Goal: Task Accomplishment & Management: Manage account settings

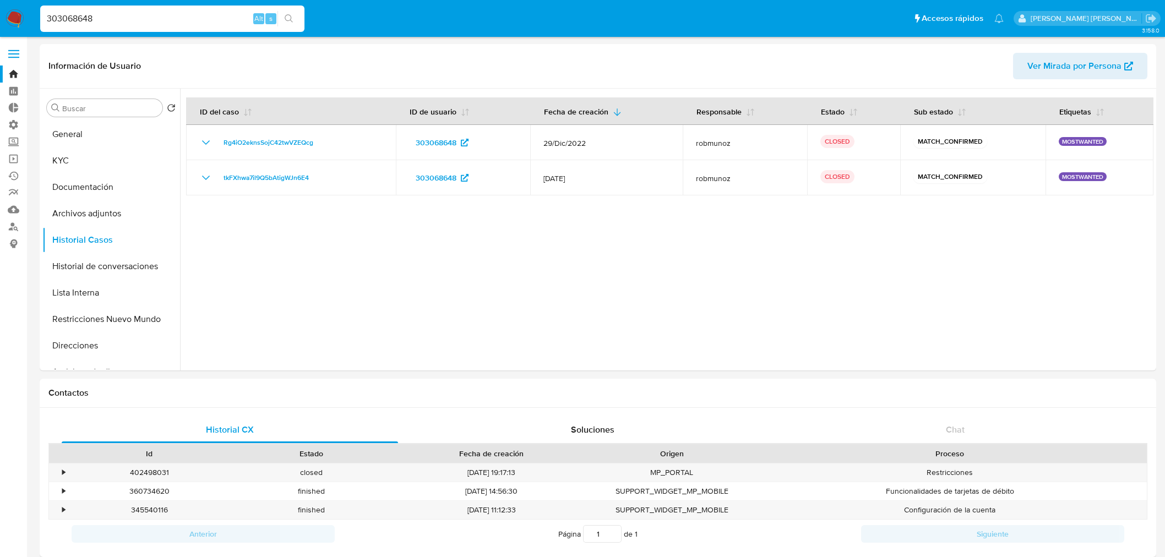
select select "10"
click at [148, 17] on input "303068648" at bounding box center [172, 19] width 264 height 14
type input "pFl4Palk1hGHFBhldUQF4uul"
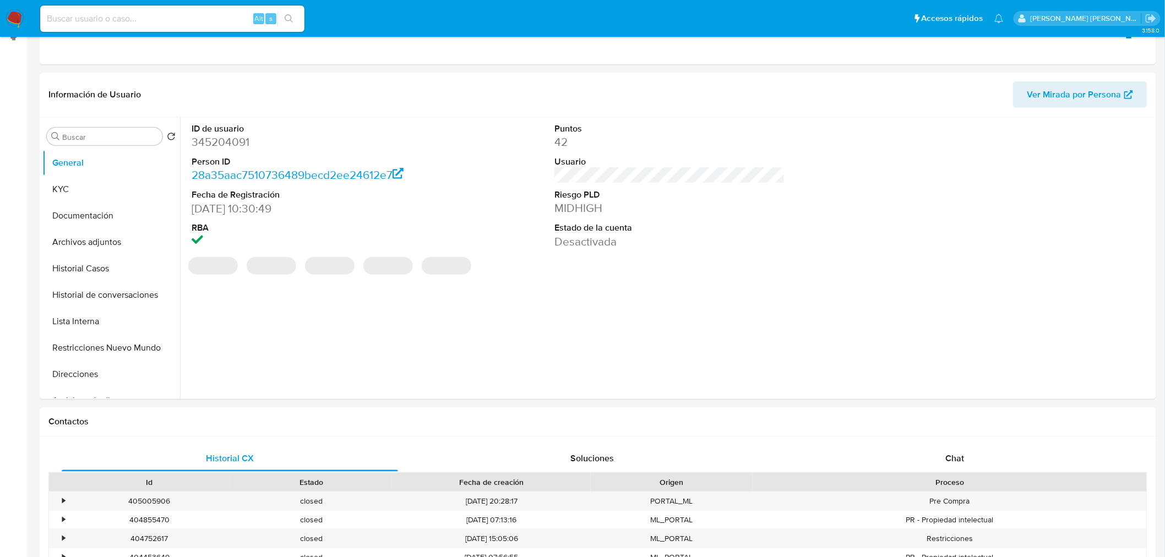
select select "10"
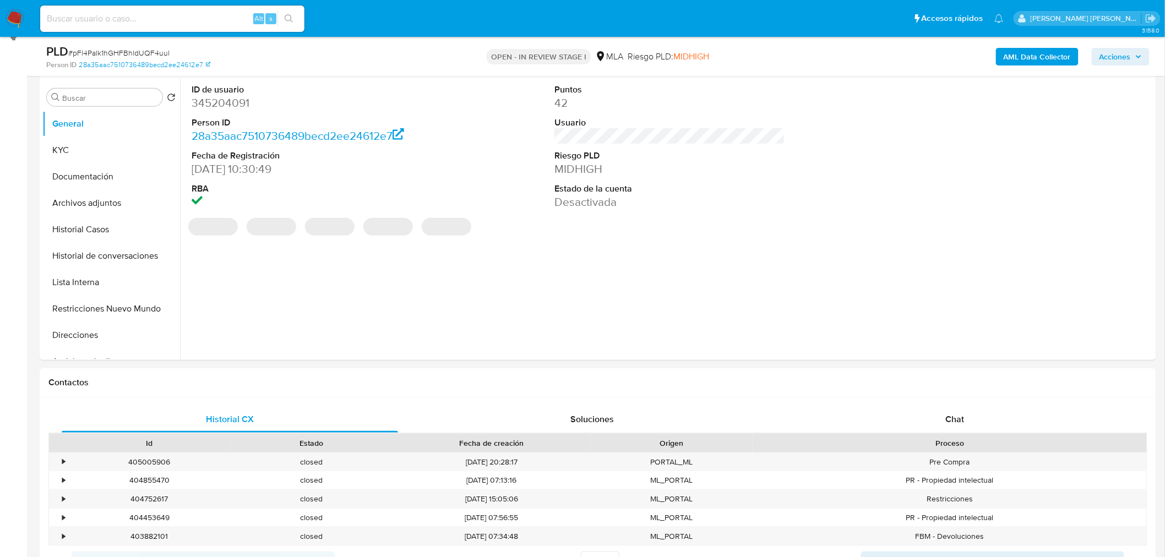
scroll to position [204, 0]
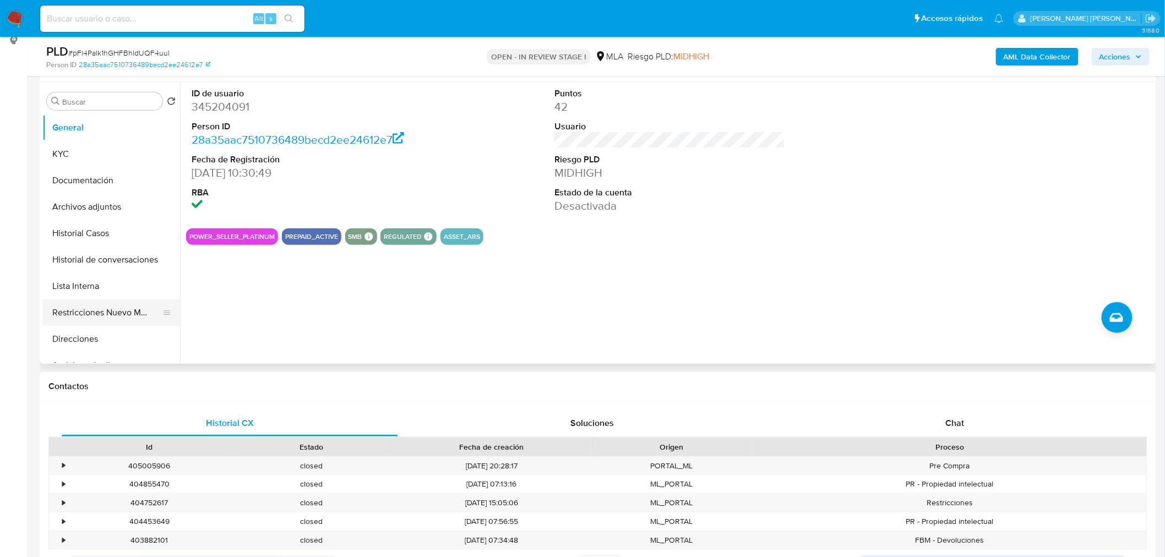
click at [95, 322] on button "Restricciones Nuevo Mundo" at bounding box center [106, 313] width 129 height 26
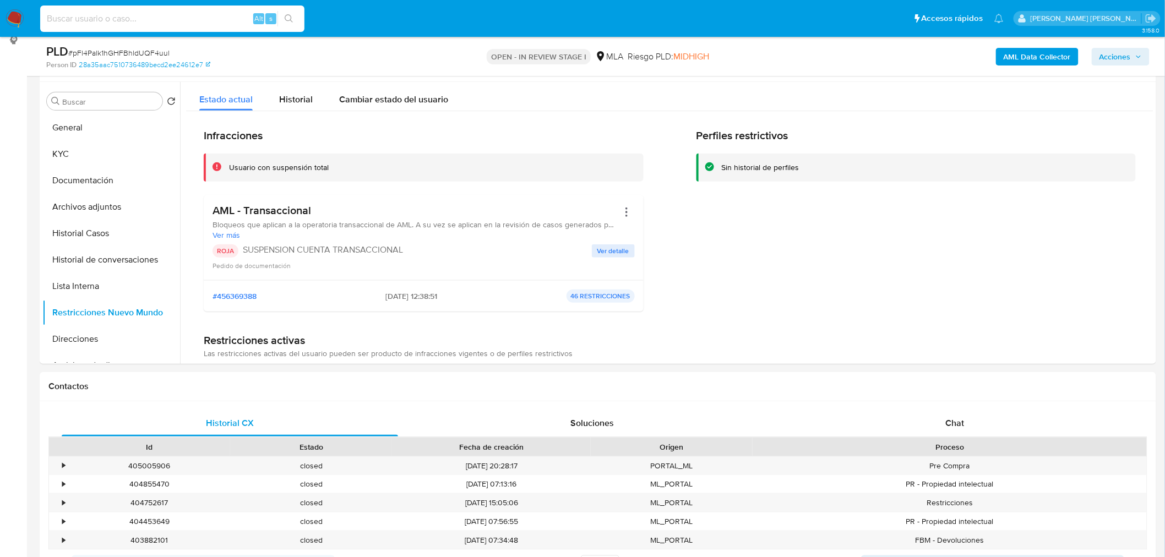
paste input "195893981"
click at [127, 14] on input "195893981" at bounding box center [172, 19] width 264 height 14
type input "195893981"
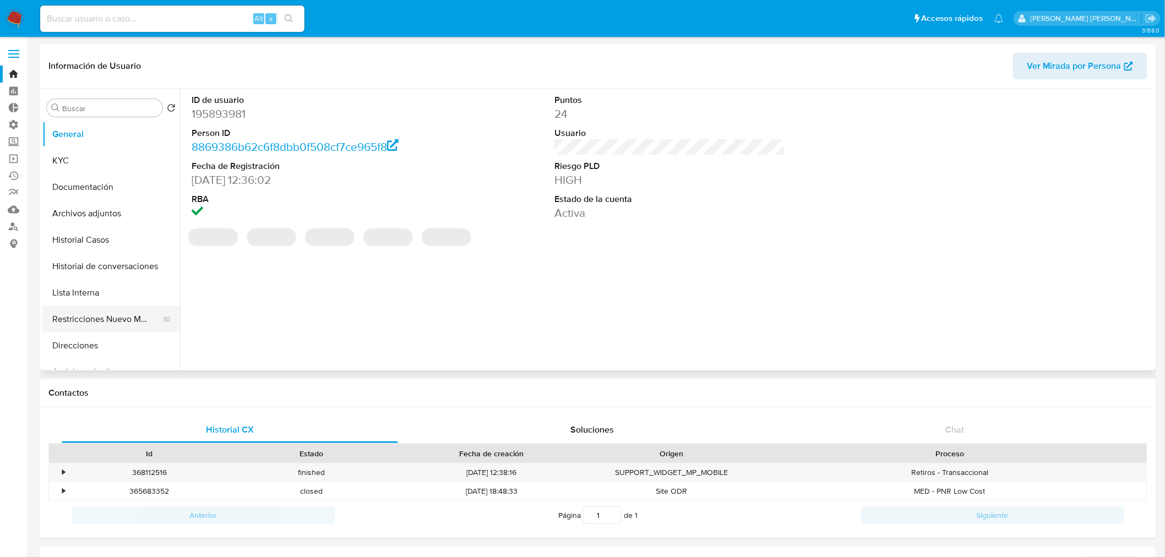
click at [102, 332] on button "Restricciones Nuevo Mundo" at bounding box center [106, 319] width 129 height 26
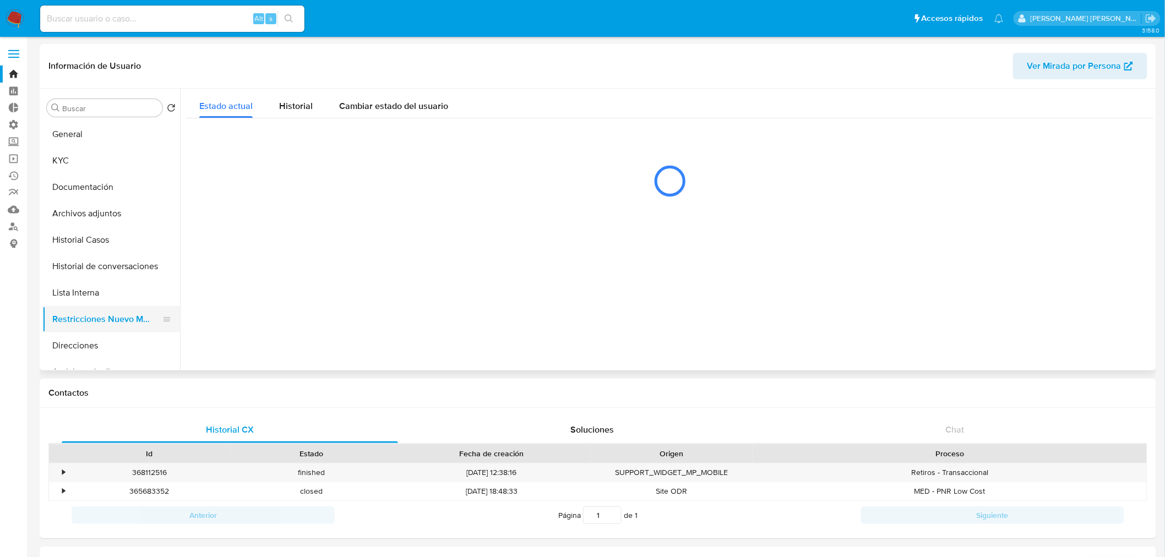
select select "10"
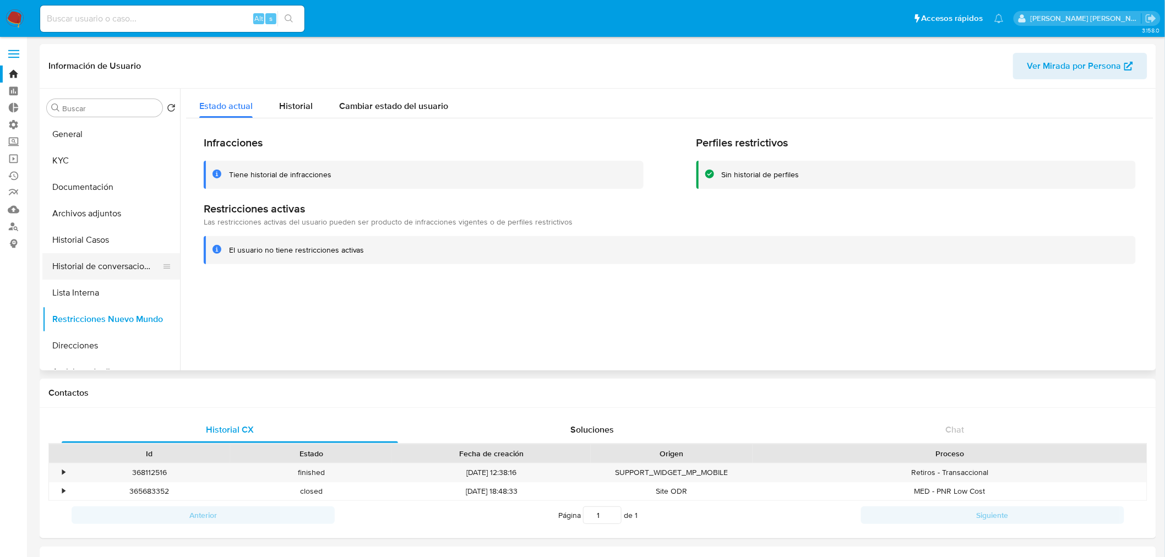
click at [106, 262] on button "Historial de conversaciones" at bounding box center [106, 266] width 129 height 26
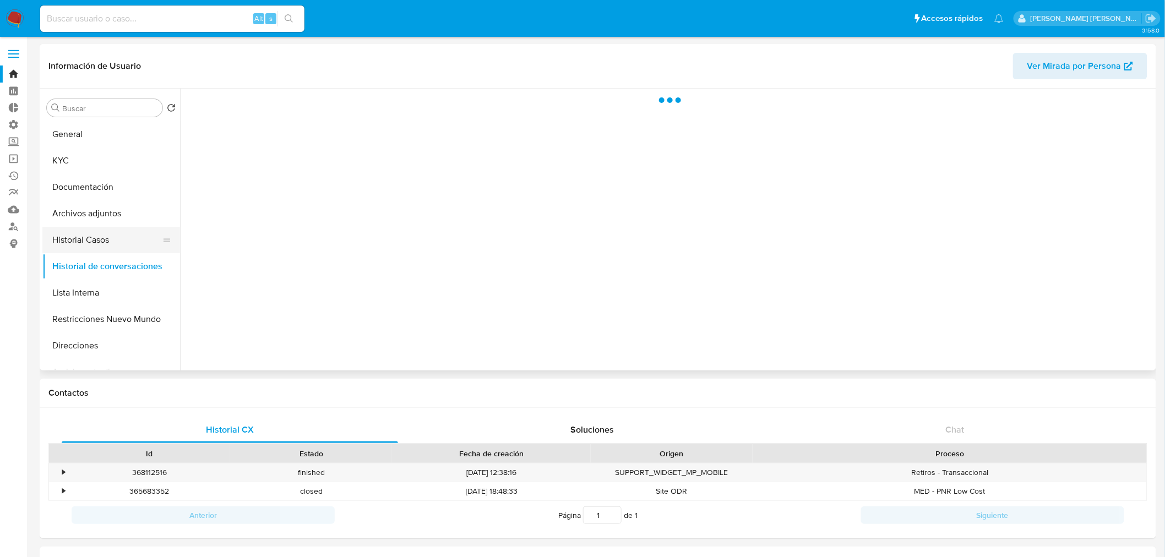
click at [89, 245] on button "Historial Casos" at bounding box center [106, 240] width 129 height 26
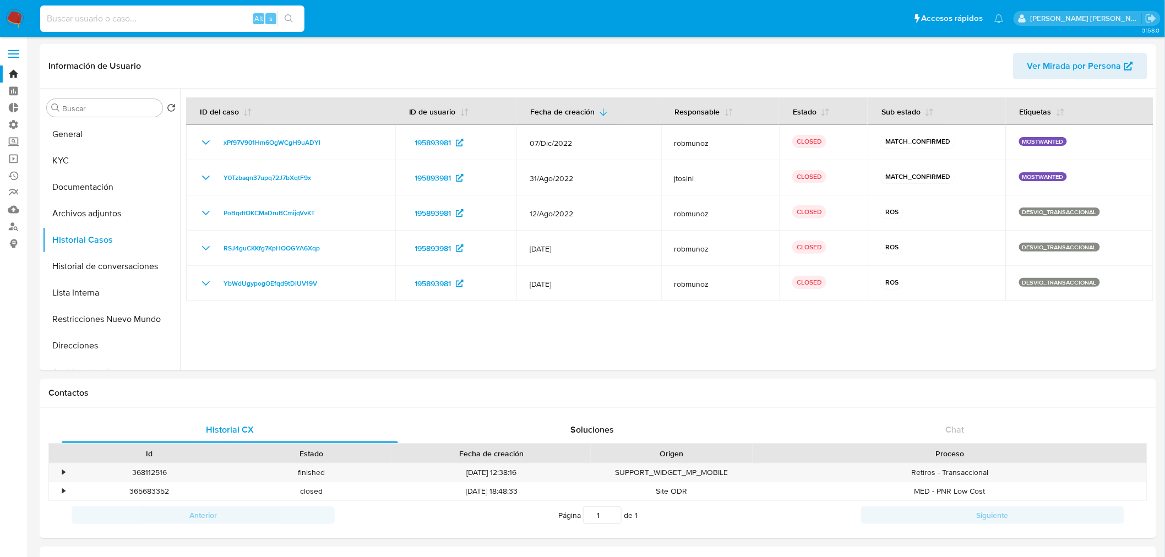
paste input "195893981"
click at [156, 21] on input at bounding box center [172, 19] width 264 height 14
type input "195893981"
click at [294, 13] on button "search-icon" at bounding box center [289, 18] width 23 height 15
click at [294, 15] on button "search-icon" at bounding box center [289, 18] width 23 height 15
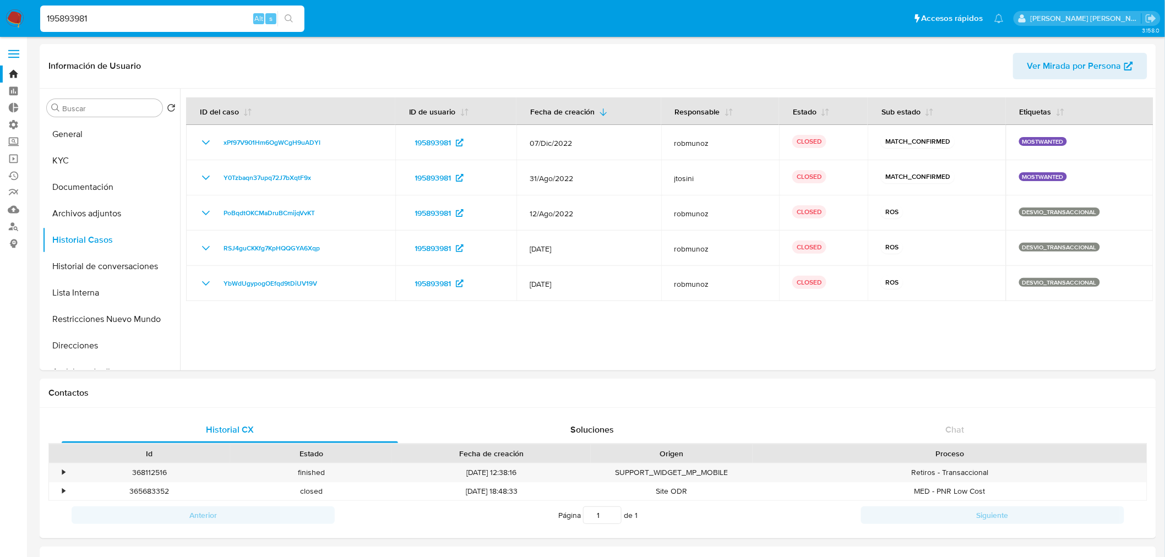
click at [181, 9] on div "195893981 Alt s" at bounding box center [172, 19] width 264 height 26
click at [175, 30] on div "195893981 Alt s" at bounding box center [172, 19] width 264 height 26
click at [193, 22] on input "195893981" at bounding box center [172, 19] width 264 height 14
click at [10, 15] on img at bounding box center [15, 18] width 19 height 19
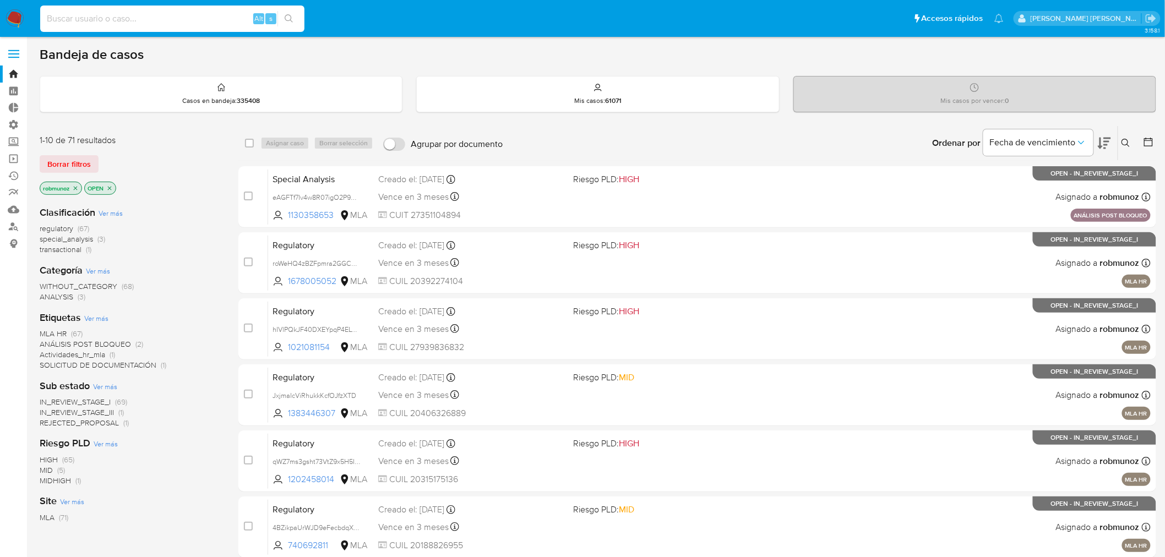
click at [167, 15] on input at bounding box center [172, 19] width 264 height 14
paste input "195893981"
type input "195893981"
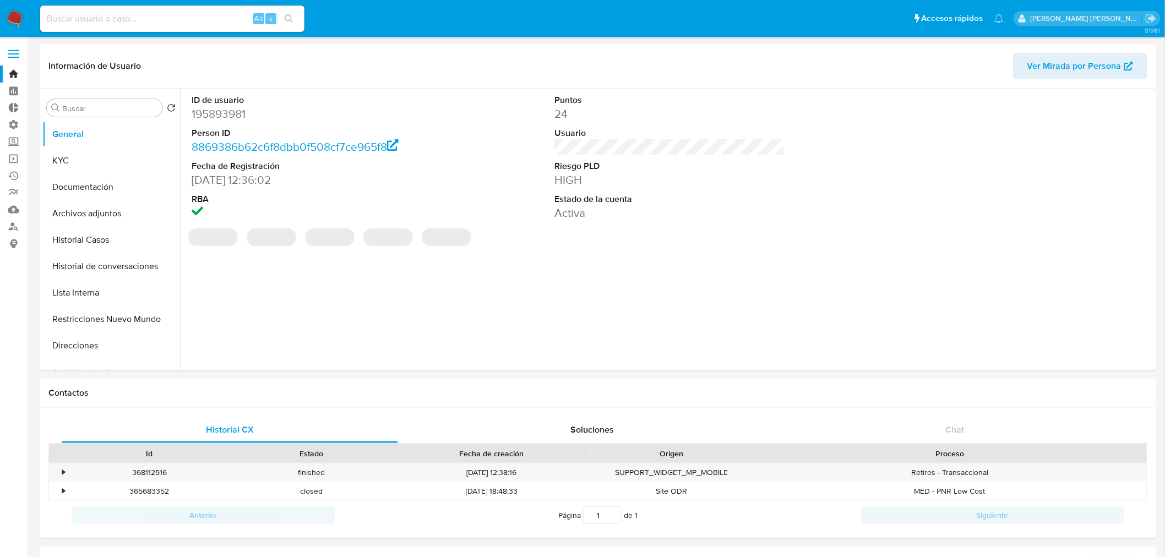
select select "10"
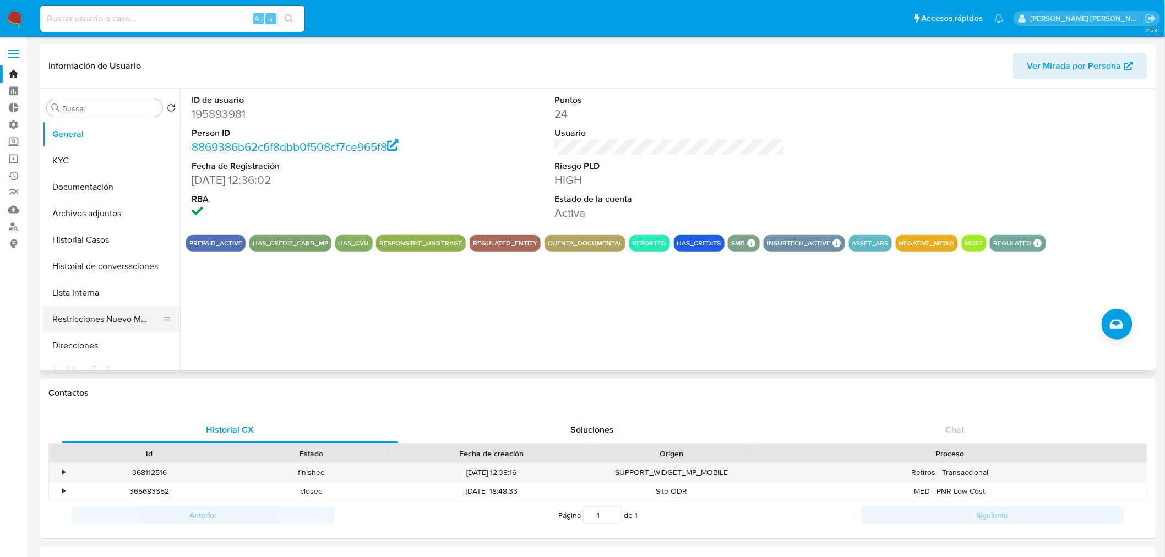
click at [100, 322] on button "Restricciones Nuevo Mundo" at bounding box center [106, 319] width 129 height 26
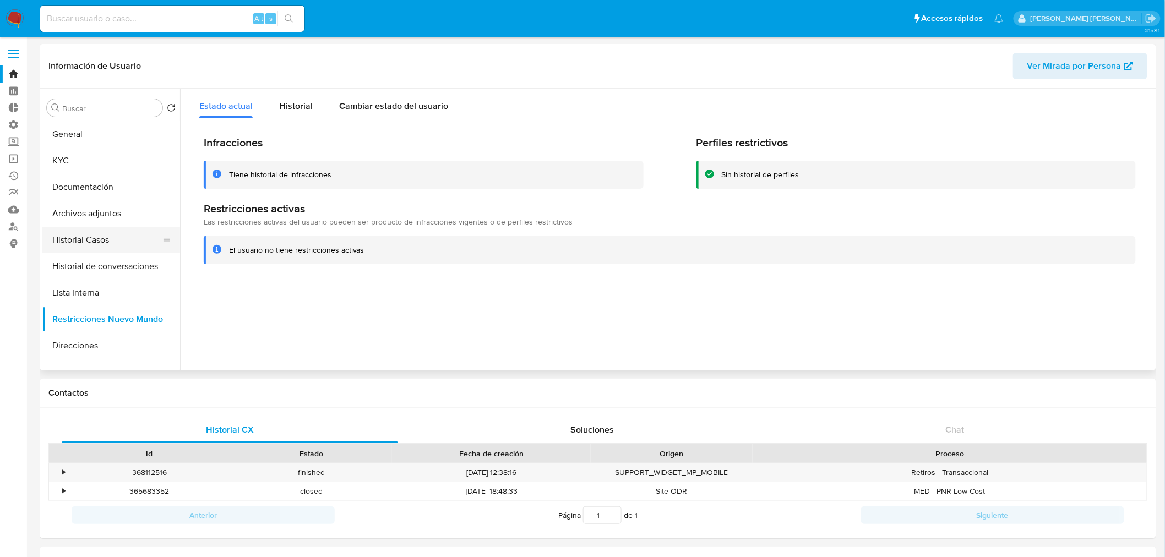
click at [94, 241] on button "Historial Casos" at bounding box center [106, 240] width 129 height 26
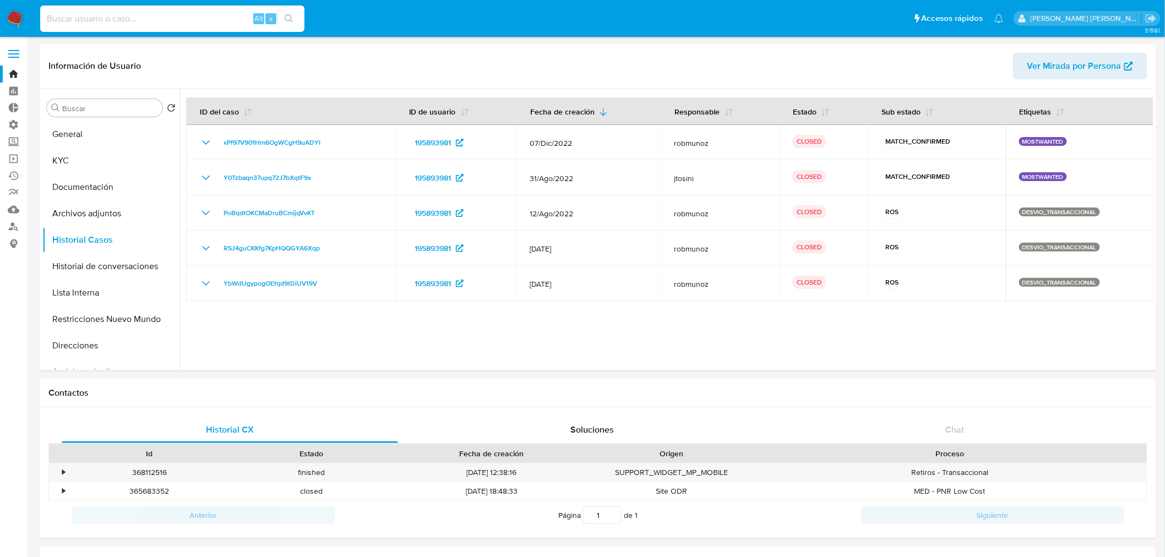
paste input "546075658"
click at [100, 18] on input at bounding box center [172, 19] width 264 height 14
type input "546075658"
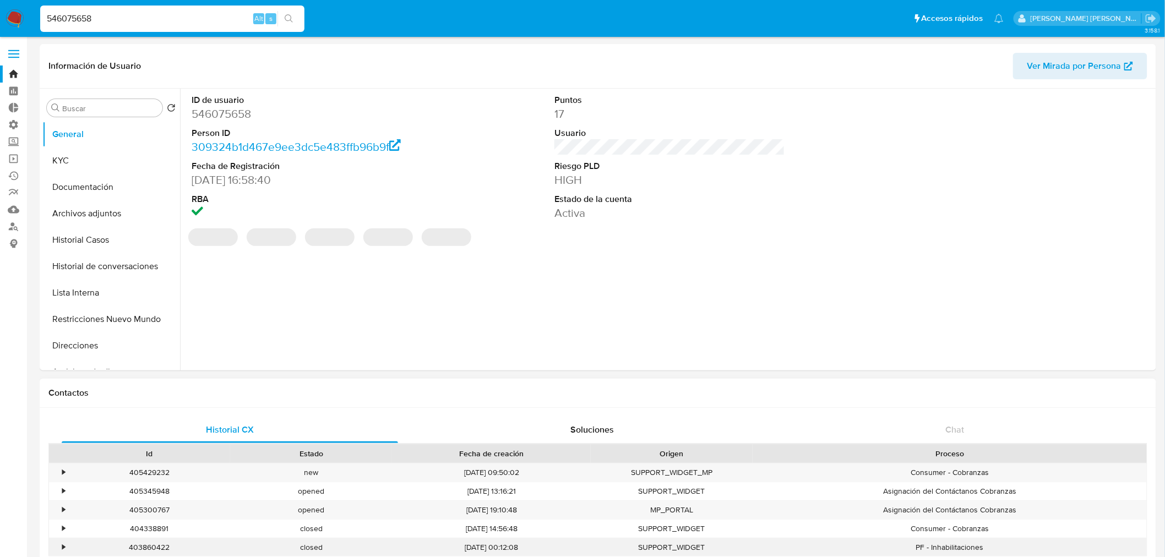
select select "10"
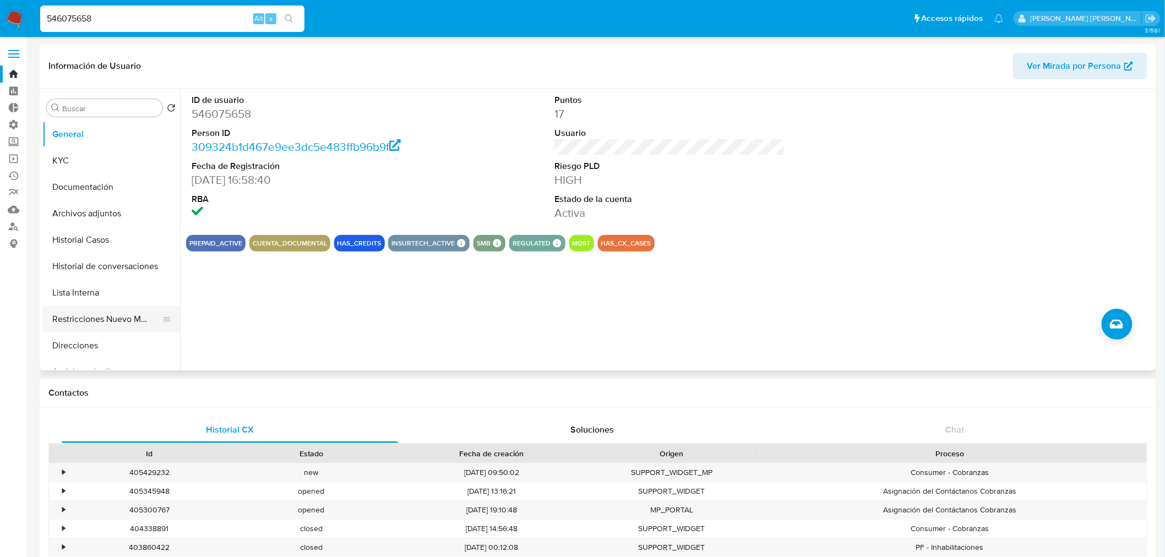
click at [114, 321] on button "Restricciones Nuevo Mundo" at bounding box center [106, 319] width 129 height 26
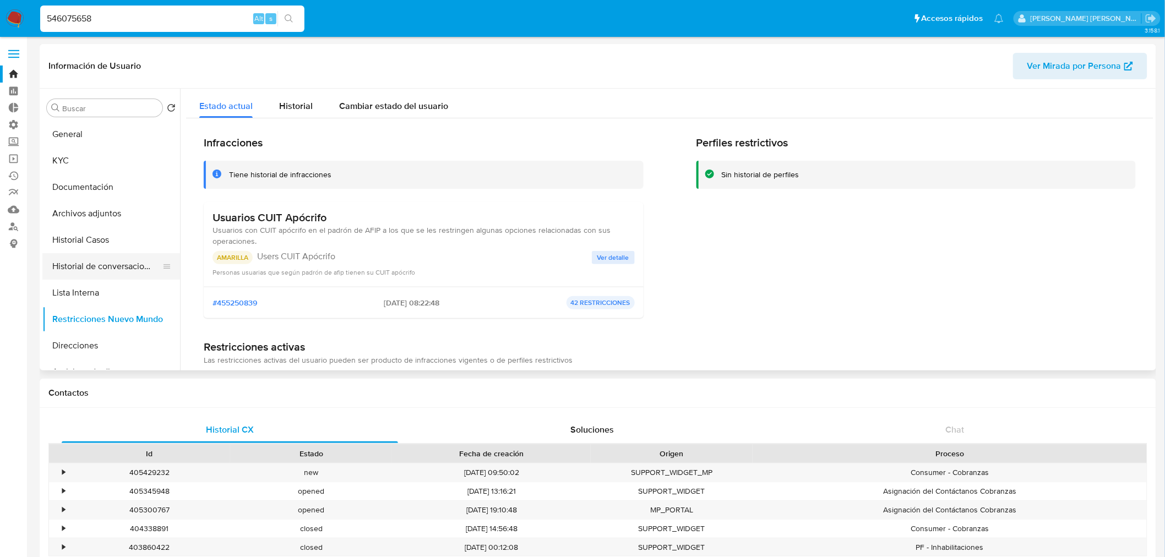
click at [66, 259] on button "Historial de conversaciones" at bounding box center [106, 266] width 129 height 26
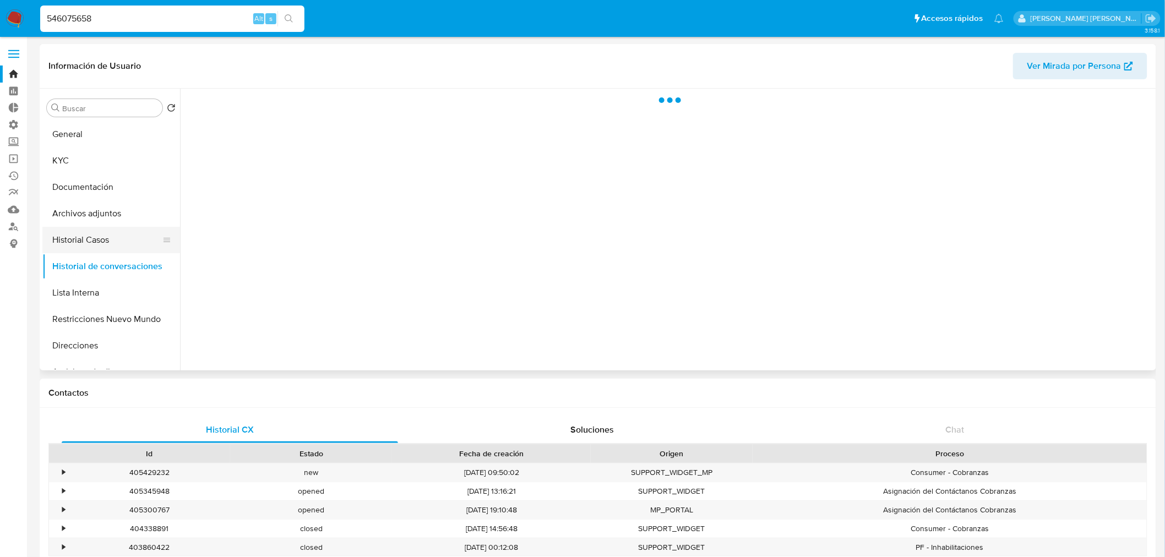
click at [96, 237] on button "Historial Casos" at bounding box center [106, 240] width 129 height 26
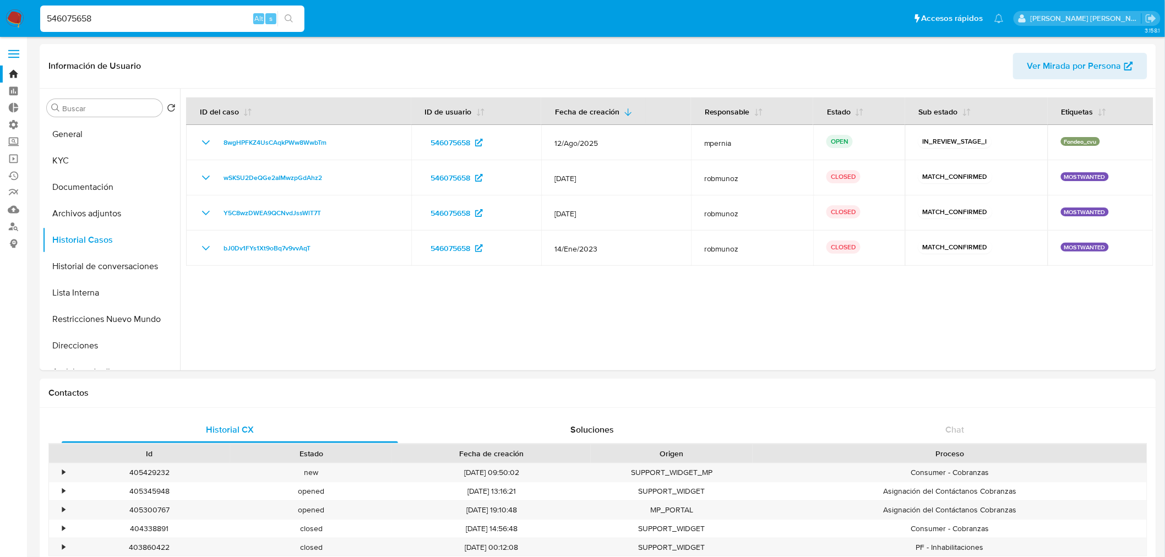
click at [156, 18] on input "546075658" at bounding box center [172, 19] width 264 height 14
paste input "617570244"
click at [156, 18] on input "546075658" at bounding box center [172, 19] width 264 height 14
paste input "617570244"
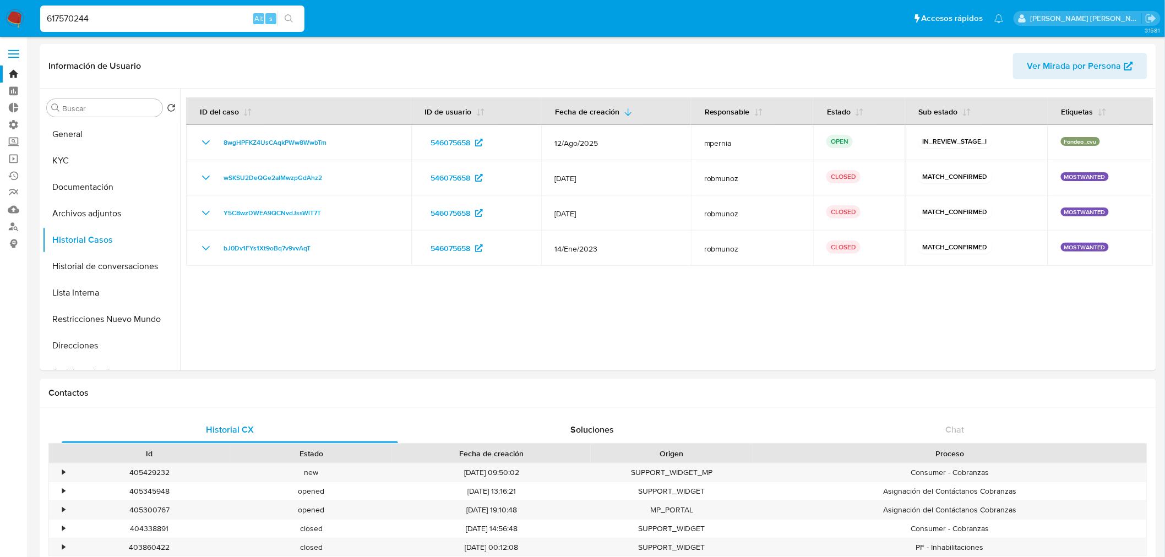
type input "617570244"
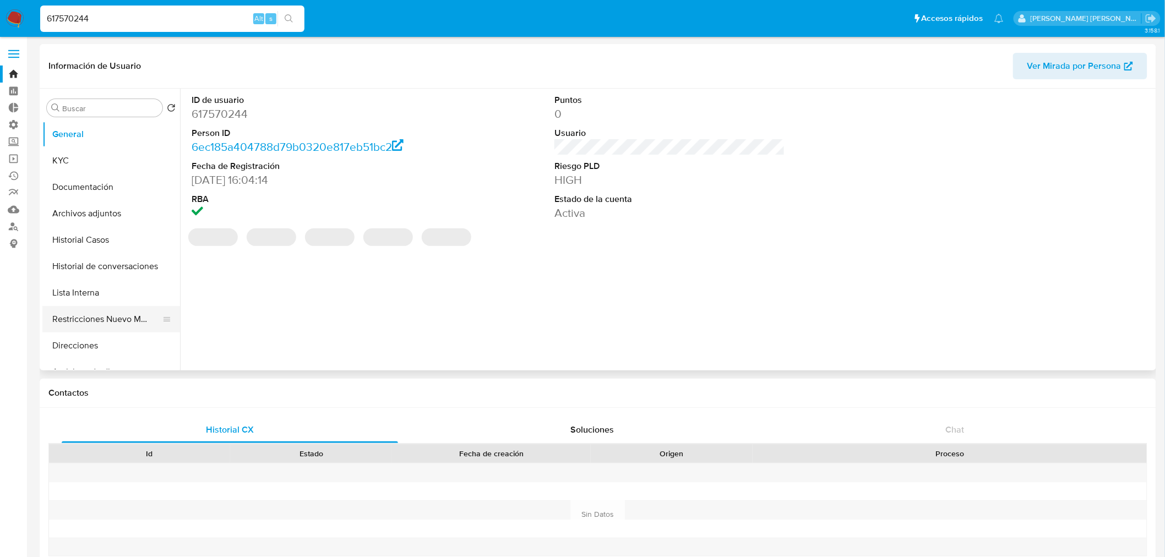
click at [143, 324] on button "Restricciones Nuevo Mundo" at bounding box center [106, 319] width 129 height 26
select select "10"
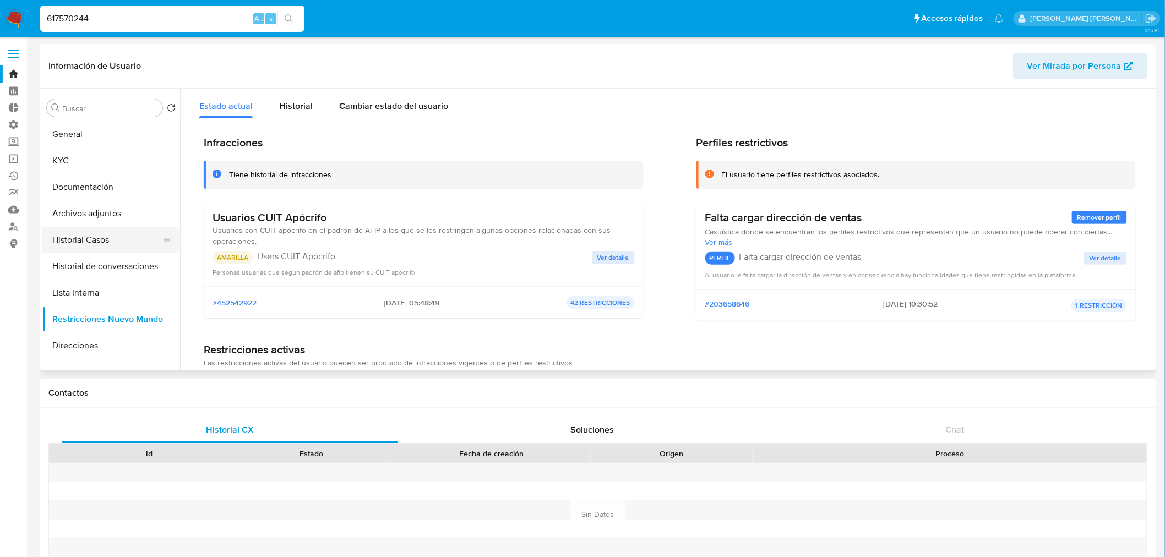
click at [95, 228] on button "Historial Casos" at bounding box center [106, 240] width 129 height 26
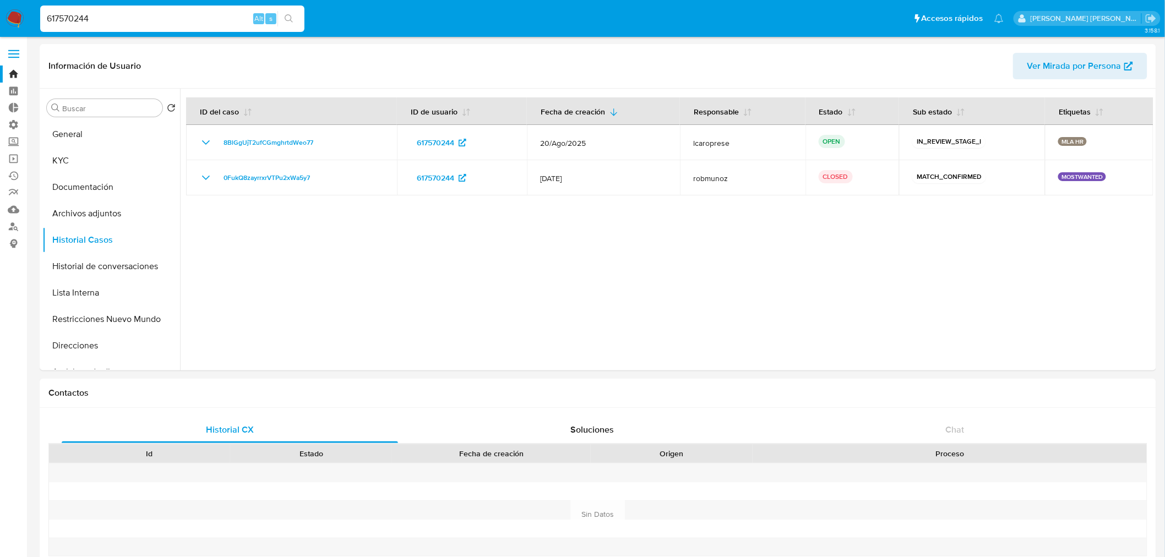
click at [19, 25] on img at bounding box center [15, 18] width 19 height 19
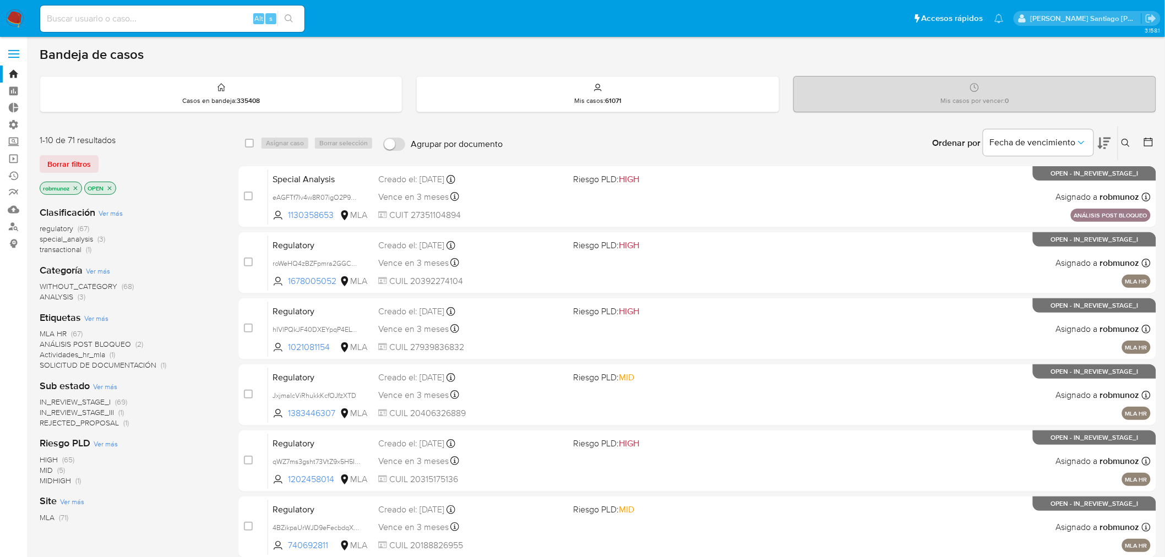
click at [1122, 140] on icon at bounding box center [1126, 143] width 9 height 9
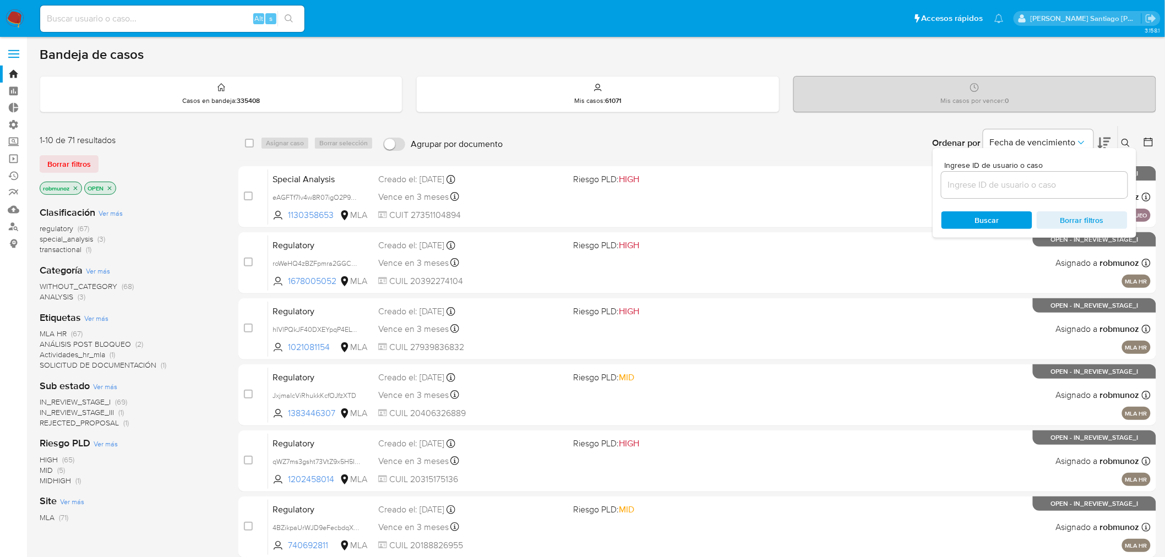
click at [1053, 184] on input at bounding box center [1035, 185] width 186 height 14
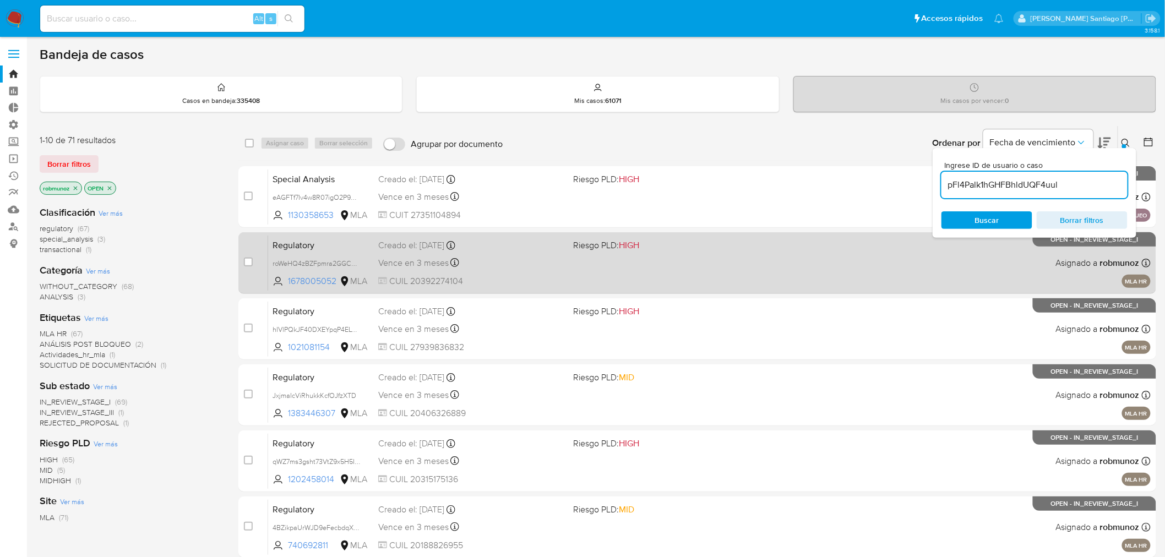
type input "pFl4Palk1hGHFBhldUQF4uul"
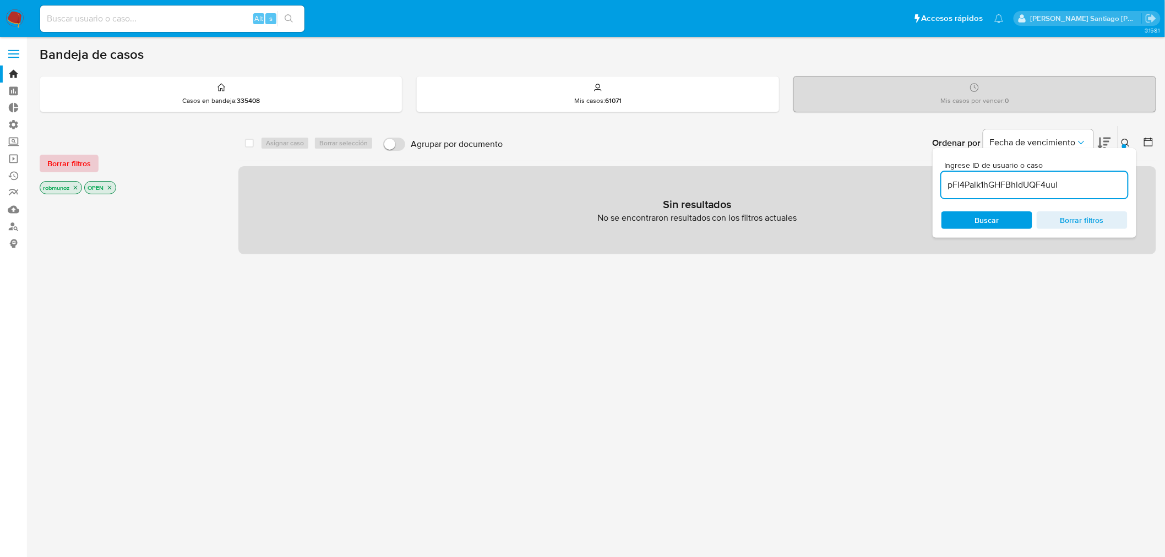
click at [61, 164] on span "Borrar filtros" at bounding box center [69, 163] width 44 height 15
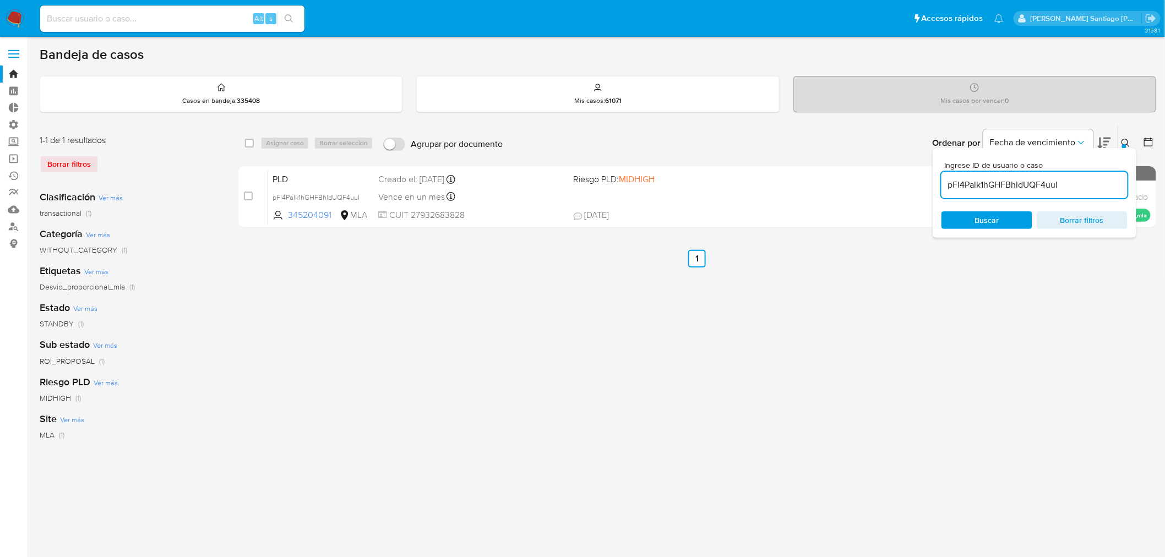
click at [1126, 142] on icon at bounding box center [1126, 143] width 9 height 9
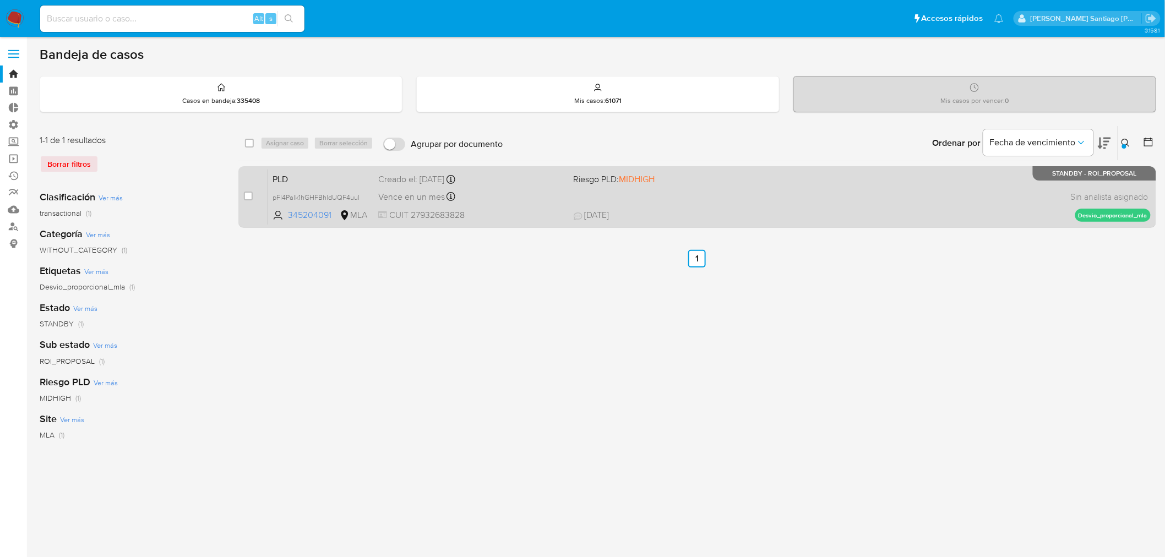
click at [240, 190] on div "case-item-checkbox No es posible asignar el caso PLD pFl4Palk1hGHFBhldUQF4uul 3…" at bounding box center [697, 197] width 918 height 62
click at [248, 195] on input "checkbox" at bounding box center [248, 196] width 9 height 9
checkbox input "true"
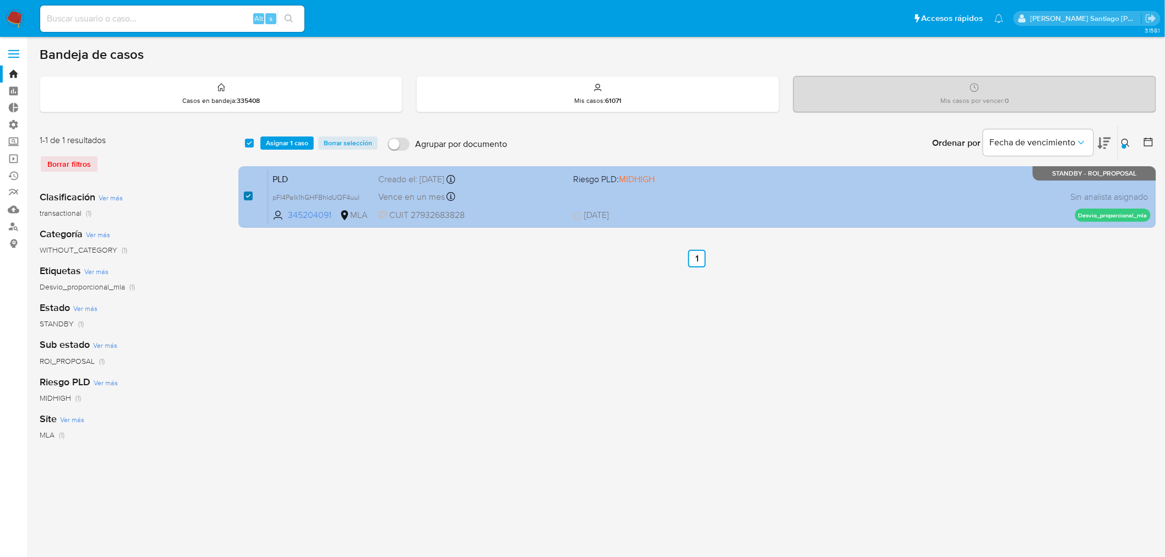
checkbox input "true"
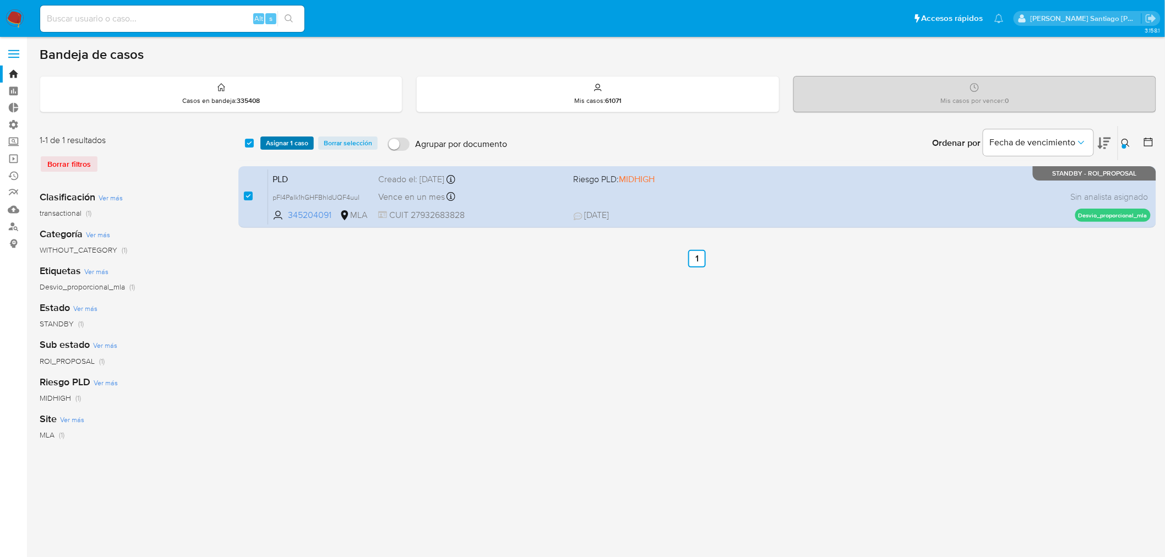
click at [289, 142] on span "Asignar 1 caso" at bounding box center [287, 143] width 42 height 11
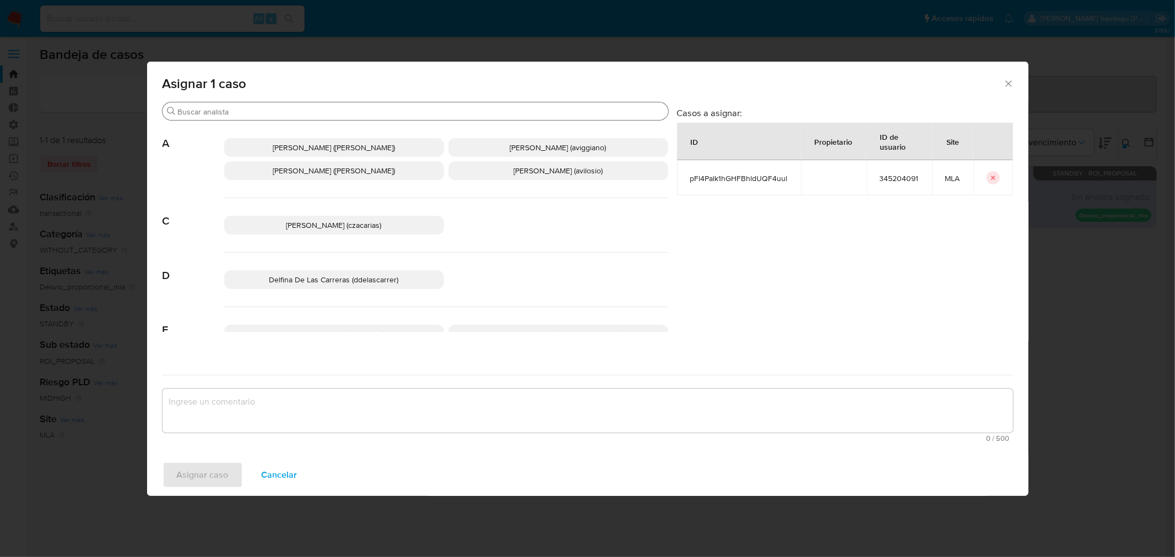
click at [241, 111] on input "Buscar" at bounding box center [421, 112] width 486 height 10
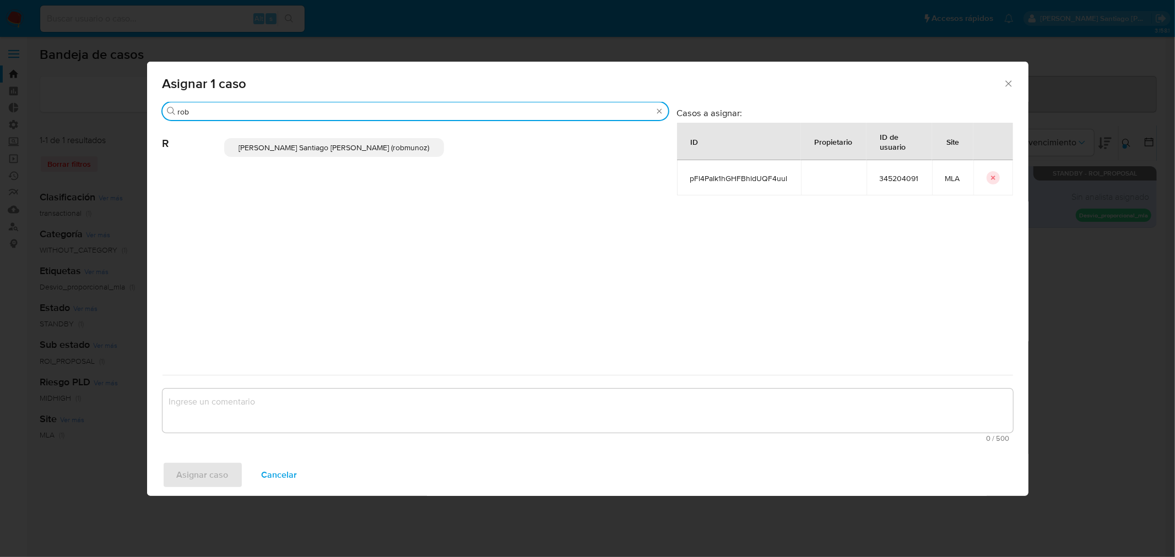
type input "rob"
click at [256, 146] on p "Roberto Santiago Munoz (robmunoz)" at bounding box center [334, 147] width 220 height 19
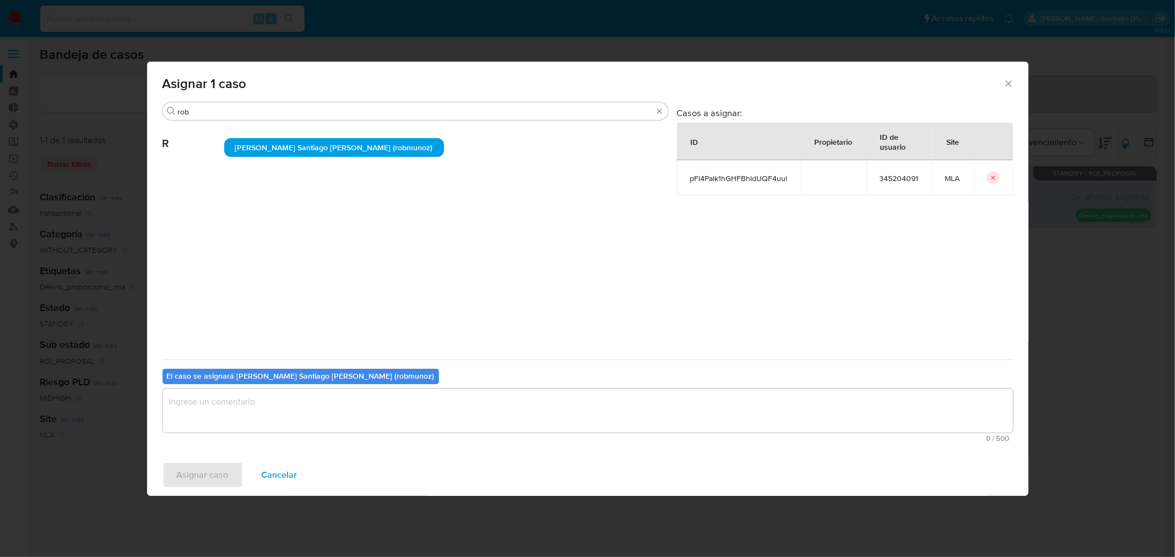
click at [253, 433] on div "0 / 500 500 caracteres restantes" at bounding box center [587, 415] width 850 height 53
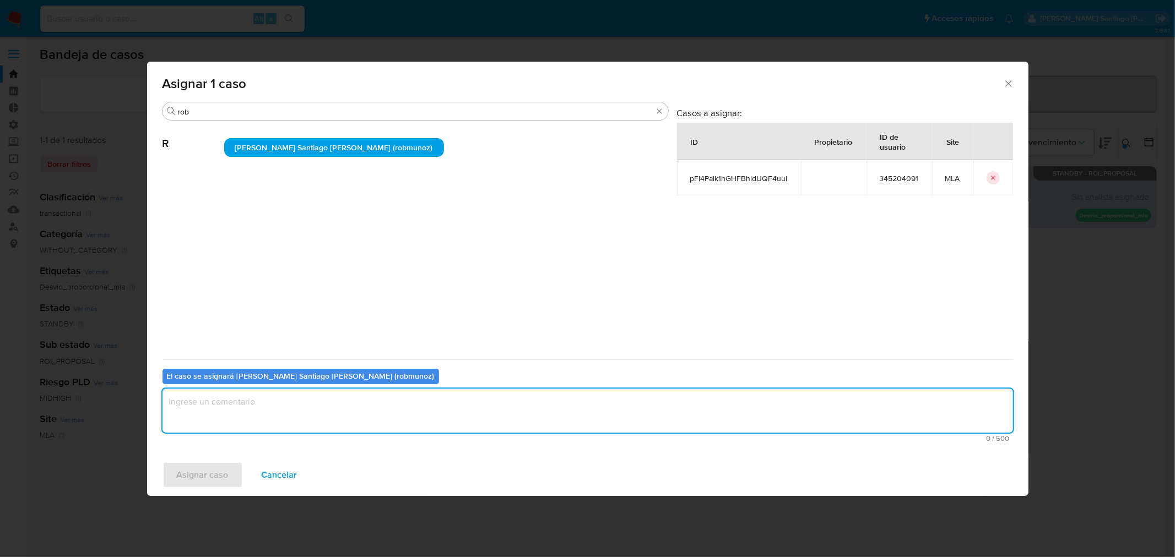
click at [277, 421] on textarea "assign-modal" at bounding box center [587, 411] width 850 height 44
click at [180, 481] on span "Asignar caso" at bounding box center [203, 475] width 52 height 24
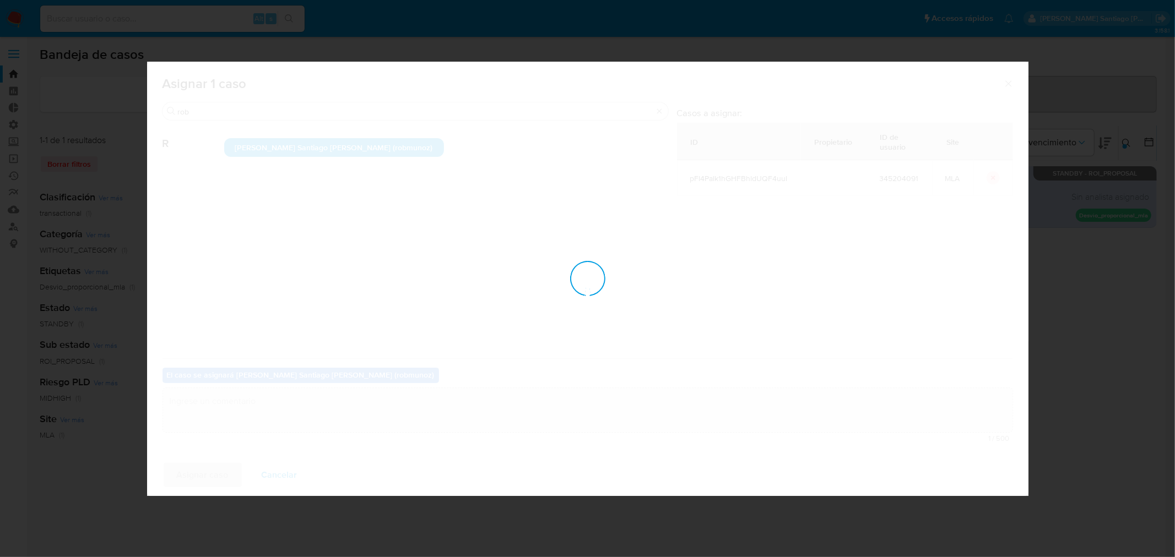
checkbox input "false"
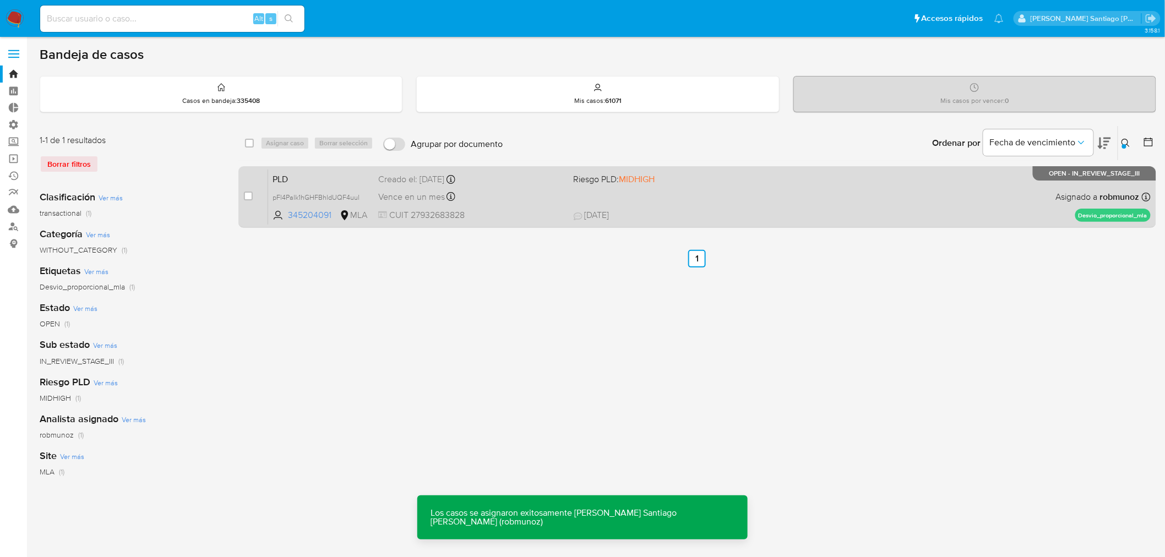
click at [740, 205] on div "PLD pFl4Palk1hGHFBhldUQF4uul 345204091 MLA Riesgo PLD: MIDHIGH Creado el: 12/08…" at bounding box center [709, 197] width 883 height 56
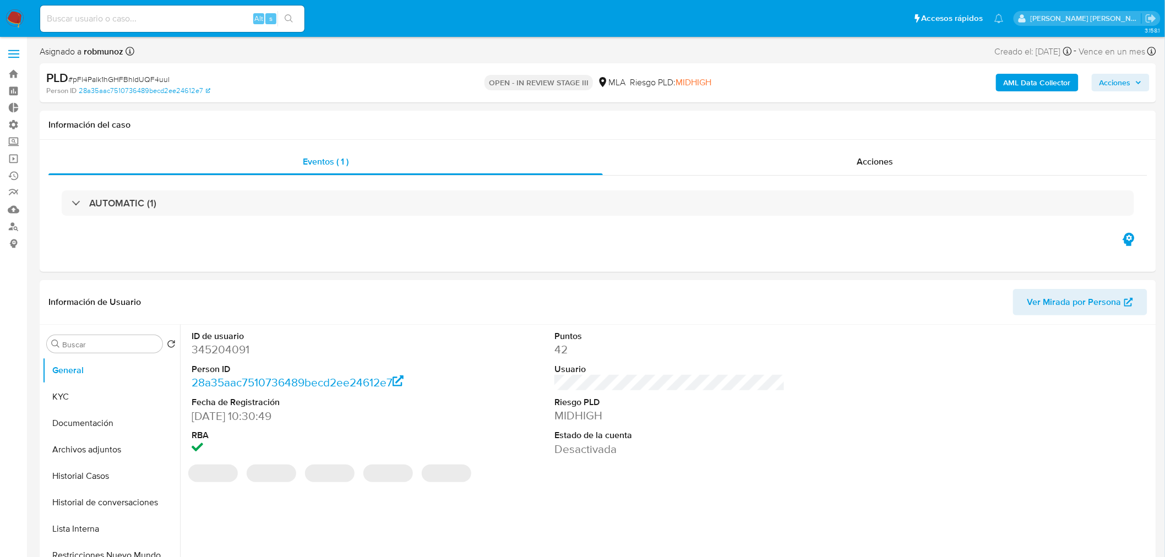
select select "10"
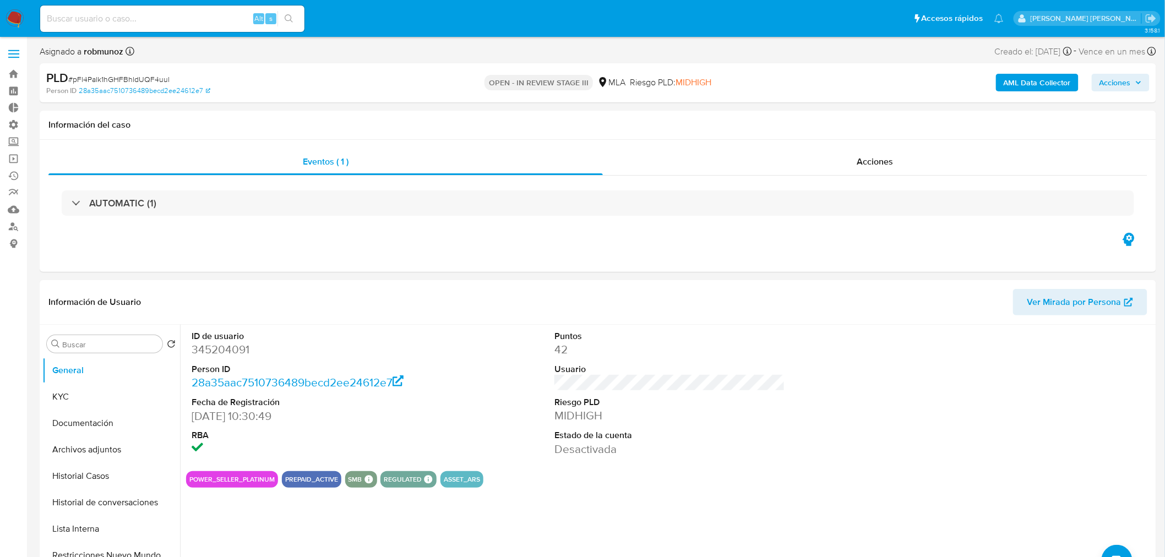
click at [1104, 80] on span "Acciones" at bounding box center [1115, 83] width 31 height 18
click at [811, 131] on div "Resolución del caso Alt r" at bounding box center [821, 118] width 105 height 29
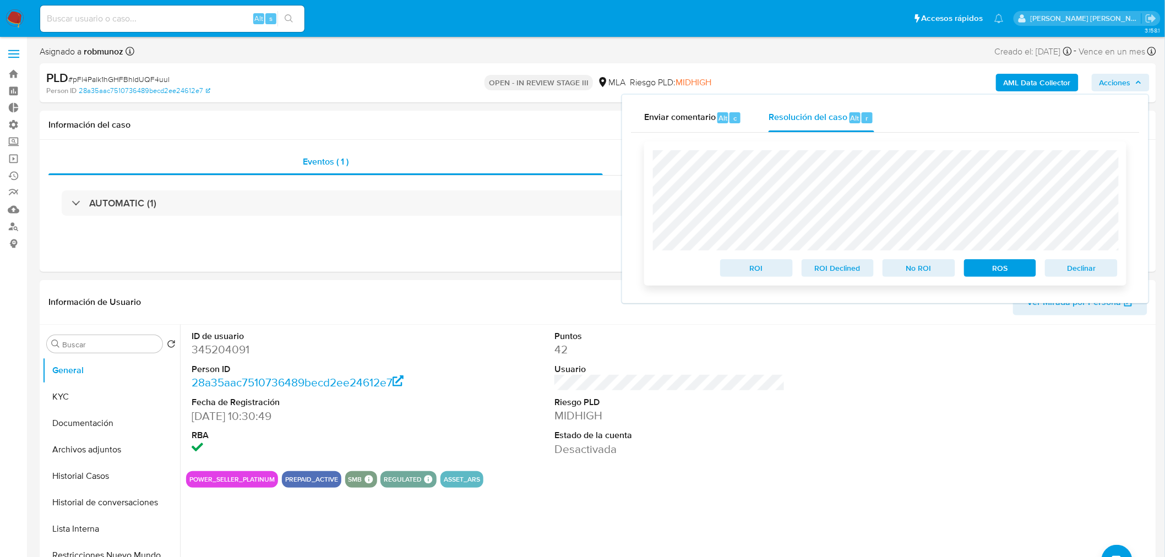
click at [1090, 274] on span "Declinar" at bounding box center [1081, 267] width 57 height 15
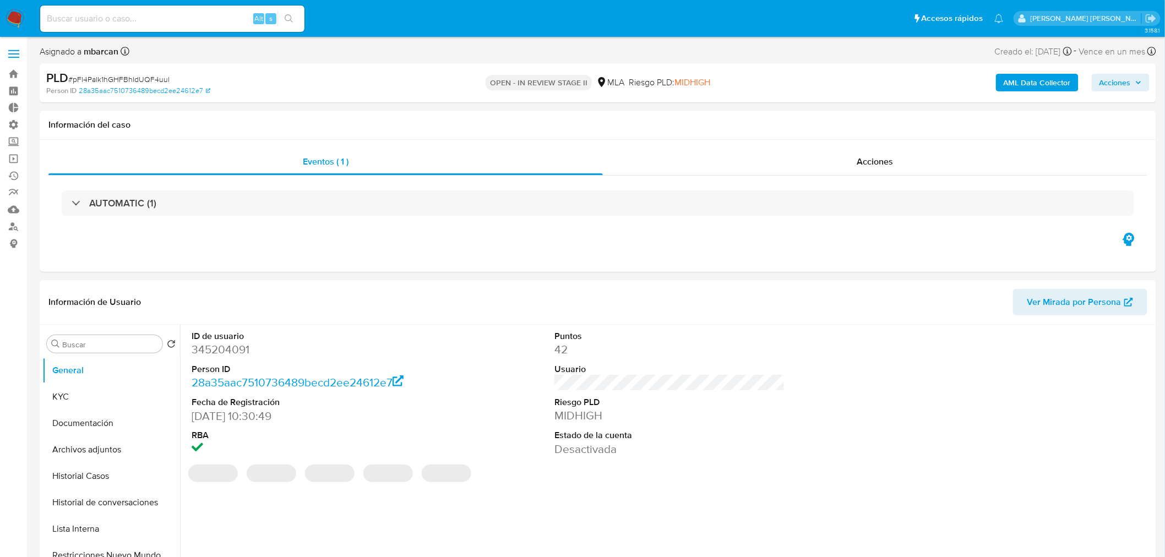
select select "10"
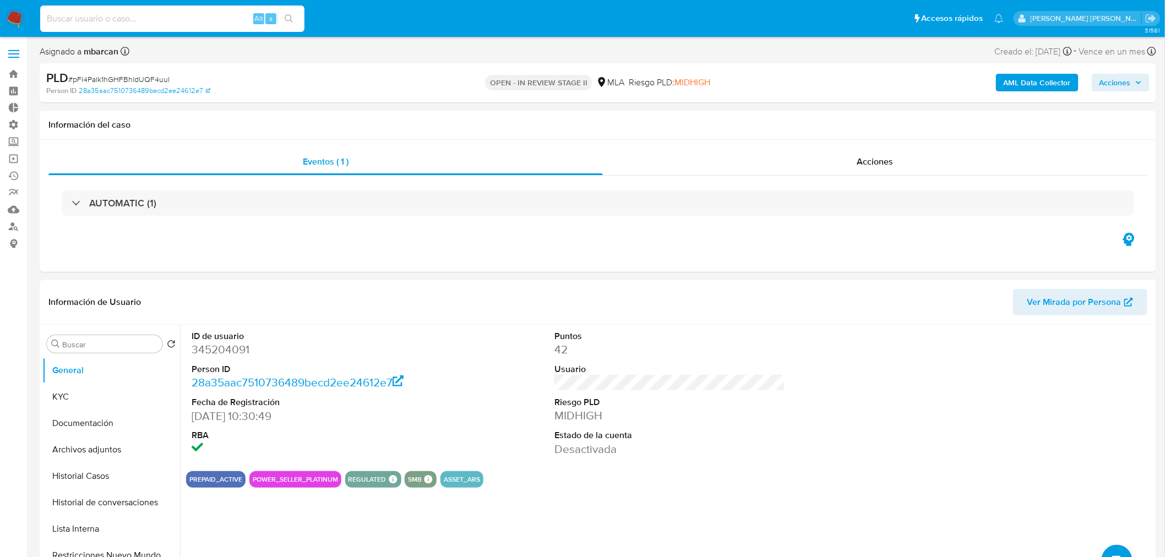
click at [161, 19] on input at bounding box center [172, 19] width 264 height 14
paste input "773999663"
type input "773999663"
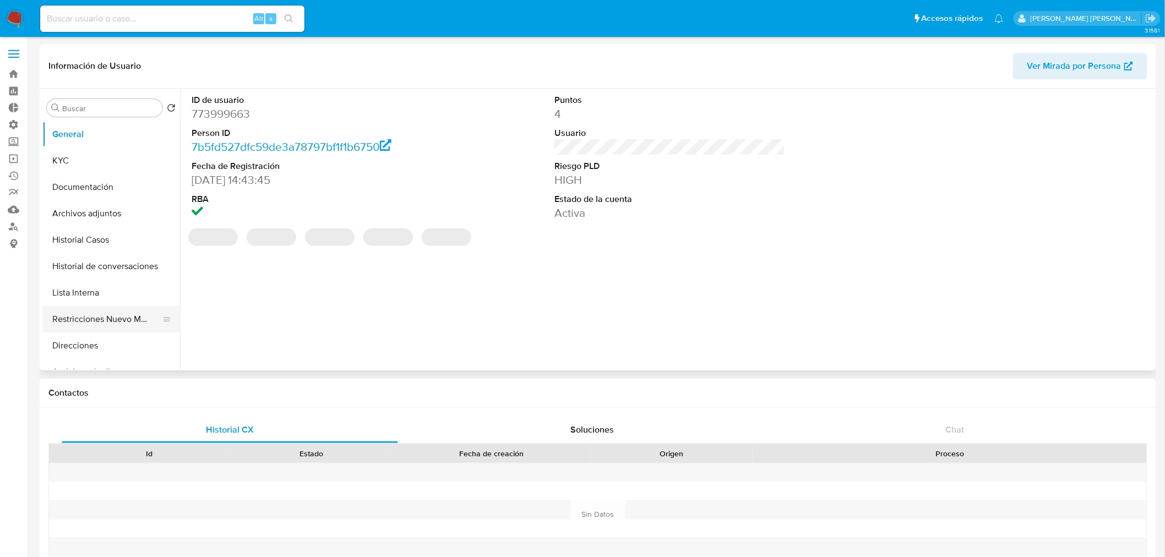
select select "10"
click at [118, 321] on button "Restricciones Nuevo Mundo" at bounding box center [106, 319] width 129 height 26
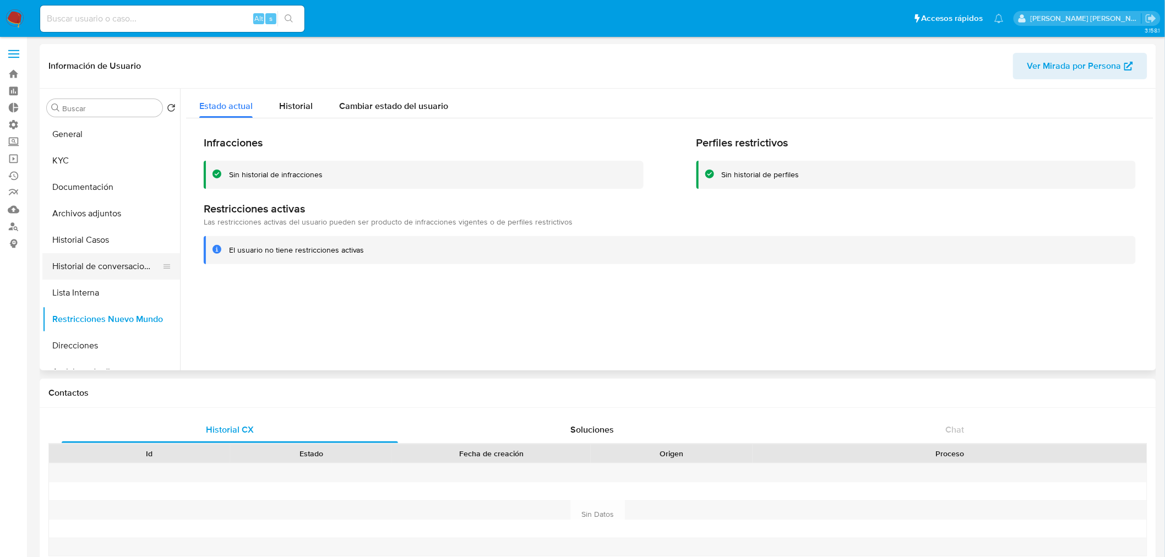
click at [120, 259] on button "Historial de conversaciones" at bounding box center [106, 266] width 129 height 26
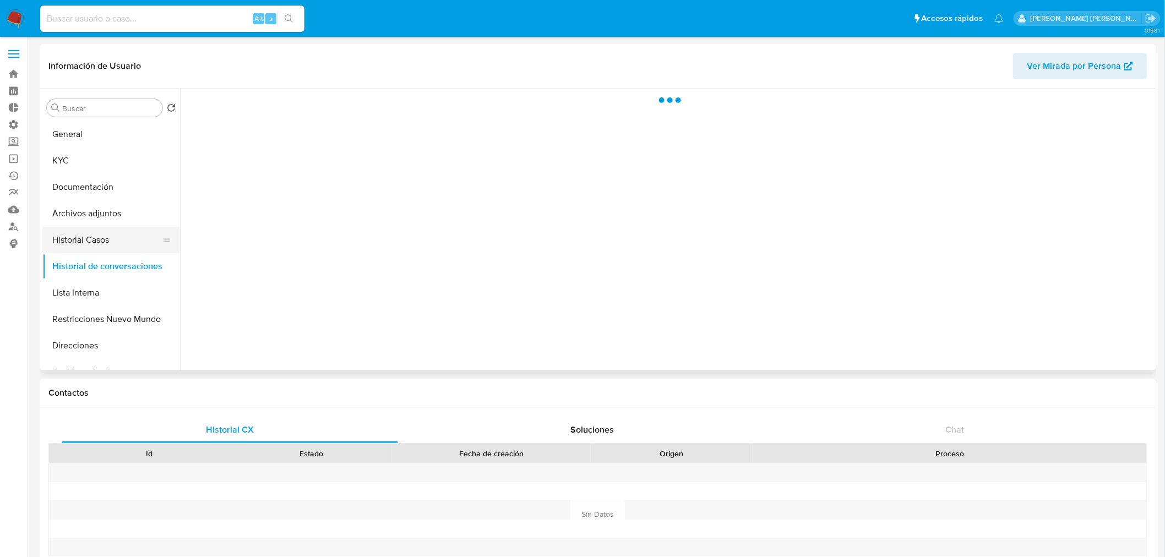
click at [97, 245] on button "Historial Casos" at bounding box center [106, 240] width 129 height 26
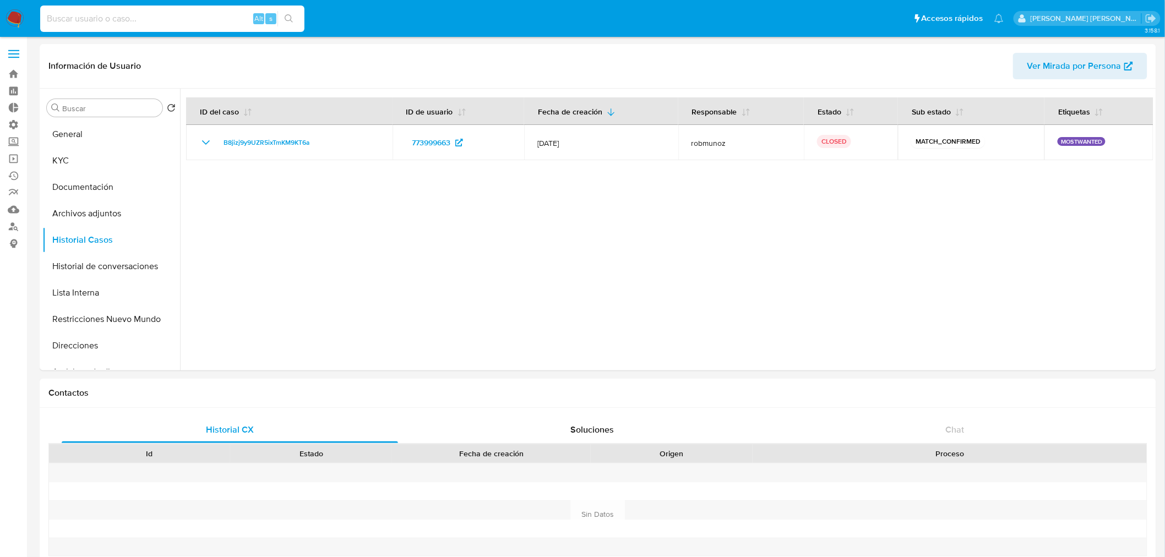
paste input "667136671"
click at [139, 18] on input at bounding box center [172, 19] width 264 height 14
type input "667136671"
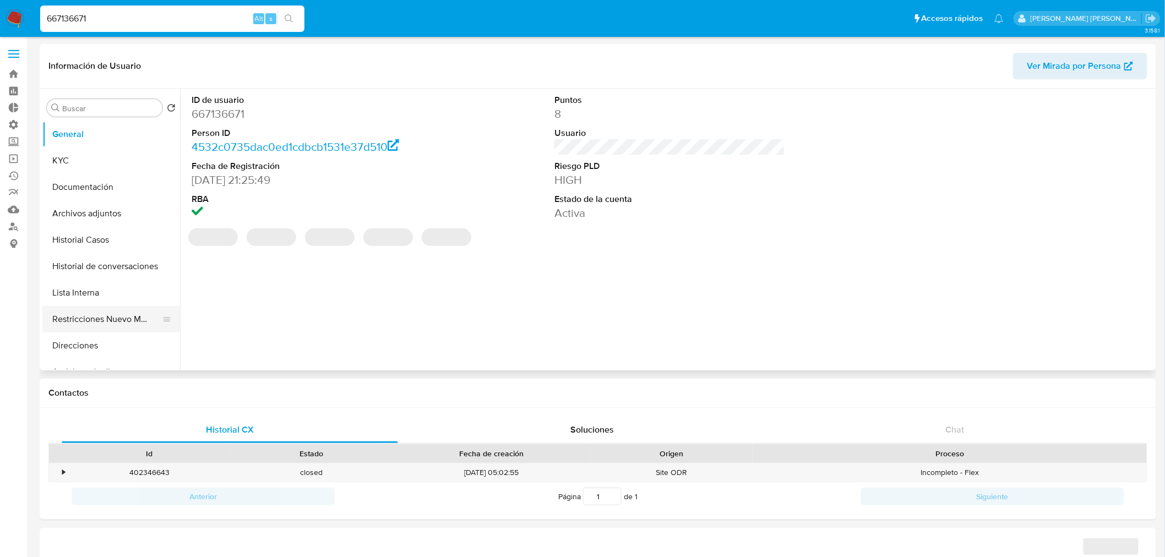
click at [84, 325] on button "Restricciones Nuevo Mundo" at bounding box center [106, 319] width 129 height 26
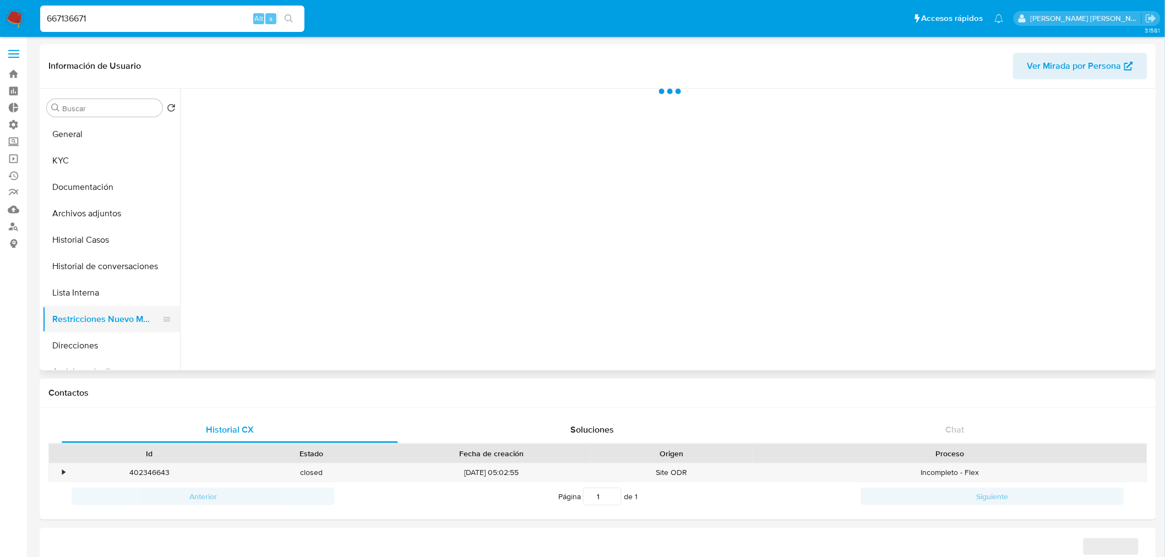
select select "10"
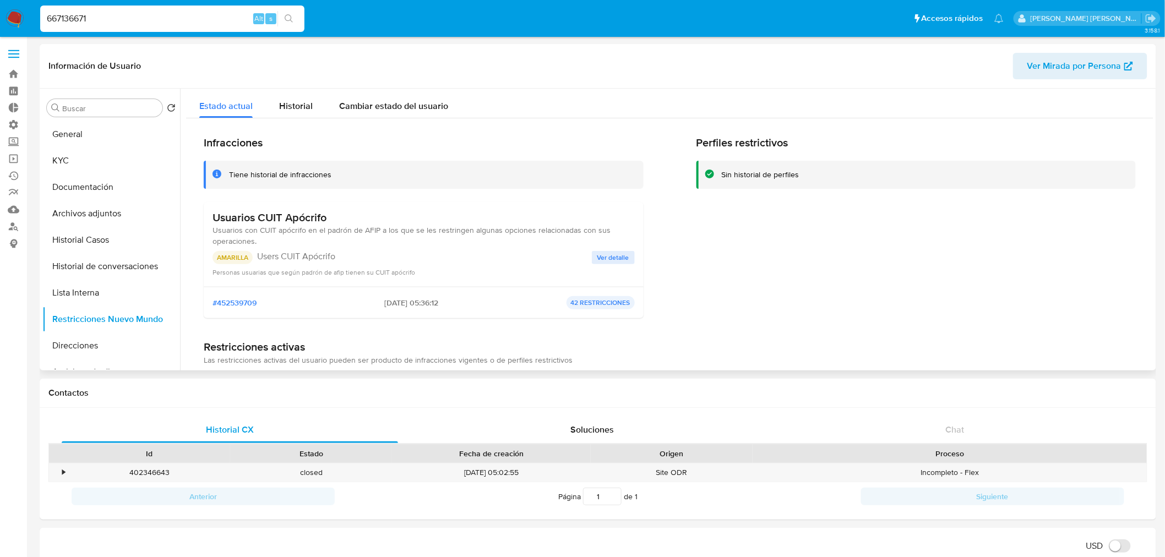
click at [540, 105] on div "Estado actual Historial Cambiar estado del usuario" at bounding box center [670, 103] width 968 height 29
click at [101, 239] on button "Historial Casos" at bounding box center [106, 240] width 129 height 26
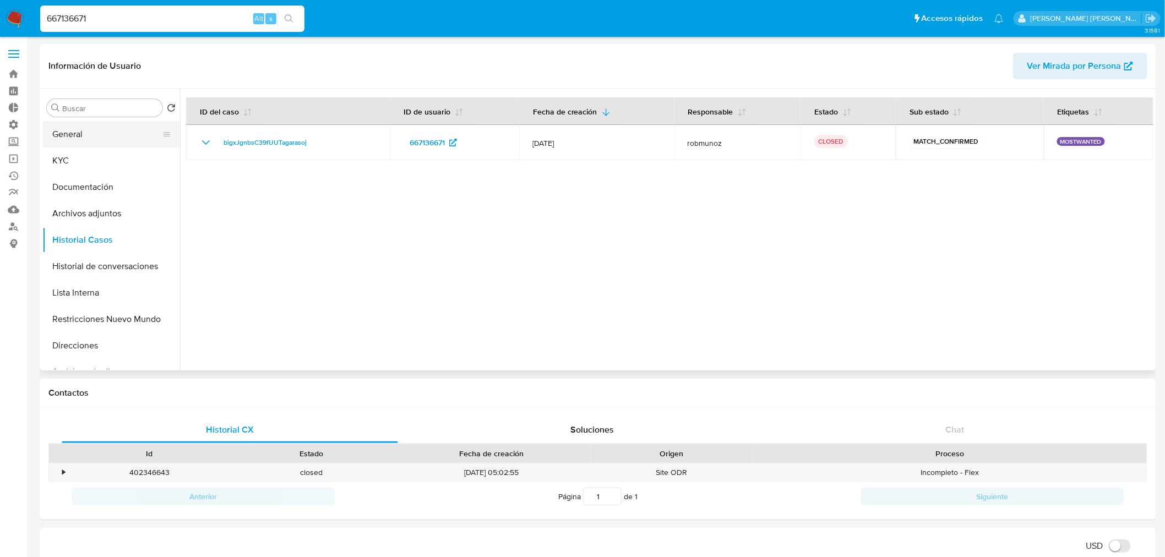
click at [97, 139] on button "General" at bounding box center [106, 134] width 129 height 26
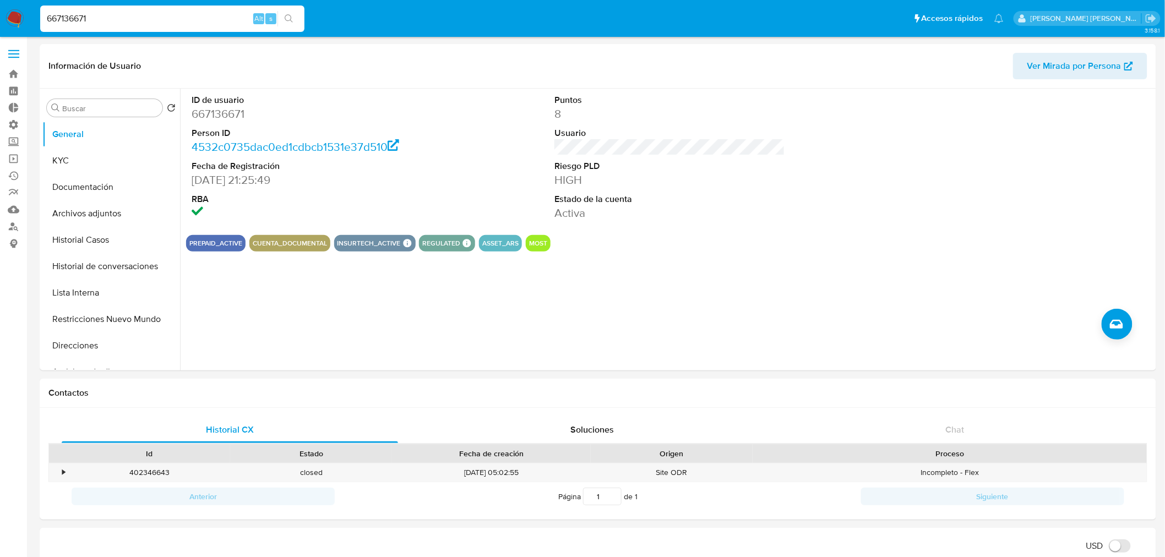
drag, startPoint x: 164, startPoint y: 9, endPoint x: 162, endPoint y: 18, distance: 8.9
click at [162, 18] on div "667136671 Alt s" at bounding box center [172, 19] width 264 height 26
click at [162, 18] on input "667136671" at bounding box center [172, 19] width 264 height 14
paste input "135835838"
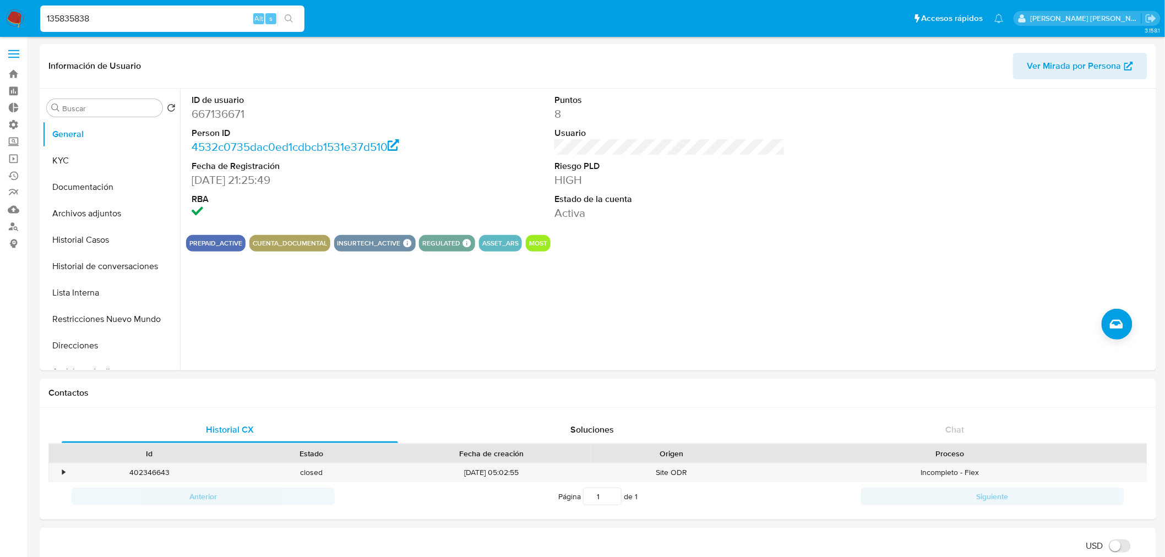
type input "135835838"
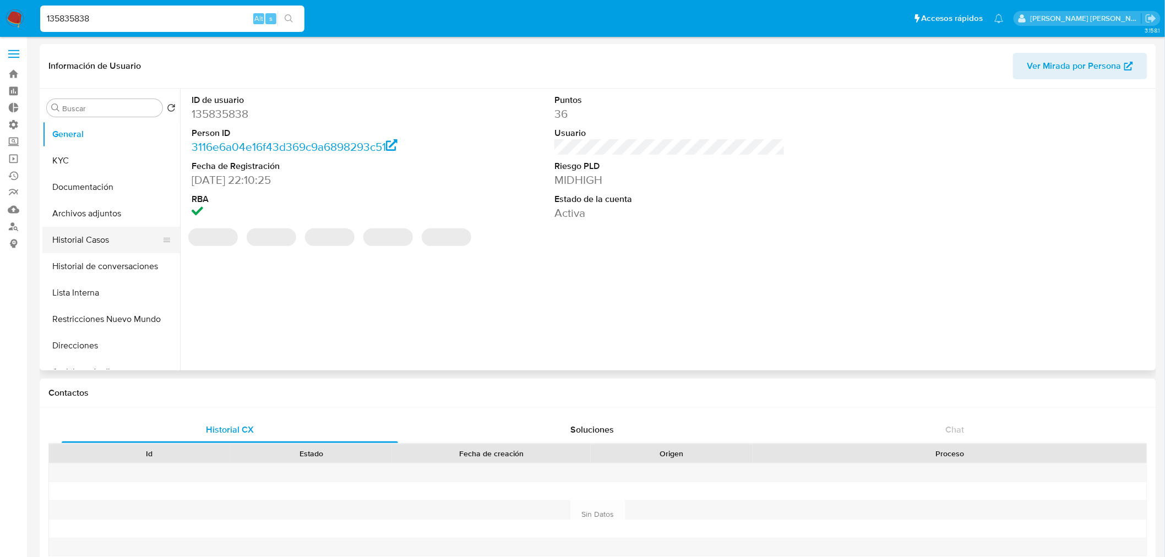
select select "10"
click at [106, 239] on button "Historial Casos" at bounding box center [106, 240] width 129 height 26
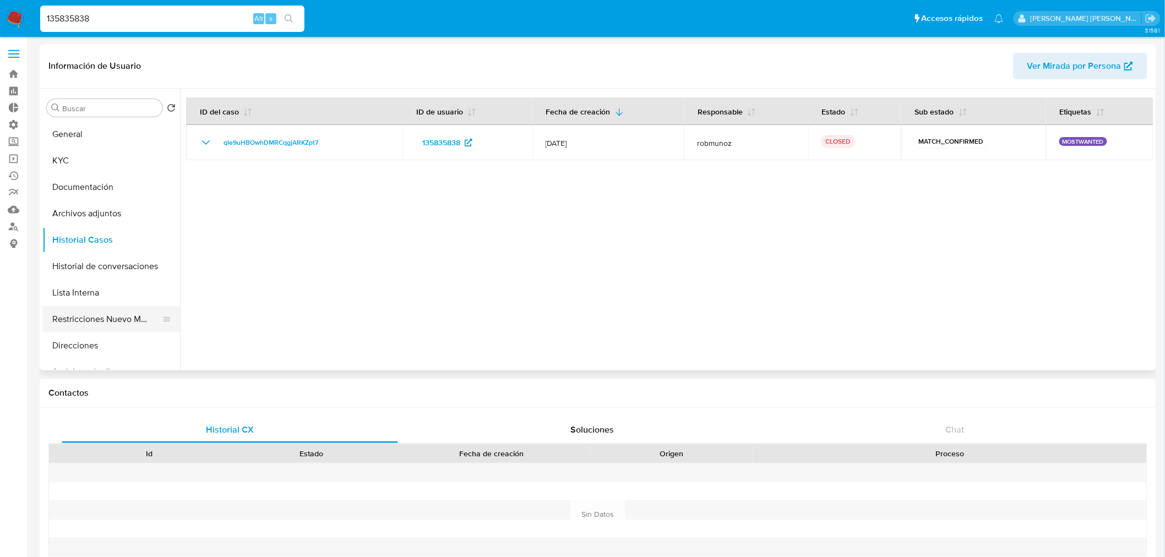
click at [108, 316] on button "Restricciones Nuevo Mundo" at bounding box center [106, 319] width 129 height 26
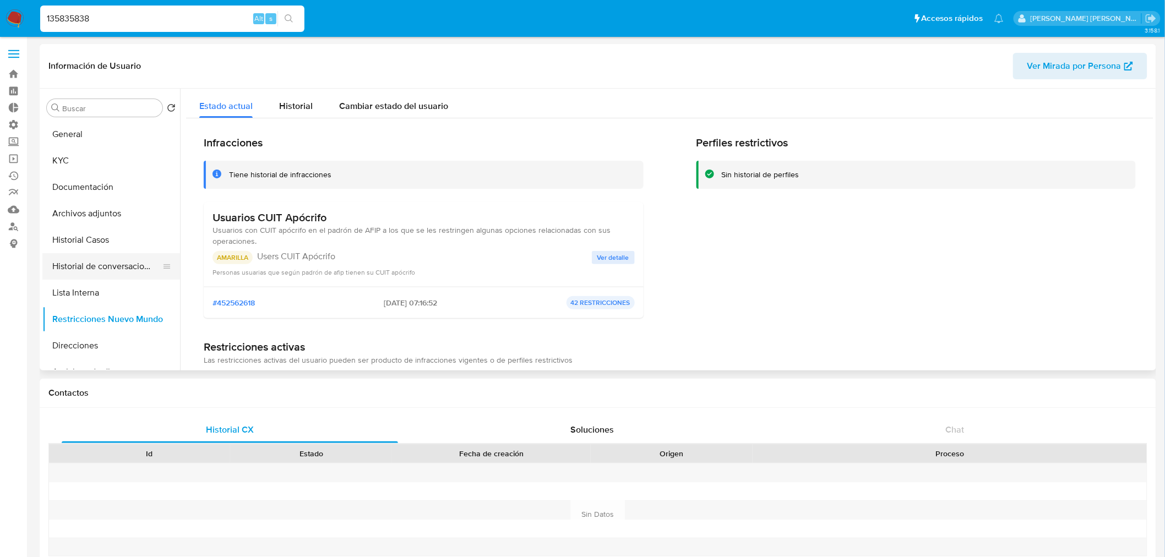
click at [105, 268] on button "Historial de conversaciones" at bounding box center [106, 266] width 129 height 26
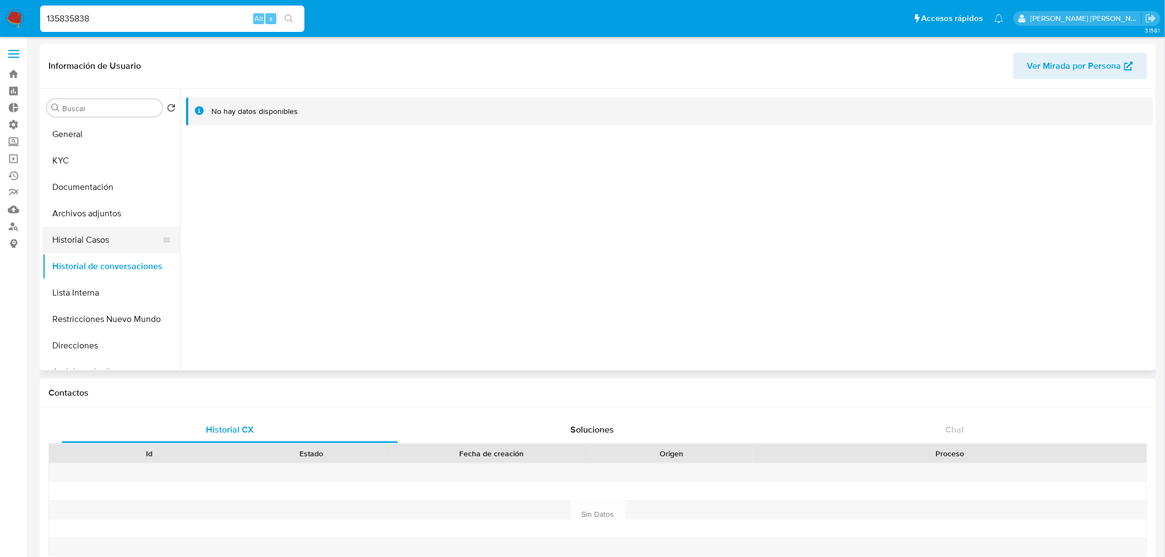
click at [74, 237] on button "Historial Casos" at bounding box center [106, 240] width 129 height 26
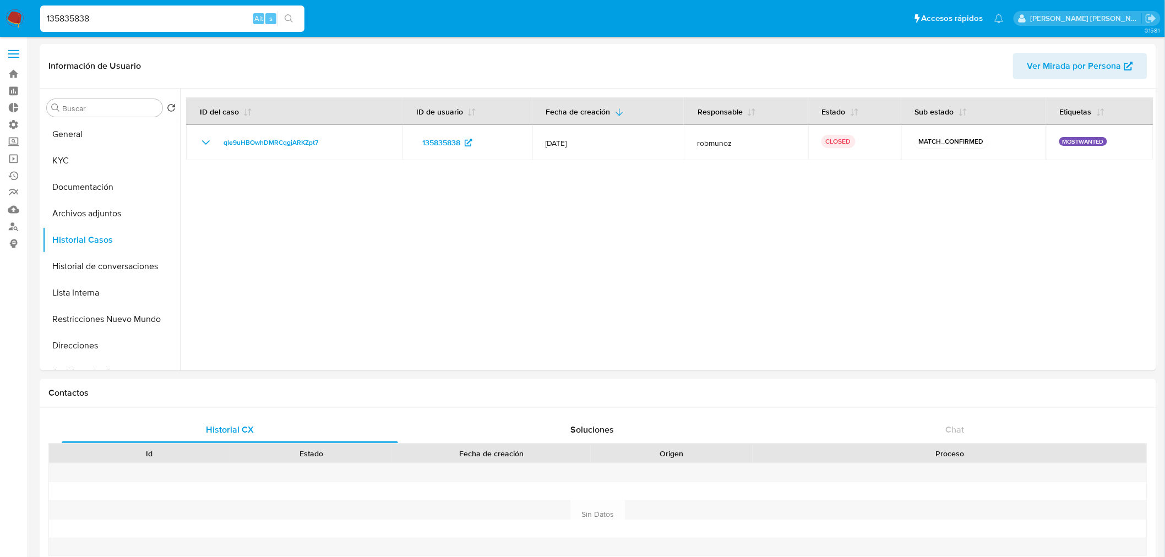
drag, startPoint x: 140, startPoint y: 9, endPoint x: 136, endPoint y: 19, distance: 10.6
click at [136, 19] on div "135835838 Alt s" at bounding box center [172, 19] width 264 height 26
click at [136, 19] on input "135835838" at bounding box center [172, 19] width 264 height 14
paste input "822784"
click at [136, 19] on input "135835838" at bounding box center [172, 19] width 264 height 14
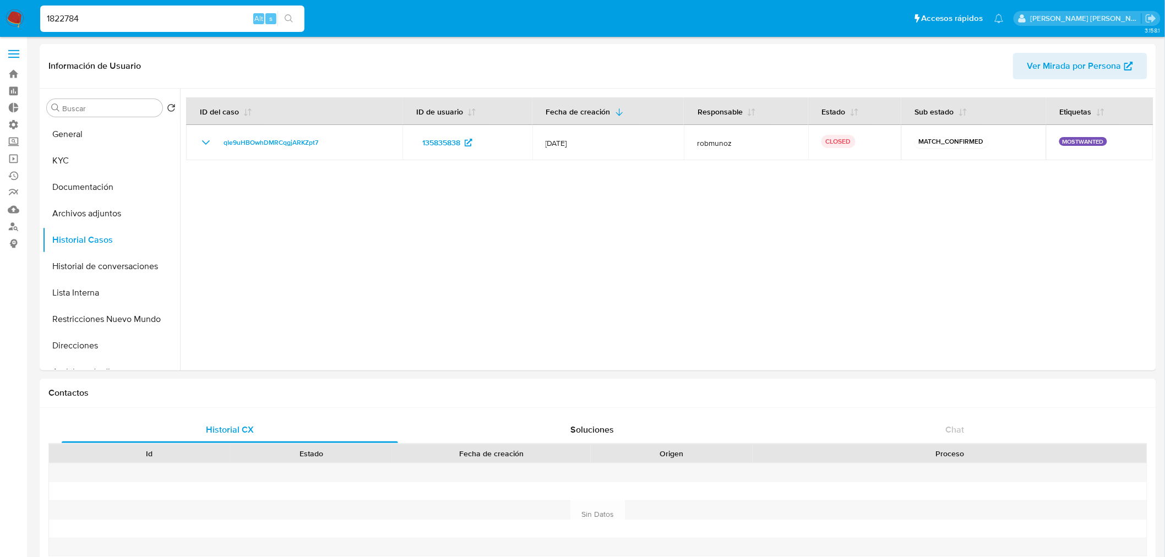
type input "1822784"
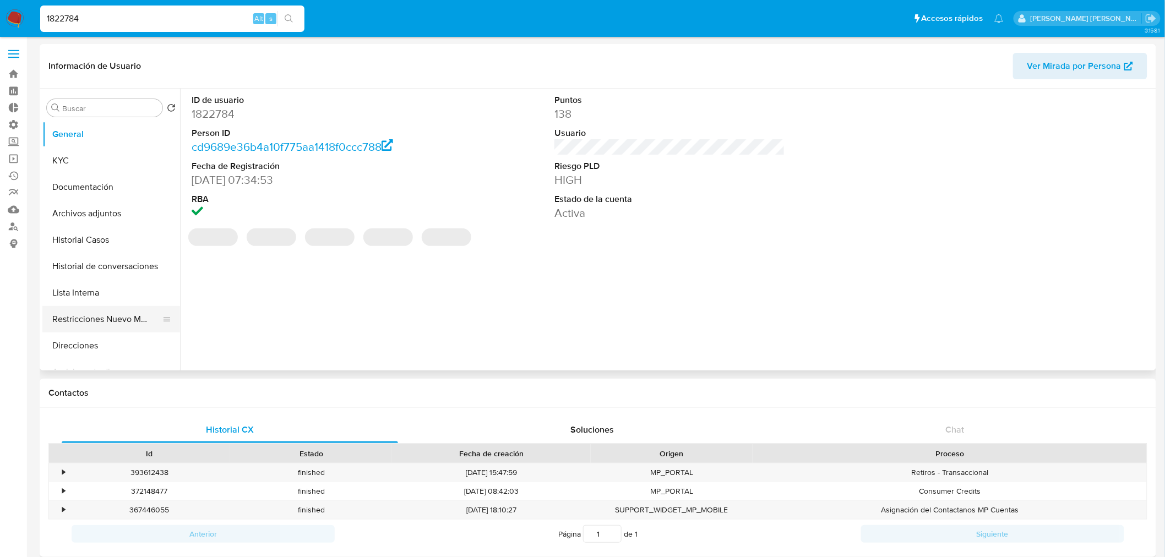
click at [118, 324] on button "Restricciones Nuevo Mundo" at bounding box center [106, 319] width 129 height 26
select select "10"
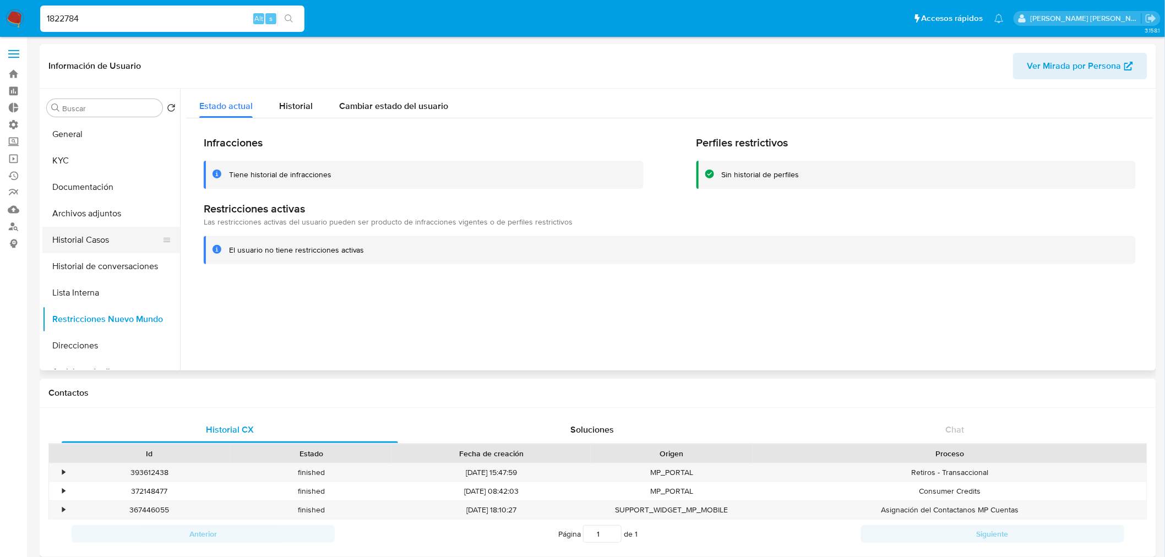
click at [105, 241] on button "Historial Casos" at bounding box center [106, 240] width 129 height 26
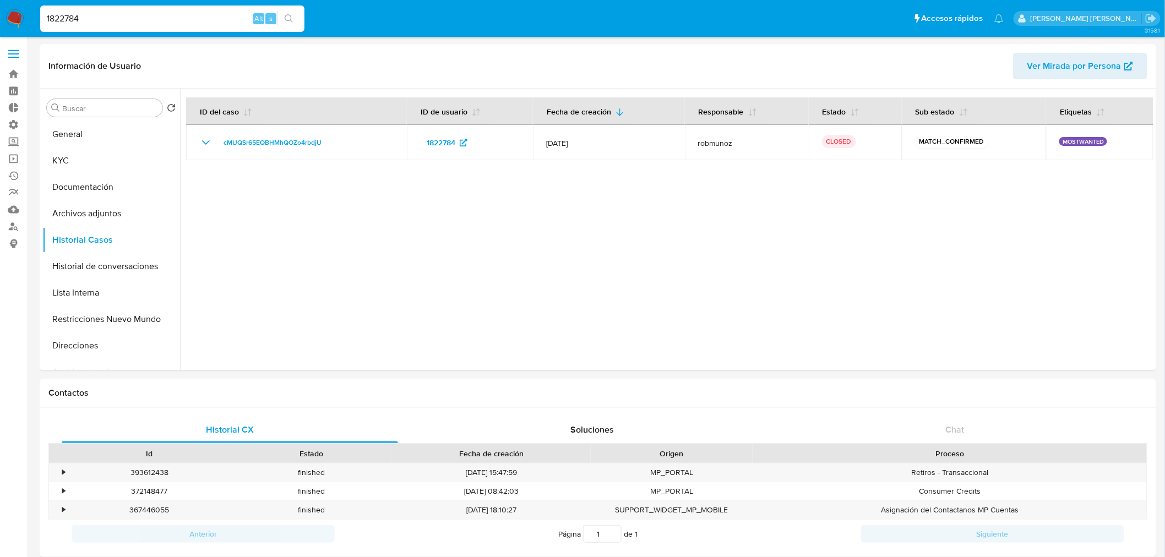
click at [184, 18] on input "1822784" at bounding box center [172, 19] width 264 height 14
paste input "389369842"
click at [184, 18] on input "1389369842" at bounding box center [172, 19] width 264 height 14
type input "1389369842"
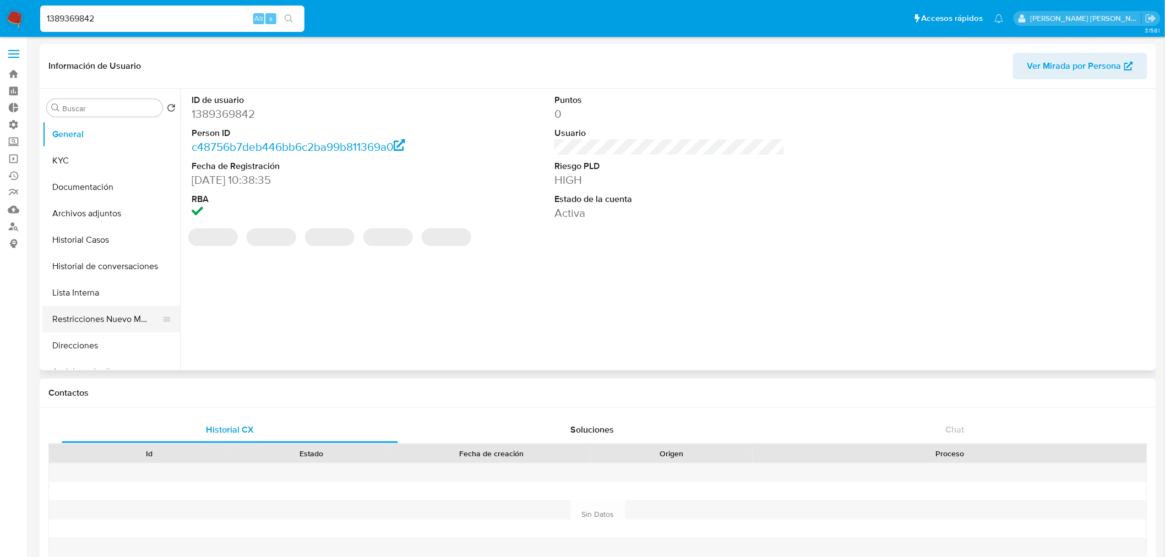
select select "10"
click at [96, 323] on button "Restricciones Nuevo Mundo" at bounding box center [106, 319] width 129 height 26
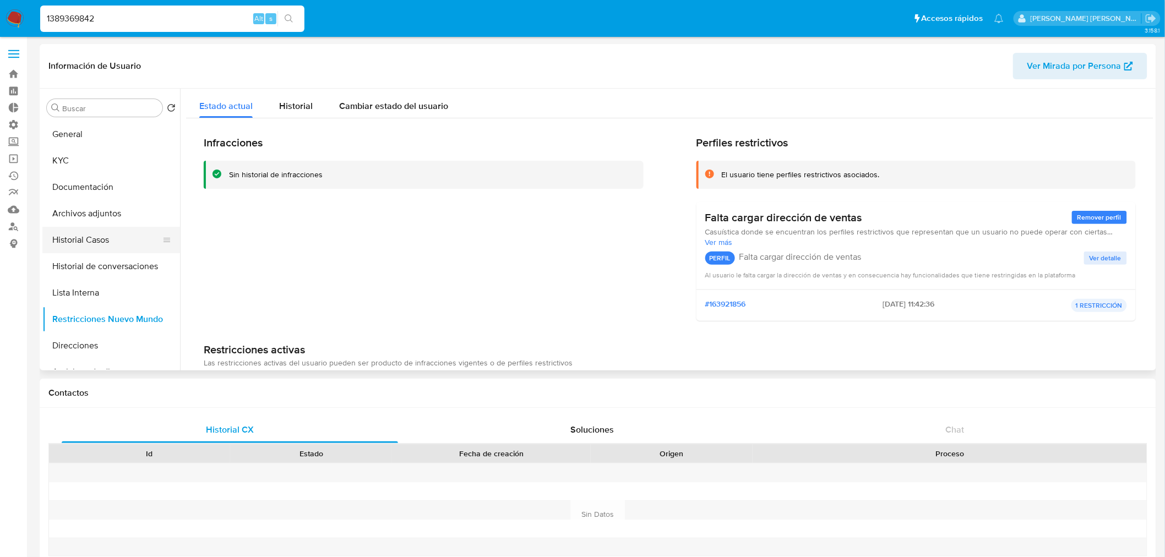
click at [110, 243] on button "Historial Casos" at bounding box center [106, 240] width 129 height 26
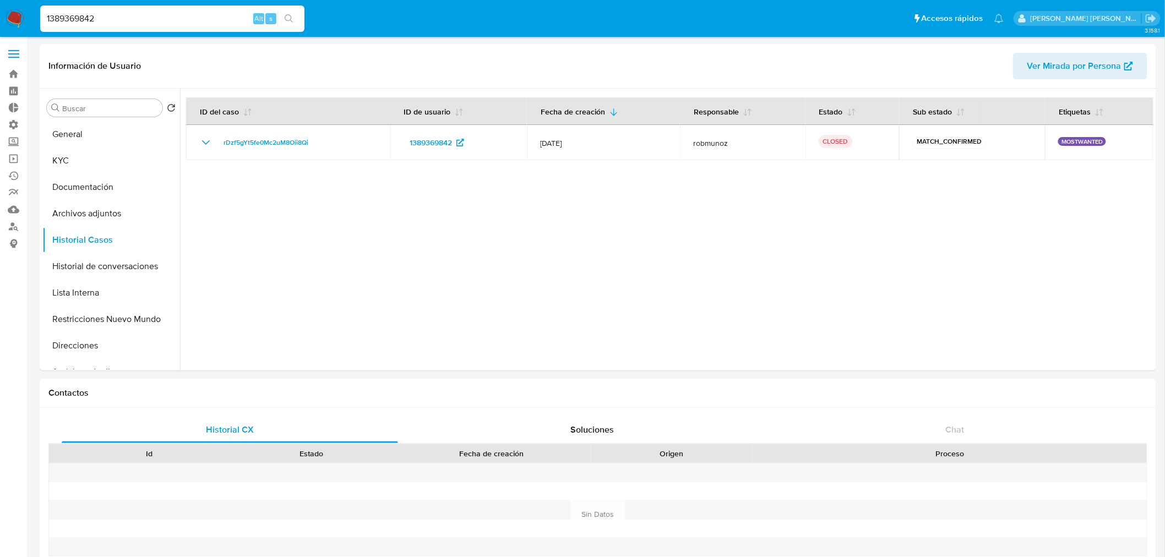
click at [191, 21] on input "1389369842" at bounding box center [172, 19] width 264 height 14
paste input "837511260"
click at [191, 21] on input "1389369842" at bounding box center [172, 19] width 264 height 14
type input "837511260"
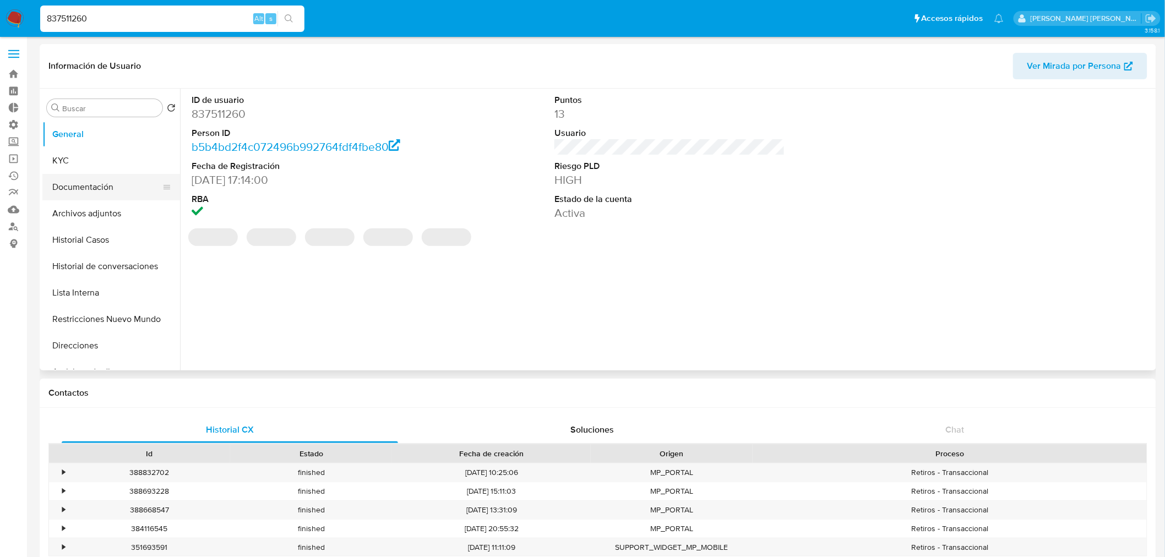
select select "10"
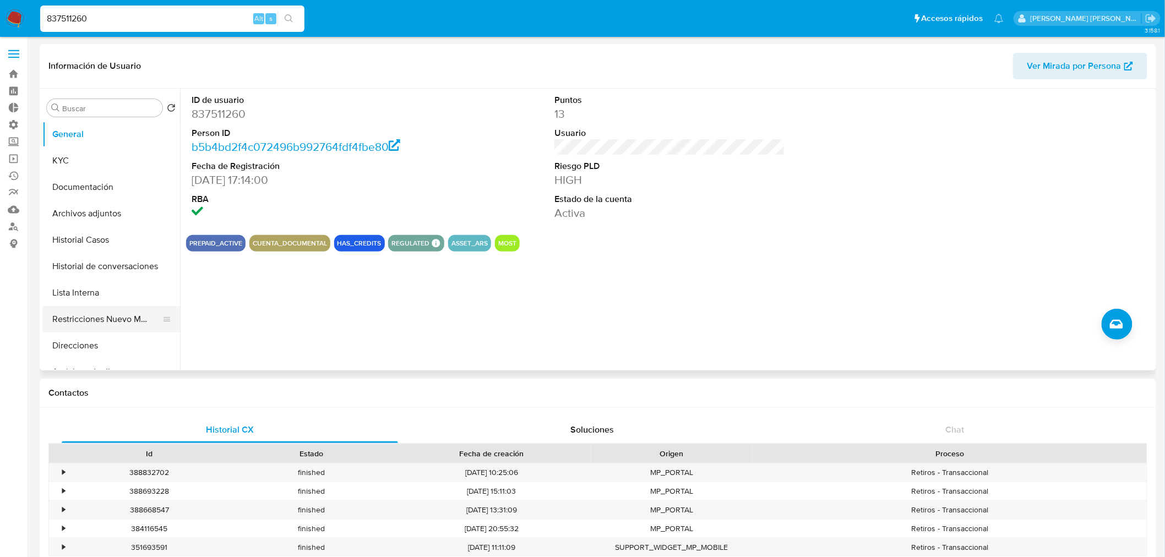
click at [124, 317] on button "Restricciones Nuevo Mundo" at bounding box center [106, 319] width 129 height 26
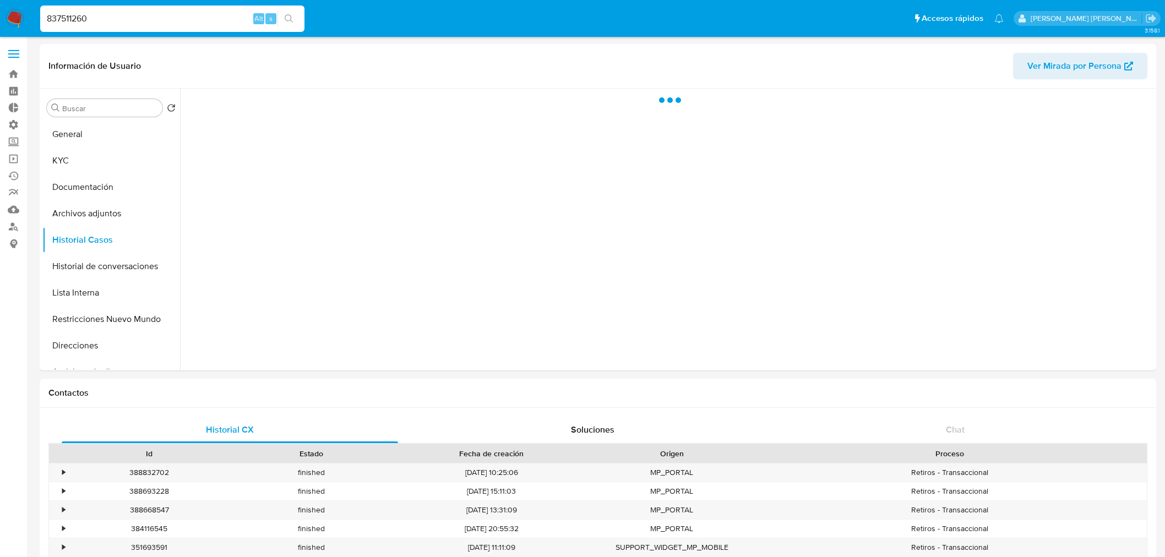
select select "10"
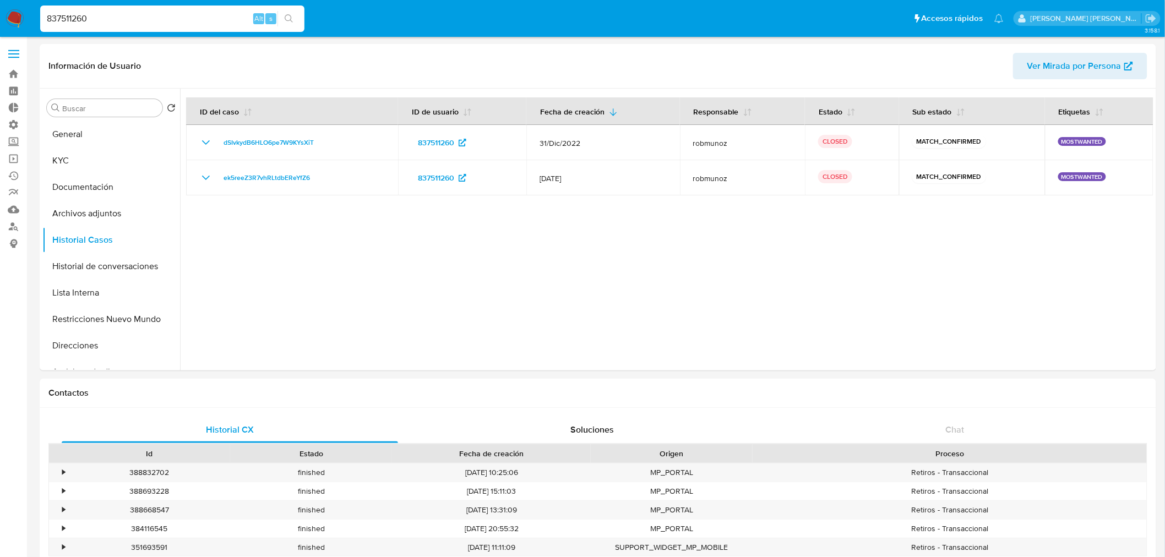
click at [163, 19] on input "837511260" at bounding box center [172, 19] width 264 height 14
paste input "160826386"
click at [163, 19] on input "837511260" at bounding box center [172, 19] width 264 height 14
type input "160826386"
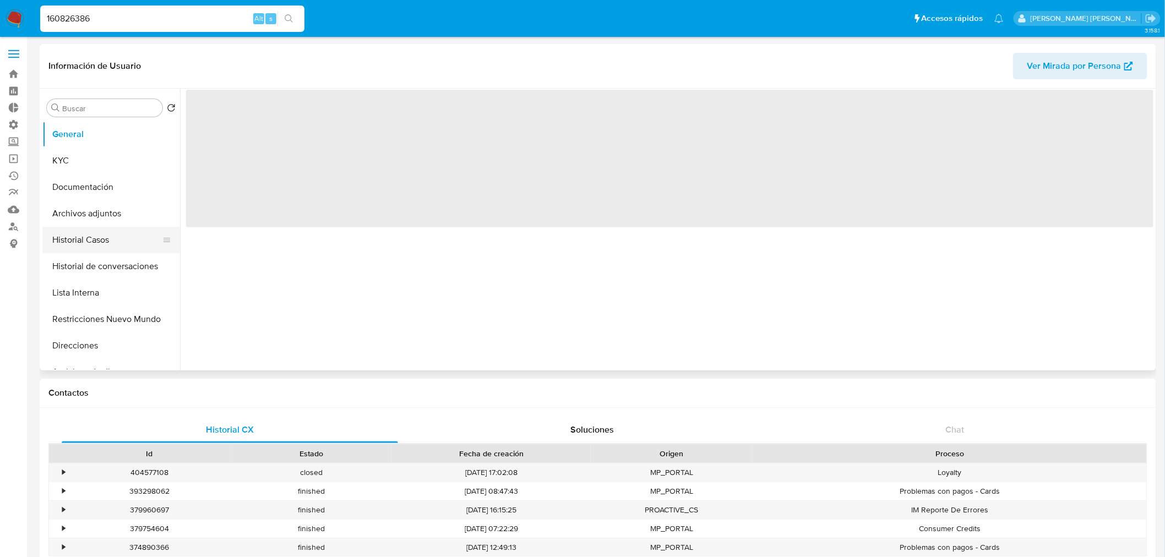
click at [80, 242] on button "Historial Casos" at bounding box center [106, 240] width 129 height 26
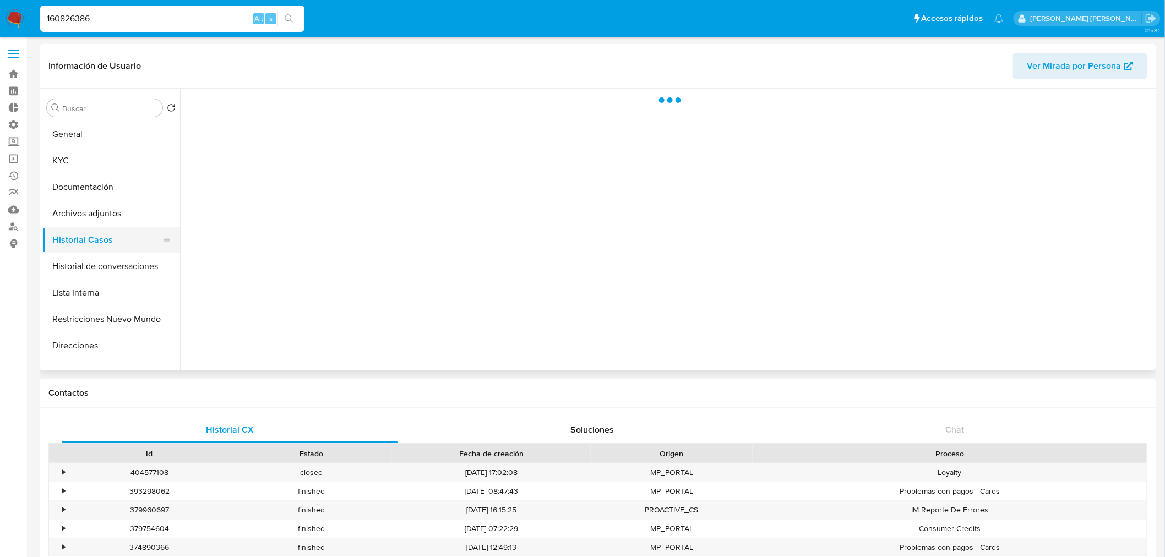
select select "10"
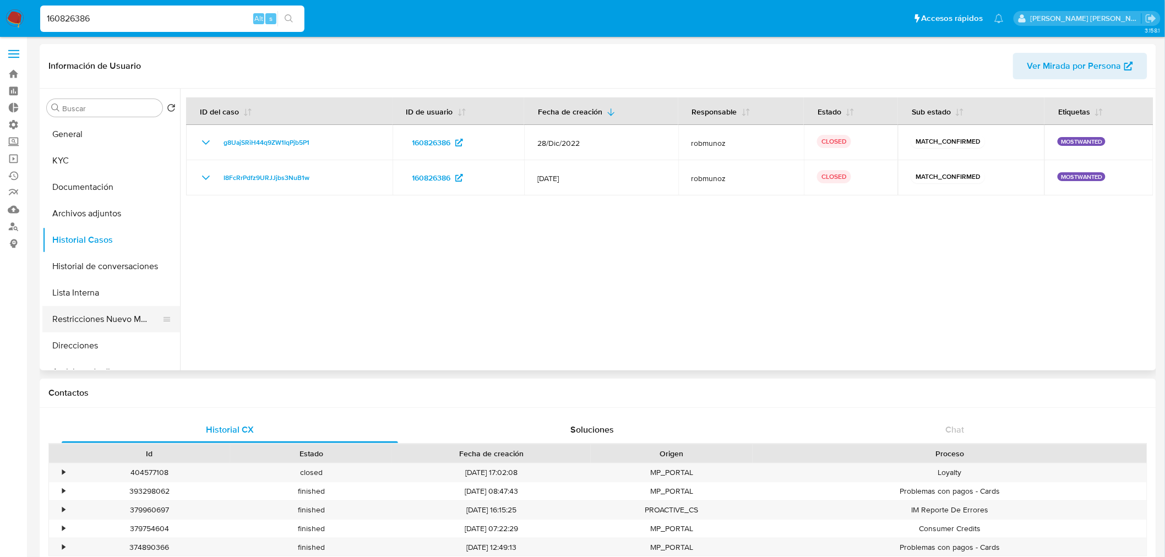
click at [77, 312] on button "Restricciones Nuevo Mundo" at bounding box center [106, 319] width 129 height 26
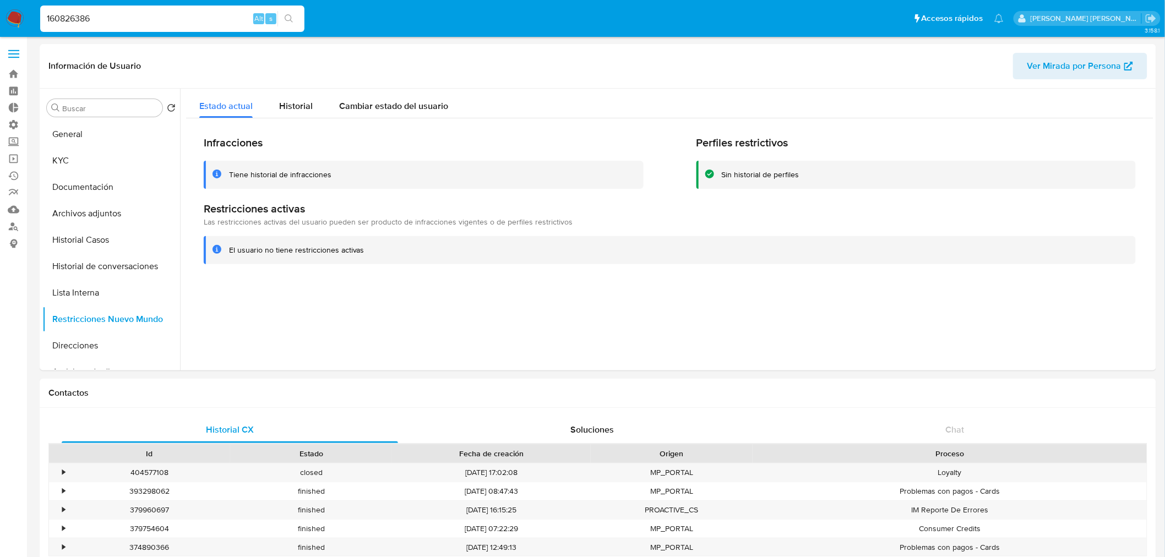
click at [135, 20] on input "160826386" at bounding box center [172, 19] width 264 height 14
paste input "817079052"
click at [135, 20] on input "817079052" at bounding box center [172, 19] width 264 height 14
type input "817079052"
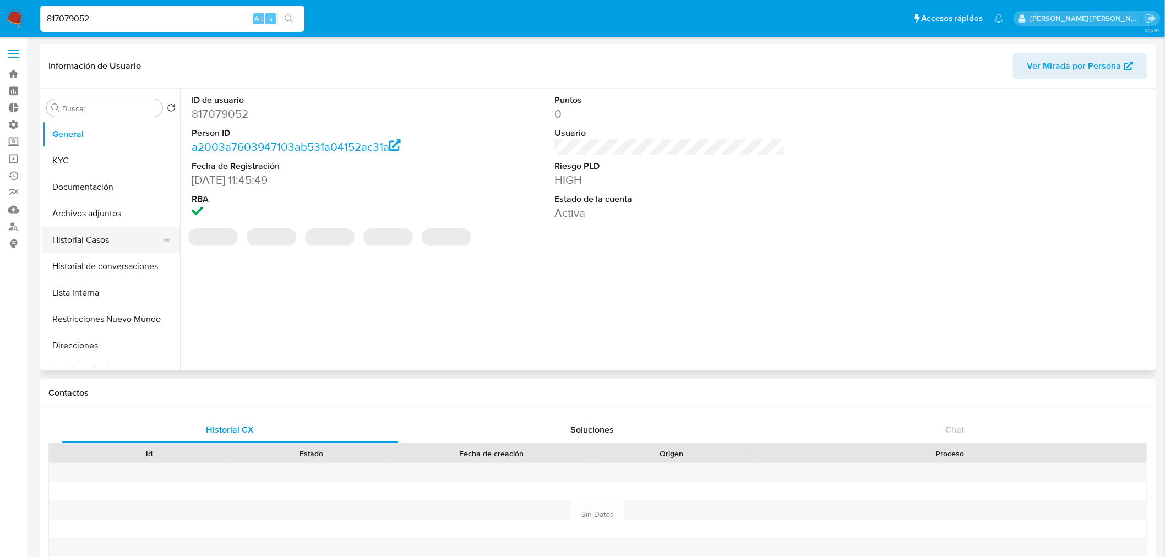
select select "10"
click at [80, 232] on button "Historial Casos" at bounding box center [106, 240] width 129 height 26
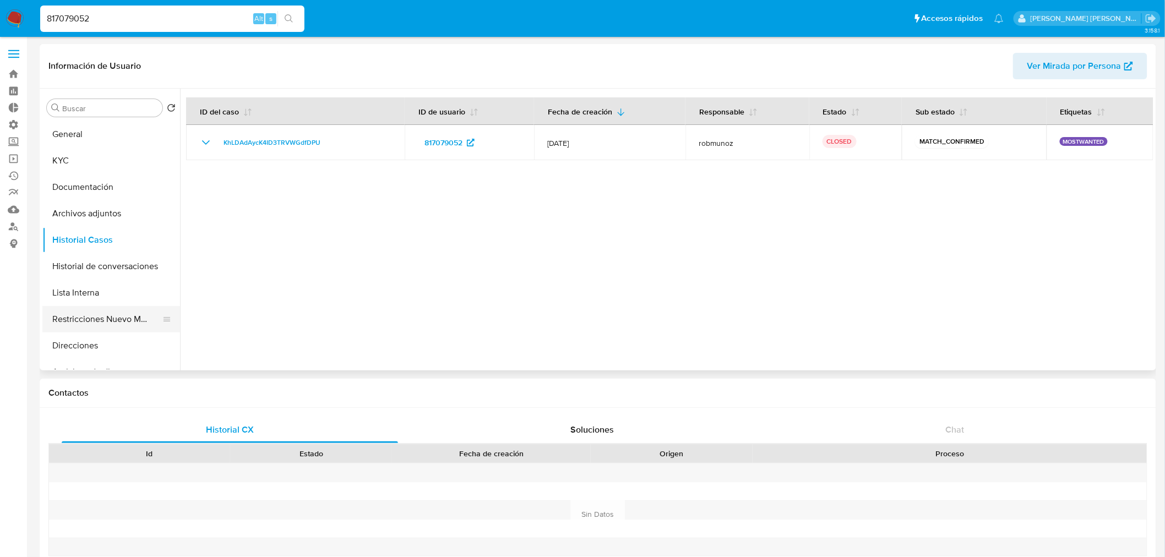
click at [74, 312] on button "Restricciones Nuevo Mundo" at bounding box center [106, 319] width 129 height 26
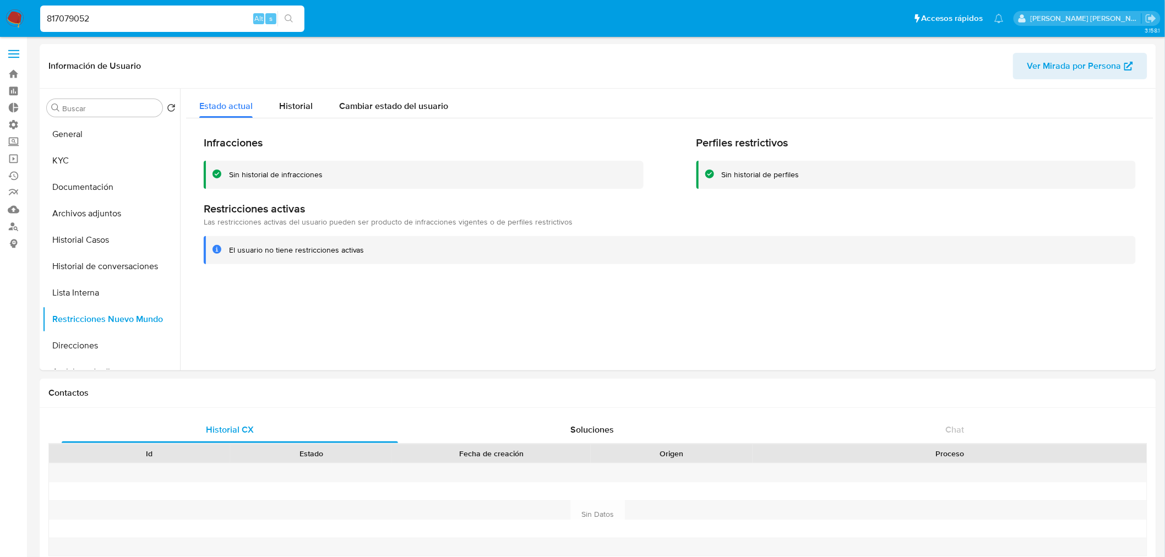
click at [178, 14] on input "817079052" at bounding box center [172, 19] width 264 height 14
paste input "45928770"
click at [178, 14] on input "817079052" at bounding box center [172, 19] width 264 height 14
type input "45928770"
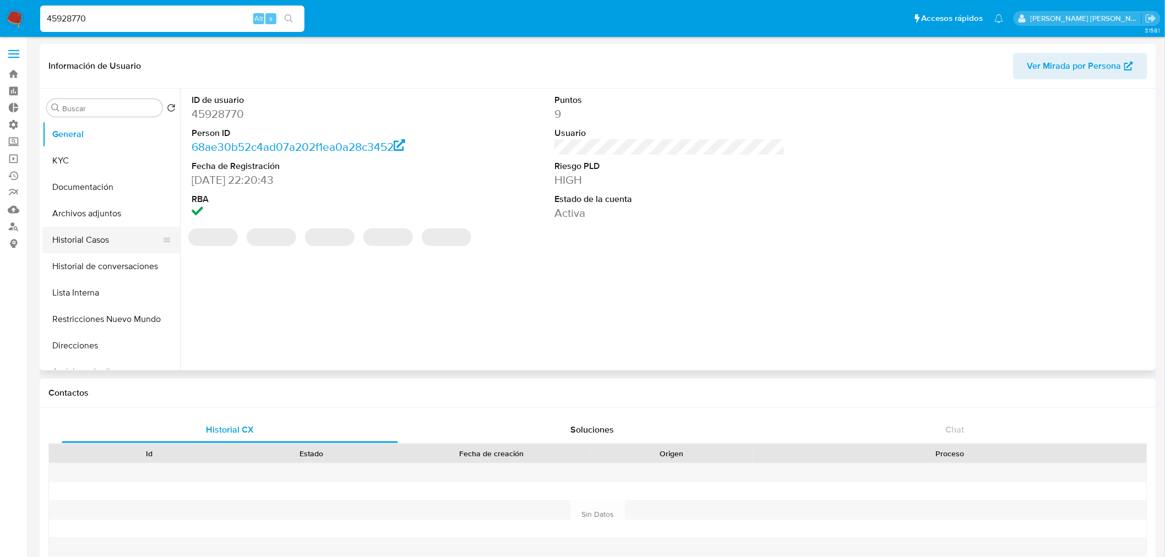
select select "10"
click at [90, 231] on button "Historial Casos" at bounding box center [106, 240] width 129 height 26
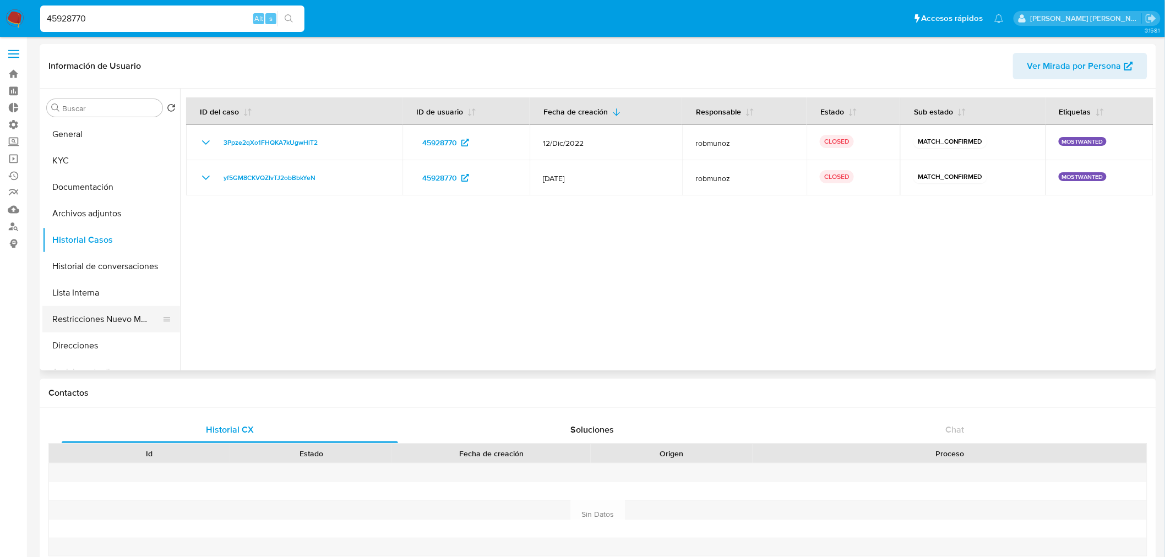
click at [100, 318] on button "Restricciones Nuevo Mundo" at bounding box center [106, 319] width 129 height 26
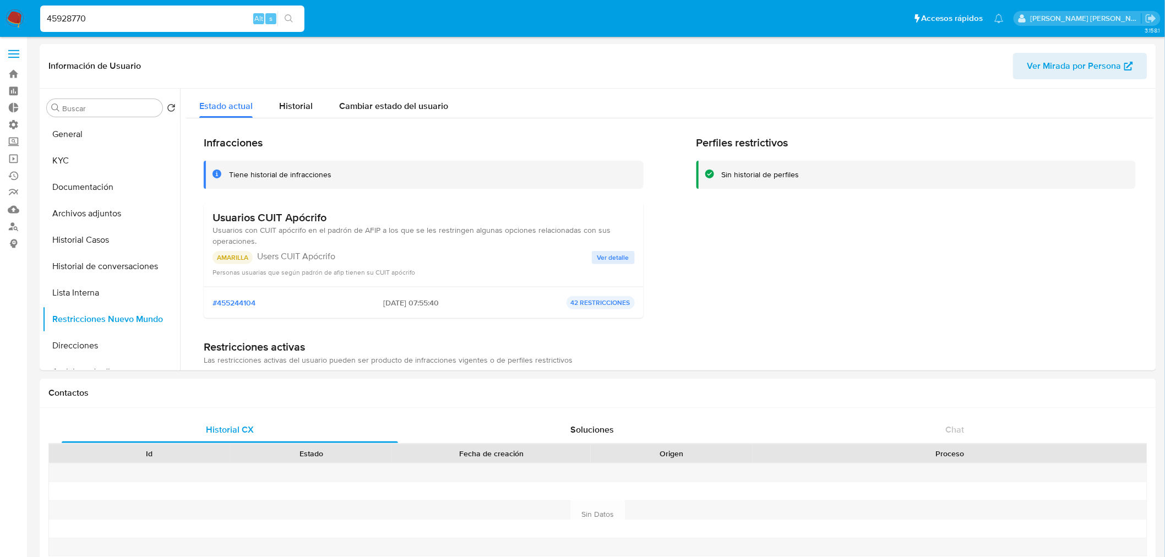
click at [163, 14] on input "45928770" at bounding box center [172, 19] width 264 height 14
paste input "9794341"
type input "97943410"
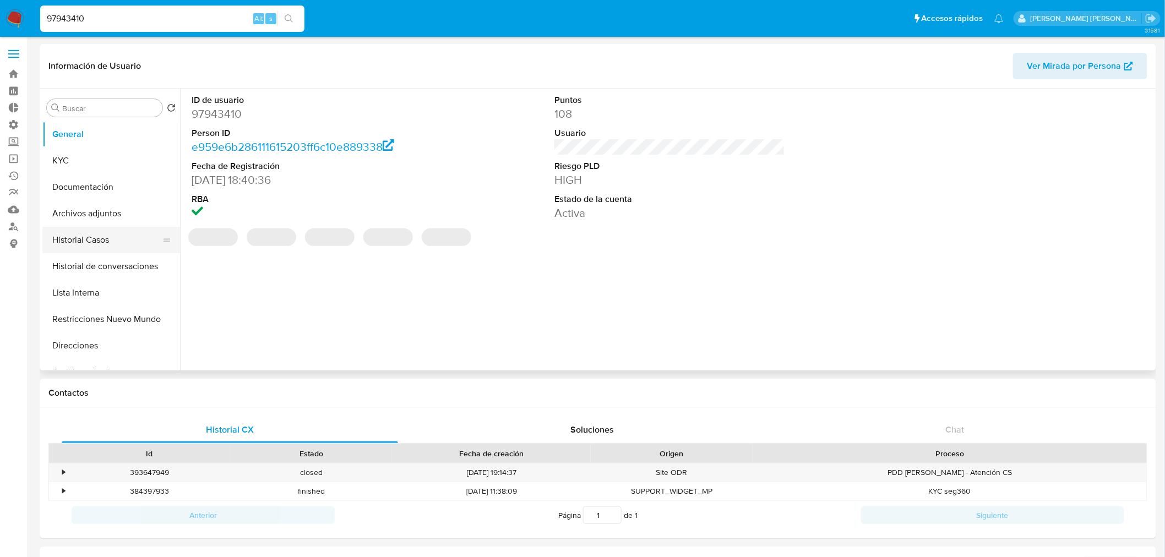
select select "10"
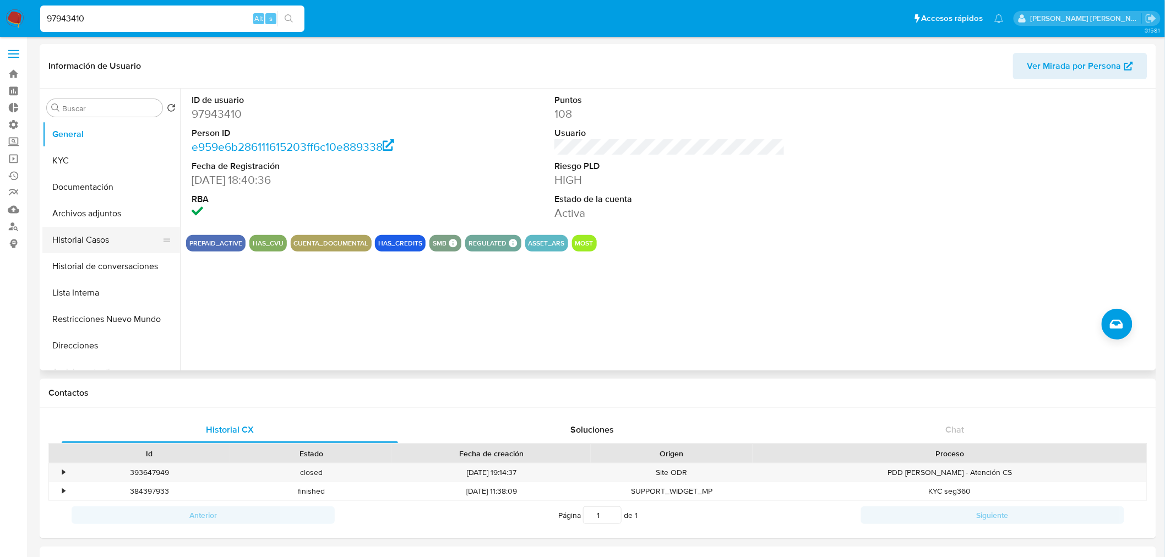
click at [108, 248] on button "Historial Casos" at bounding box center [106, 240] width 129 height 26
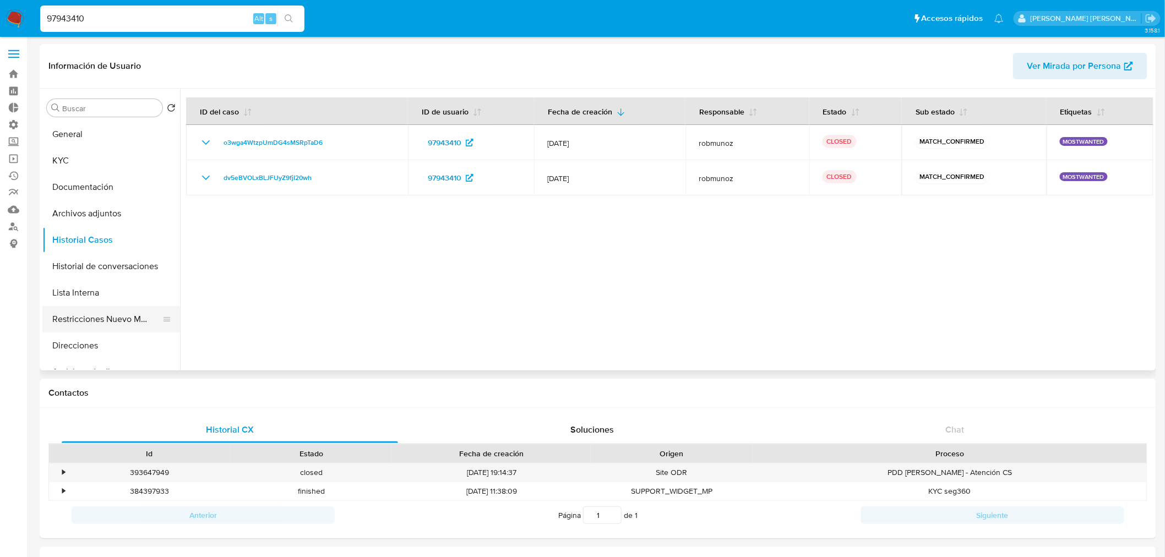
click at [104, 317] on button "Restricciones Nuevo Mundo" at bounding box center [106, 319] width 129 height 26
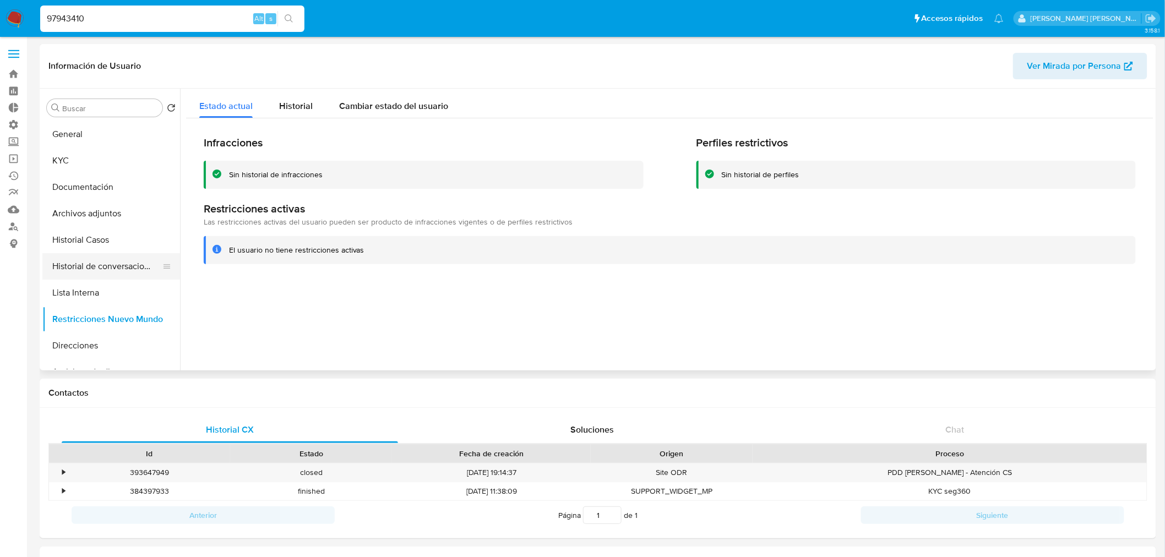
click at [112, 269] on button "Historial de conversaciones" at bounding box center [106, 266] width 129 height 26
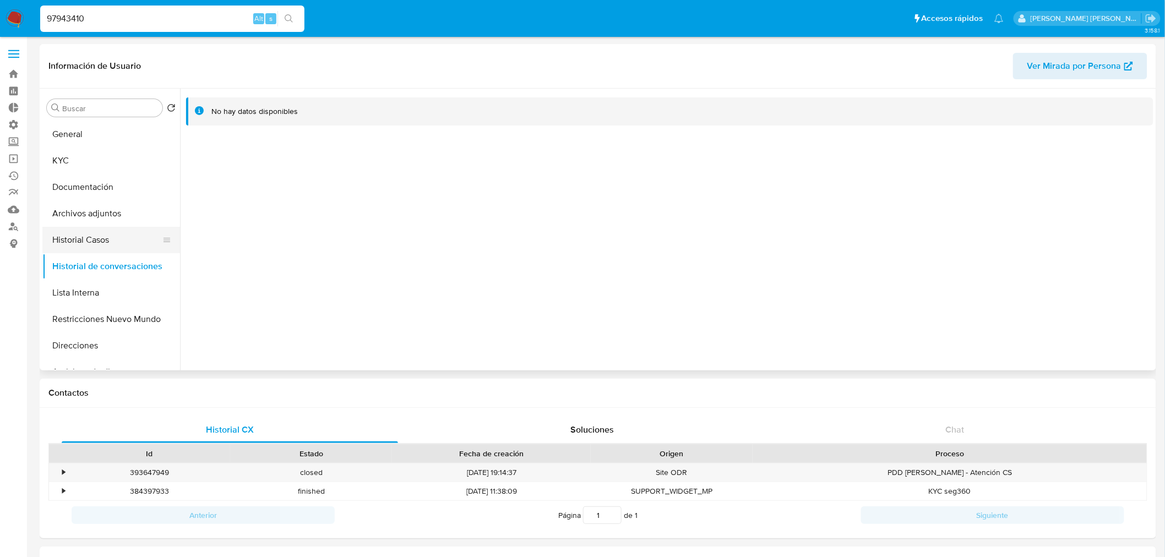
click at [118, 238] on button "Historial Casos" at bounding box center [106, 240] width 129 height 26
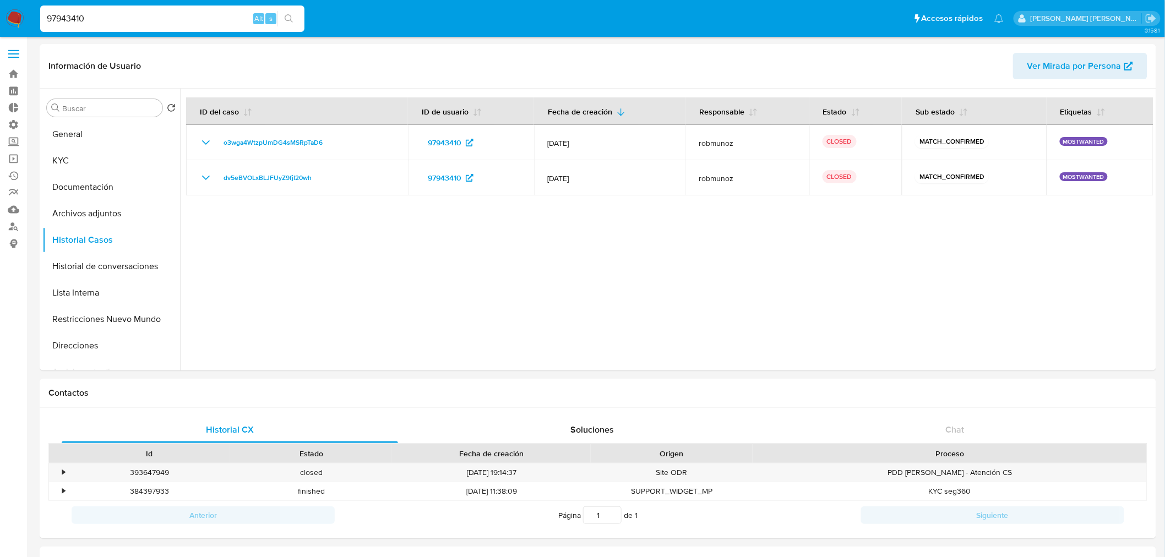
click at [112, 24] on input "97943410" at bounding box center [172, 19] width 264 height 14
paste input "163906905"
click at [112, 24] on input "163906905" at bounding box center [172, 19] width 264 height 14
type input "163906905"
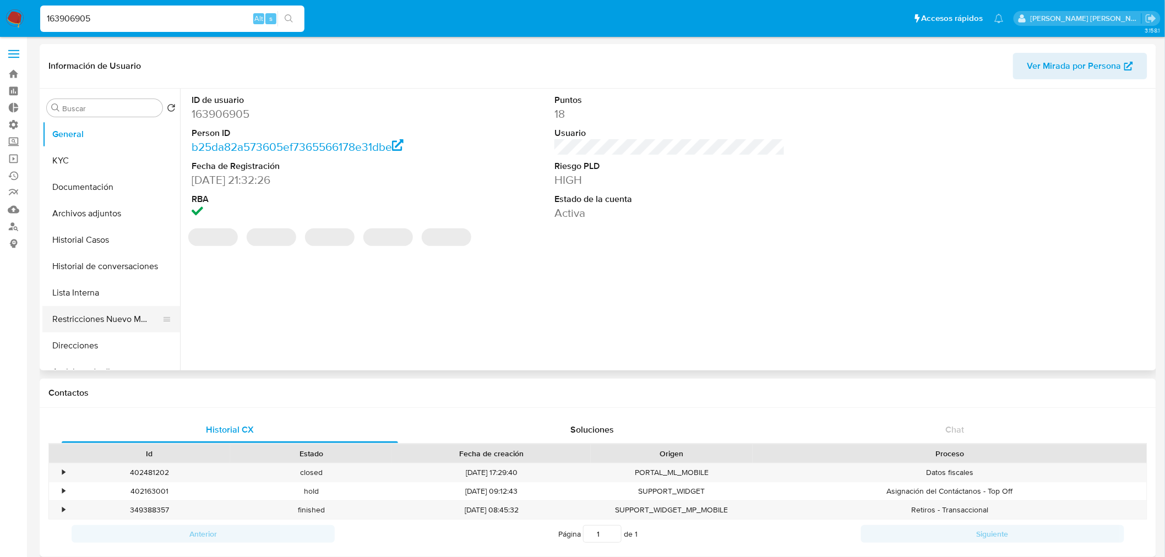
select select "10"
click at [117, 319] on button "Restricciones Nuevo Mundo" at bounding box center [106, 319] width 129 height 26
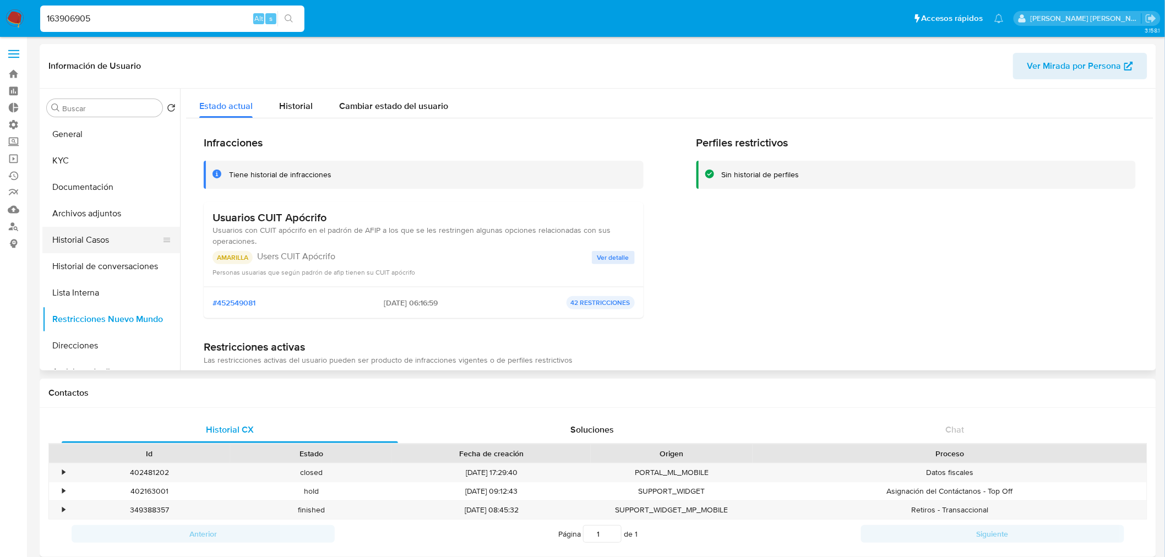
click at [106, 235] on button "Historial Casos" at bounding box center [106, 240] width 129 height 26
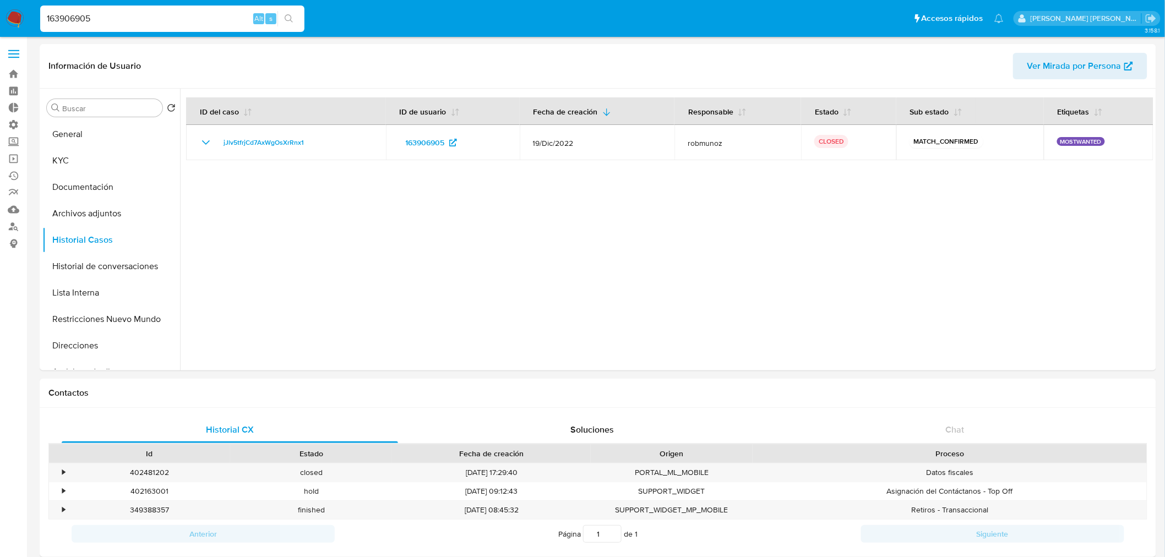
click at [136, 18] on input "163906905" at bounding box center [172, 19] width 264 height 14
paste input "454979030"
click at [136, 18] on input "163906905" at bounding box center [172, 19] width 264 height 14
type input "454979030"
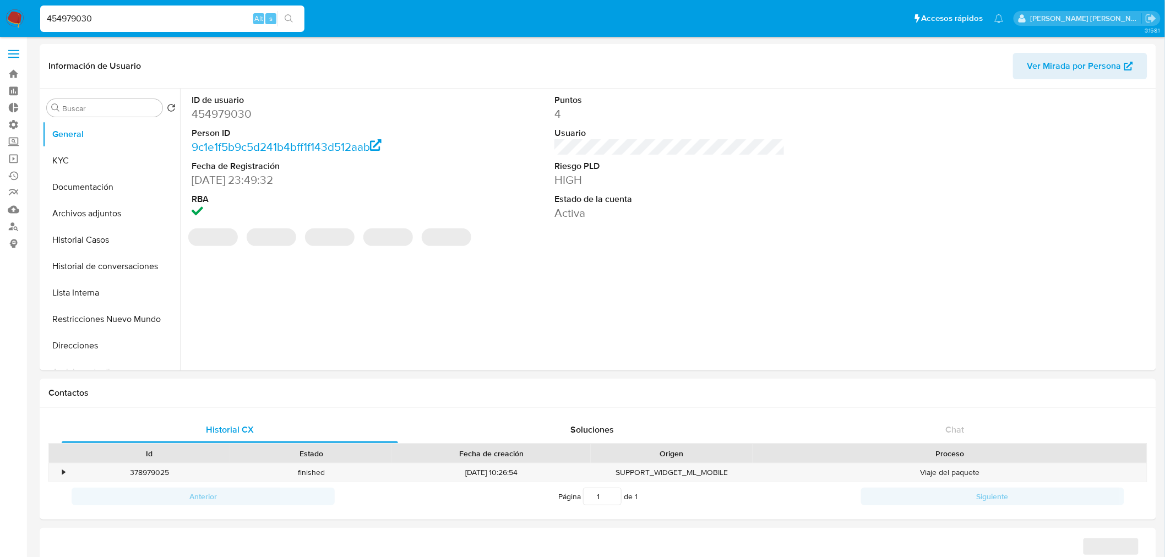
select select "10"
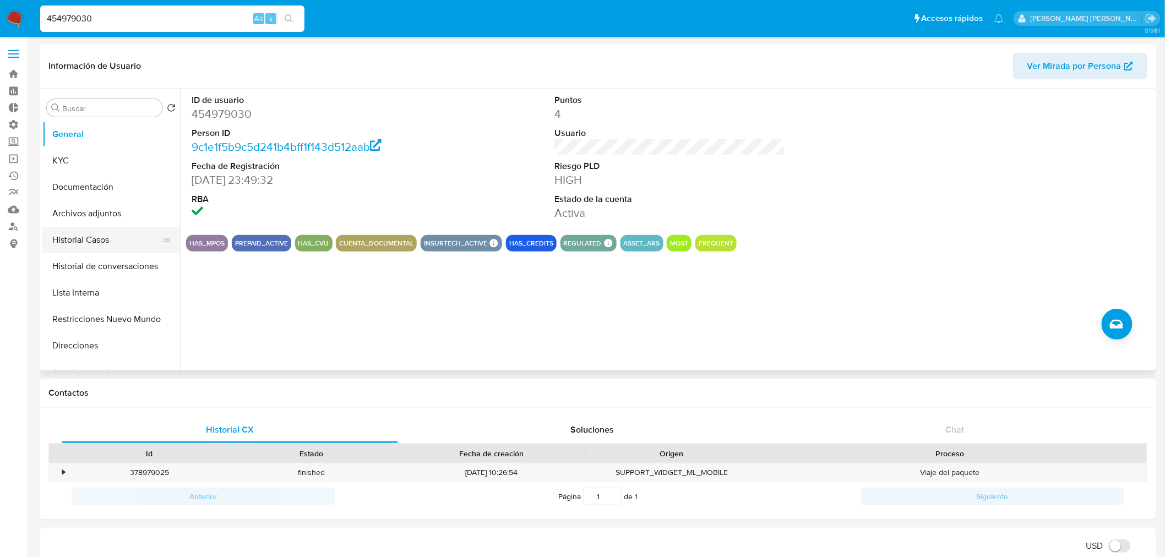
click at [113, 236] on button "Historial Casos" at bounding box center [106, 240] width 129 height 26
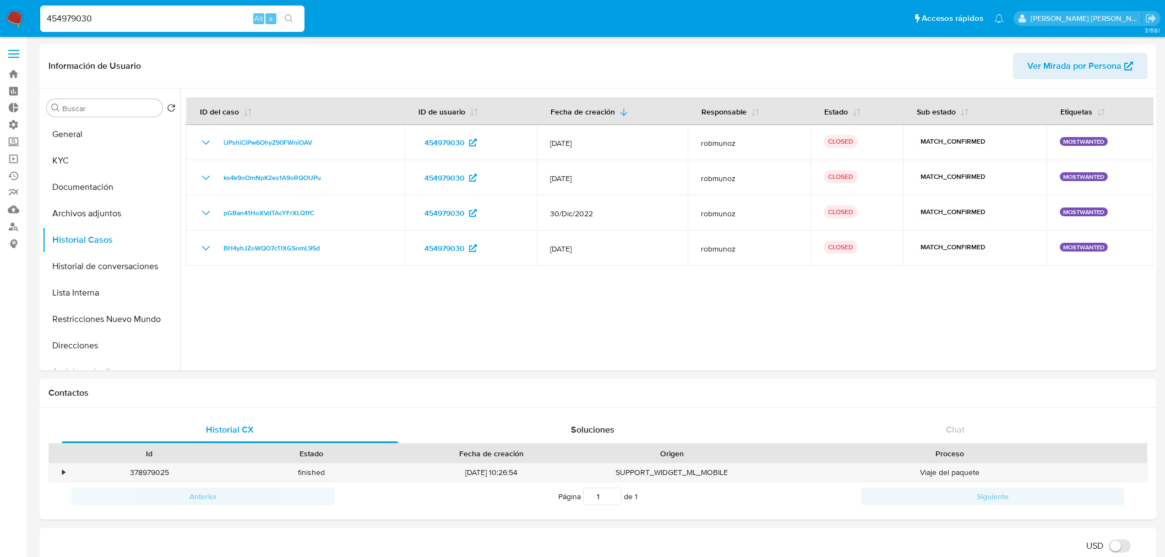
select select "10"
click at [125, 268] on button "Historial de conversaciones" at bounding box center [106, 266] width 129 height 26
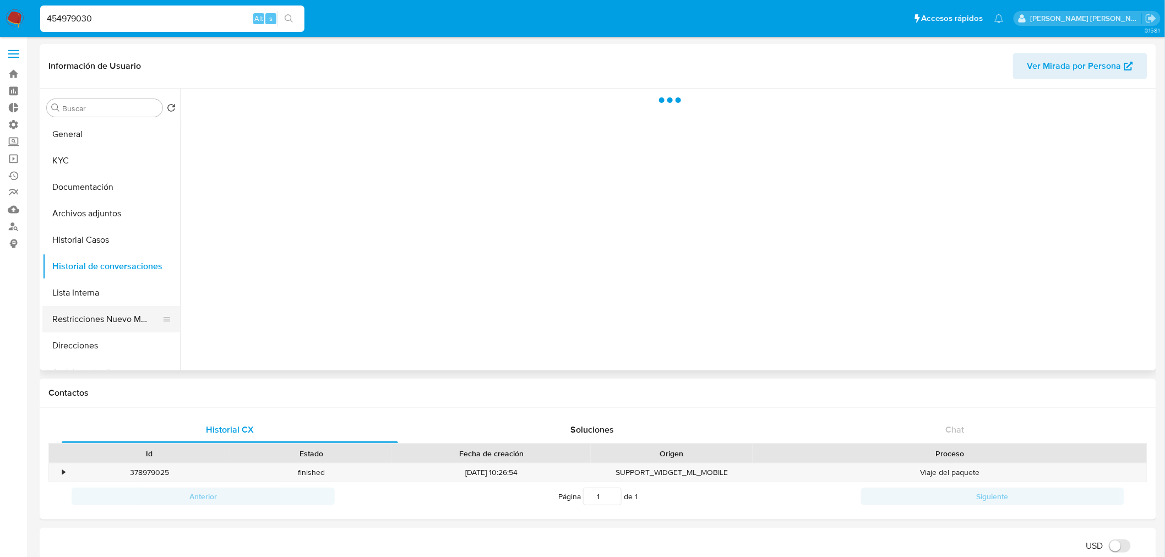
click at [116, 317] on button "Restricciones Nuevo Mundo" at bounding box center [106, 319] width 129 height 26
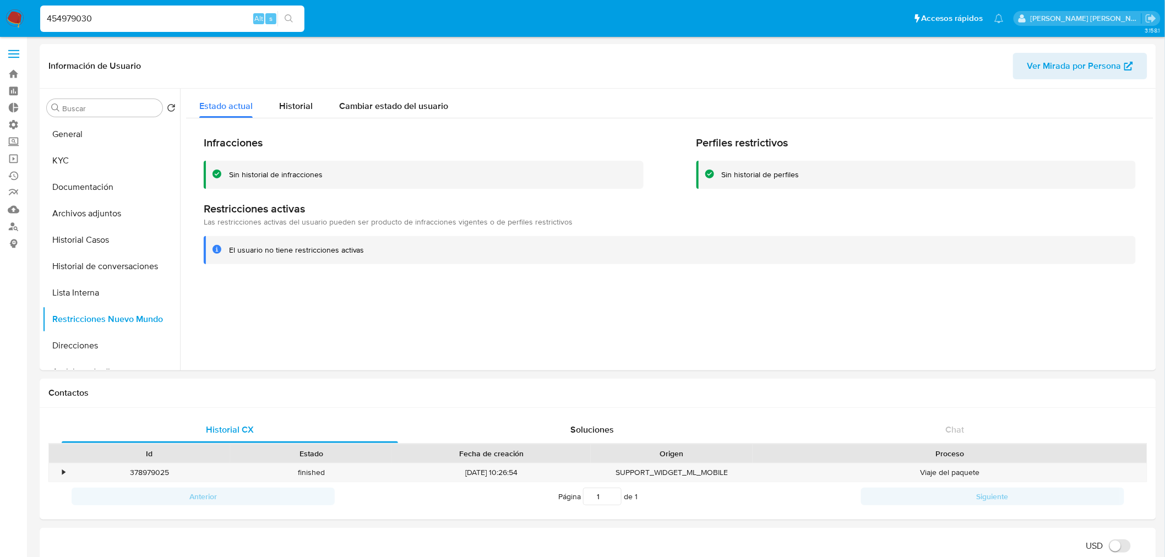
click at [183, 15] on input "454979030" at bounding box center [172, 19] width 264 height 14
paste input "250801811"
click at [183, 15] on input "454979030" at bounding box center [172, 19] width 264 height 14
type input "250801811"
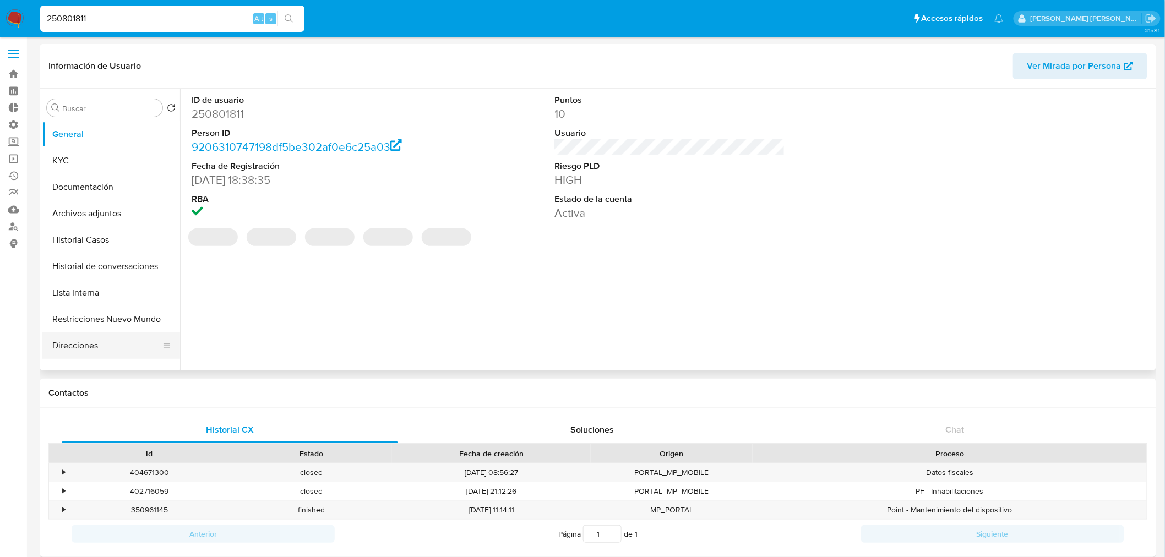
select select "10"
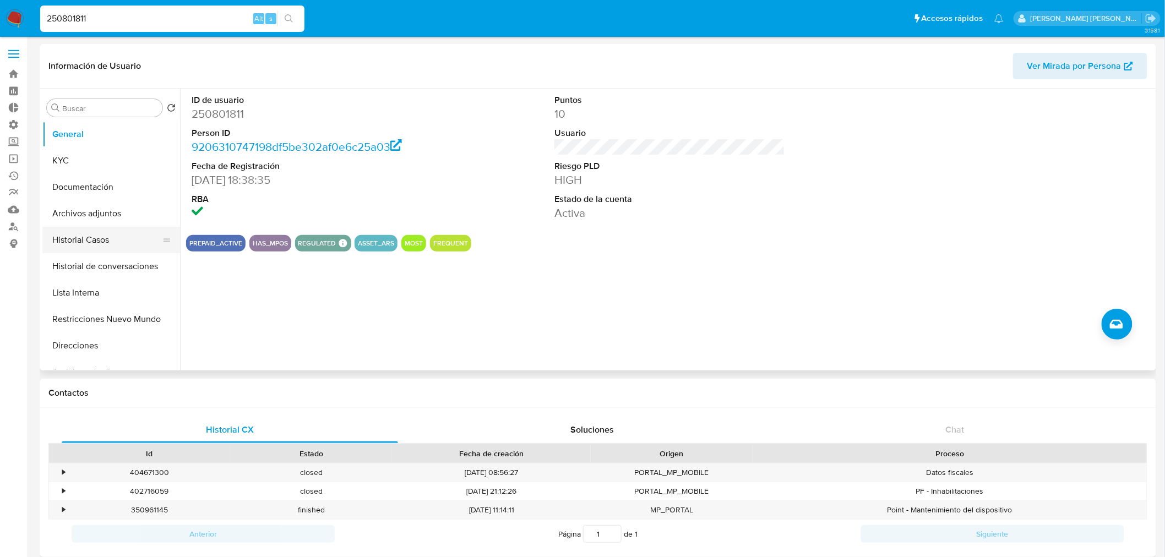
drag, startPoint x: 124, startPoint y: 237, endPoint x: 104, endPoint y: 242, distance: 21.6
click at [104, 242] on button "Historial Casos" at bounding box center [106, 240] width 129 height 26
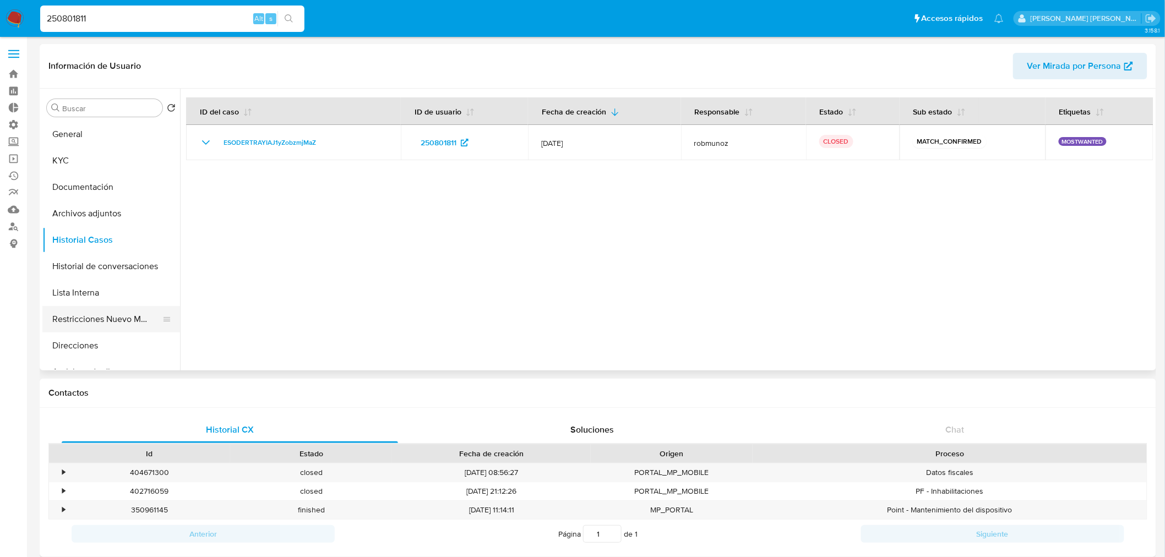
click at [97, 325] on button "Restricciones Nuevo Mundo" at bounding box center [106, 319] width 129 height 26
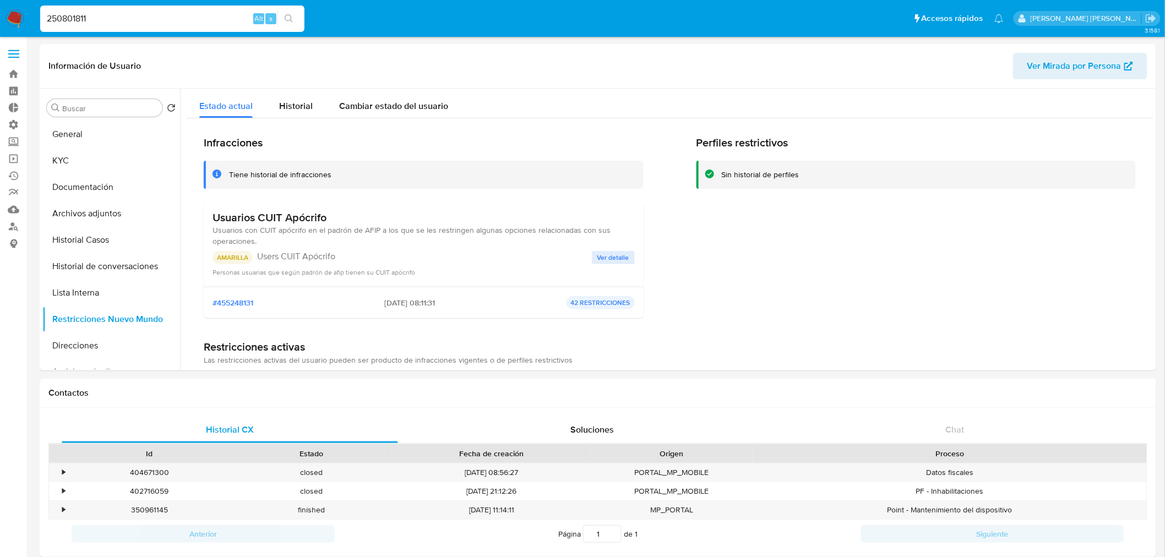
click at [165, 12] on input "250801811" at bounding box center [172, 19] width 264 height 14
paste input "80886606"
click at [165, 12] on input "250801811" at bounding box center [172, 19] width 264 height 14
type input "80886606"
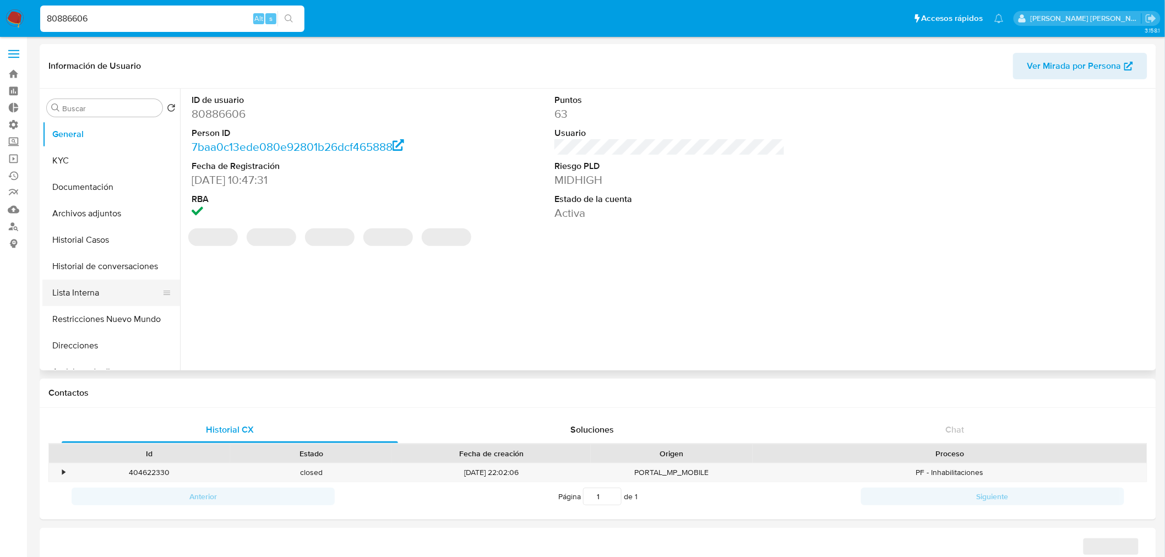
select select "10"
click at [97, 313] on button "Restricciones Nuevo Mundo" at bounding box center [106, 319] width 129 height 26
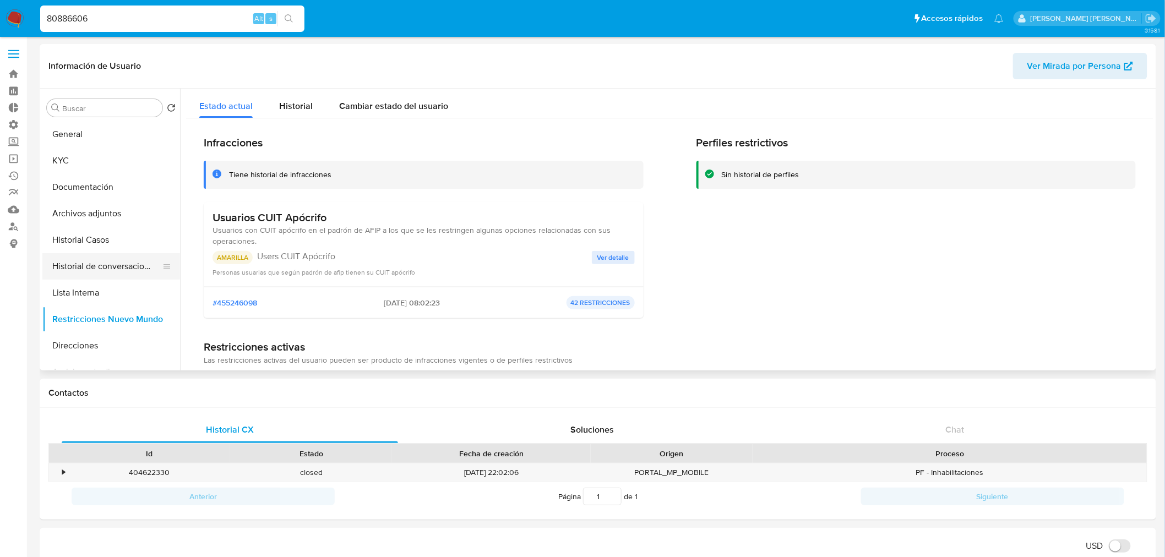
click at [101, 270] on button "Historial de conversaciones" at bounding box center [106, 266] width 129 height 26
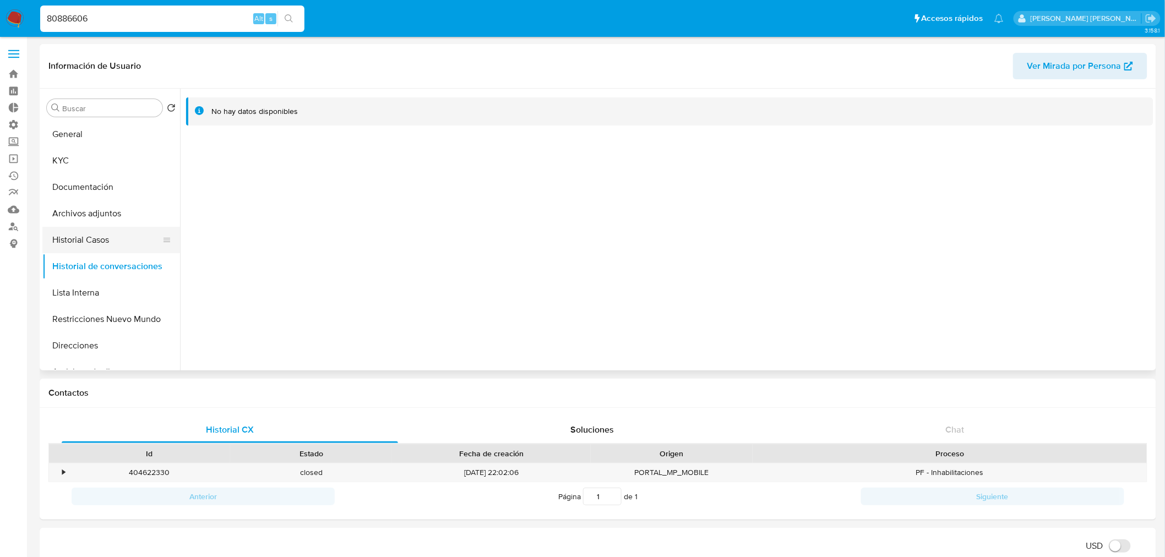
click at [84, 237] on button "Historial Casos" at bounding box center [106, 240] width 129 height 26
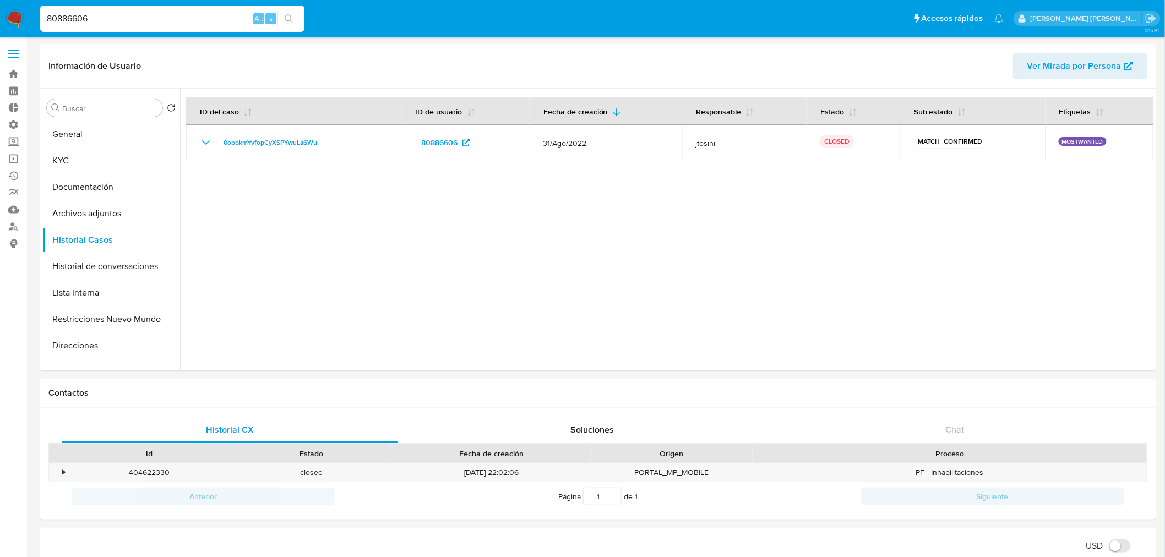
click at [188, 17] on input "80886606" at bounding box center [172, 19] width 264 height 14
paste input "1005004587"
click at [188, 17] on input "80886606" at bounding box center [172, 19] width 264 height 14
type input "1005004587"
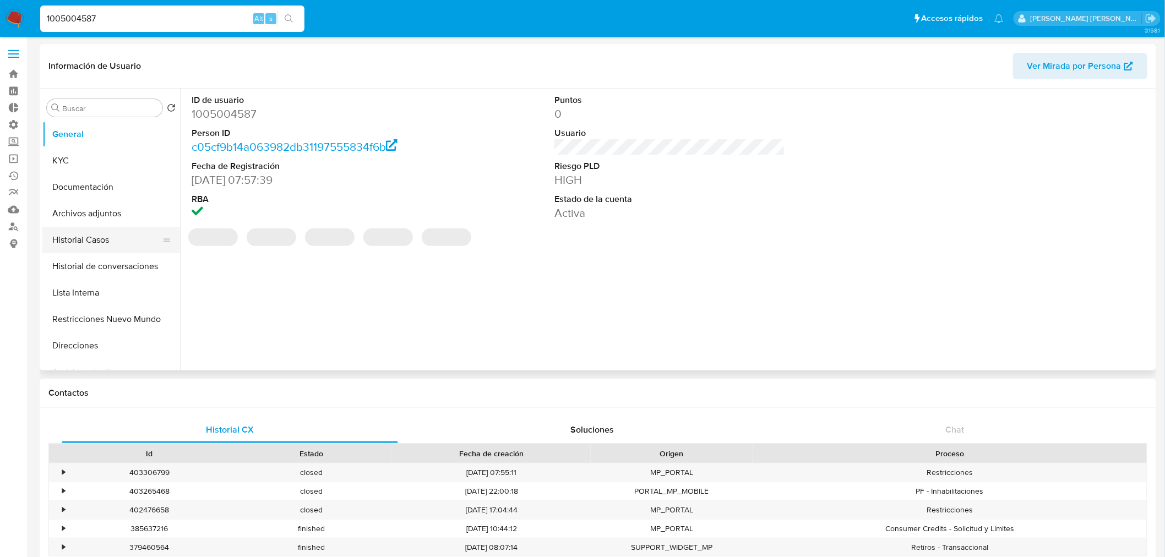
click at [113, 243] on button "Historial Casos" at bounding box center [106, 240] width 129 height 26
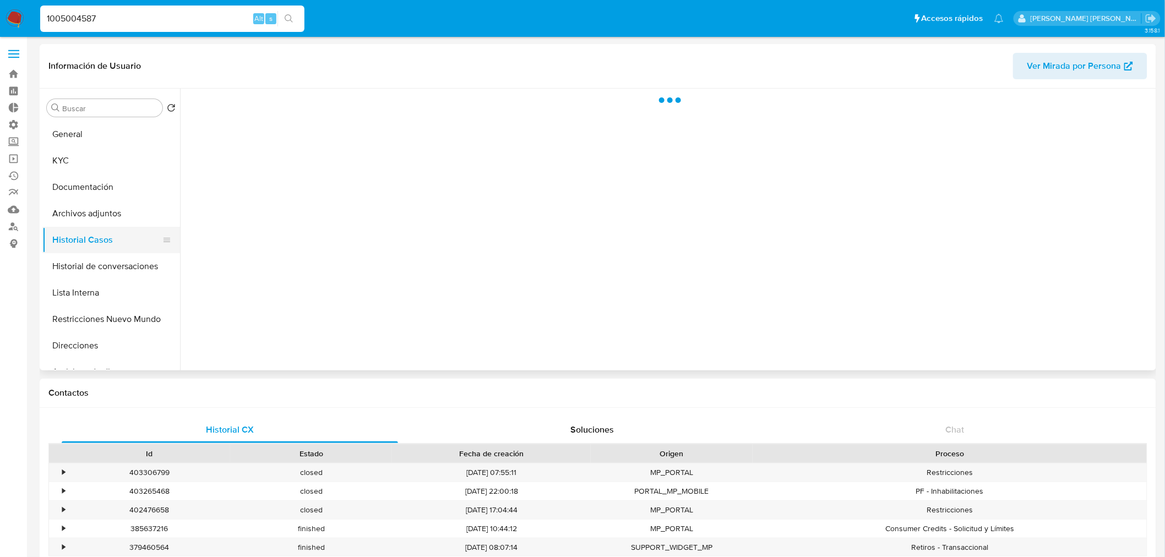
select select "10"
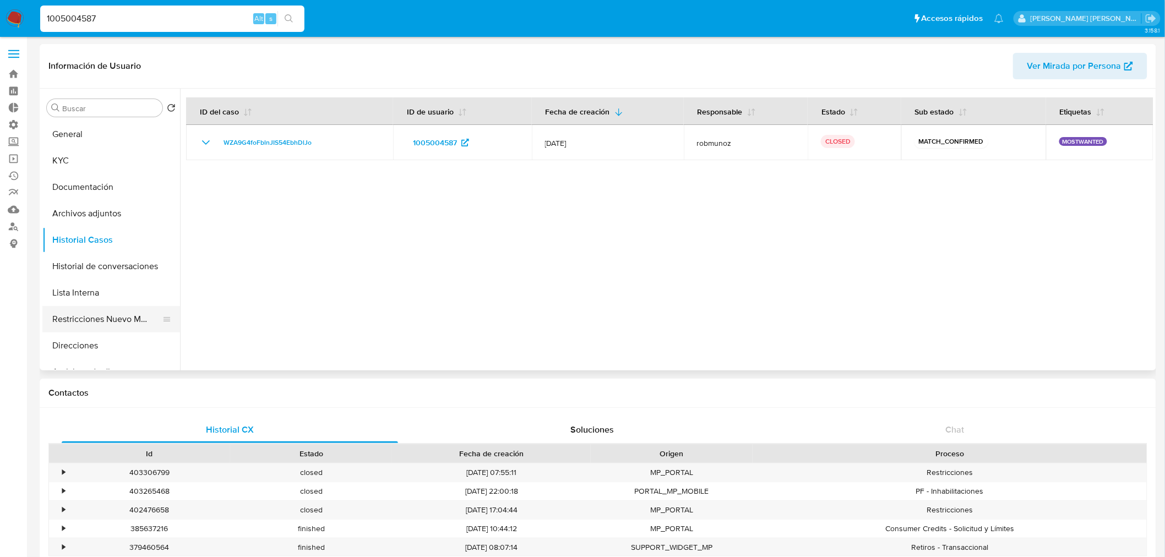
click at [114, 328] on button "Restricciones Nuevo Mundo" at bounding box center [106, 319] width 129 height 26
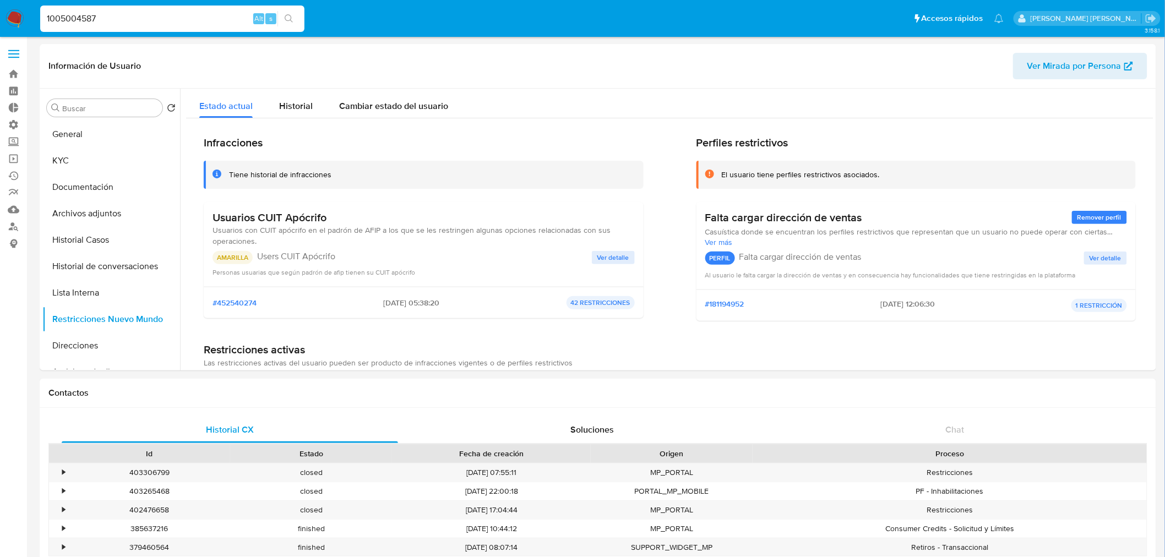
click at [131, 20] on input "1005004587" at bounding box center [172, 19] width 264 height 14
paste input "21224580"
type input "1212245807"
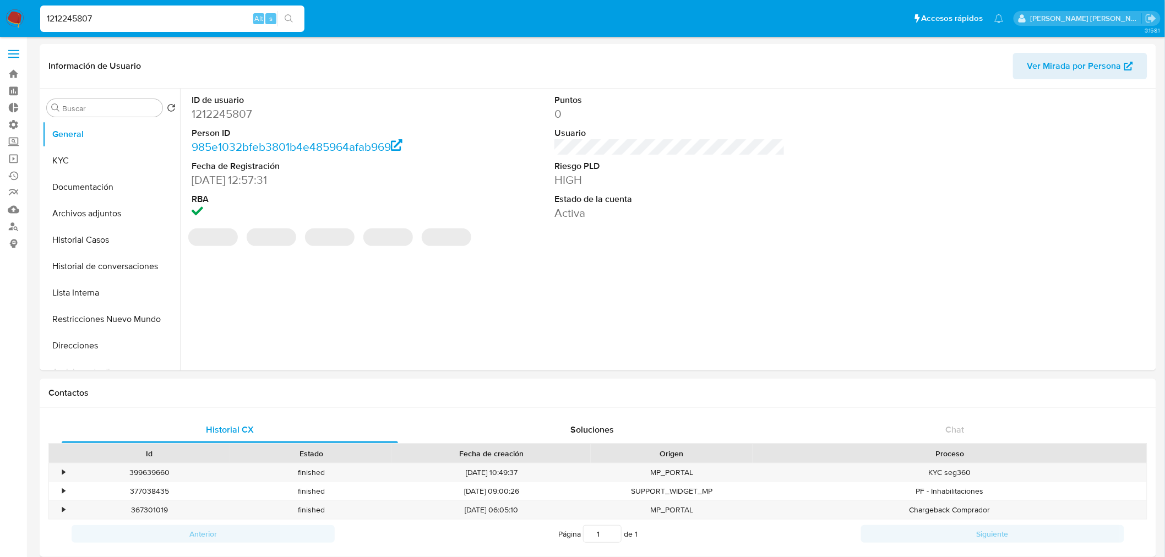
select select "10"
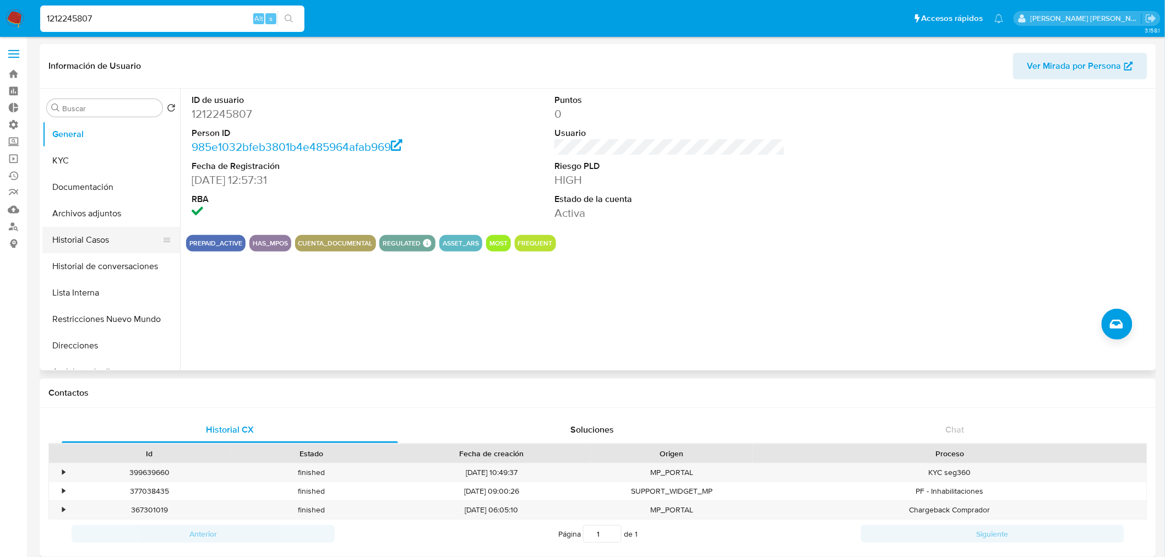
click at [75, 243] on button "Historial Casos" at bounding box center [106, 240] width 129 height 26
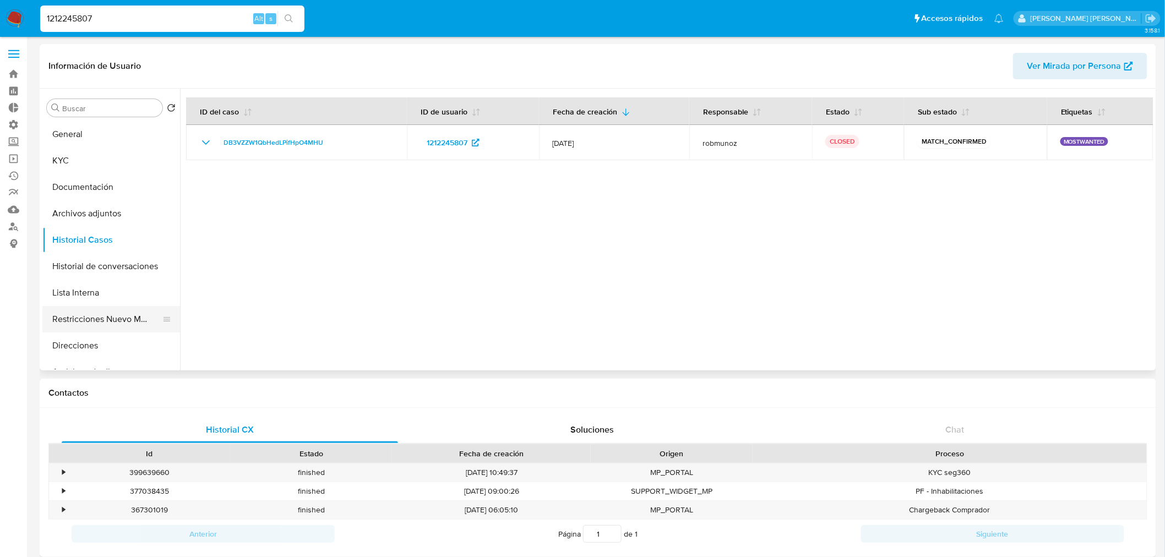
click at [104, 319] on button "Restricciones Nuevo Mundo" at bounding box center [106, 319] width 129 height 26
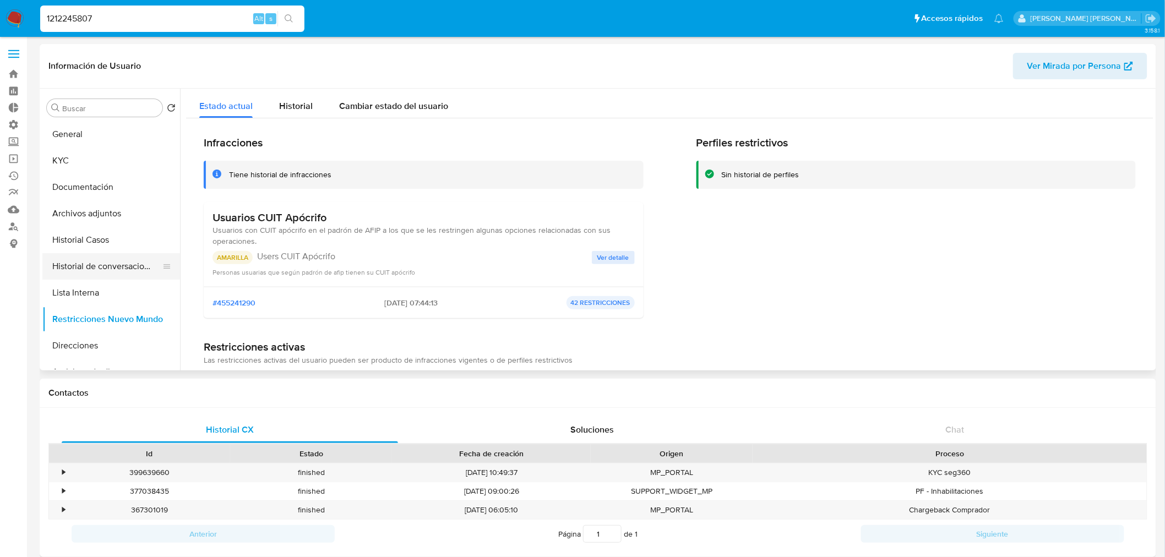
click at [123, 266] on button "Historial de conversaciones" at bounding box center [106, 266] width 129 height 26
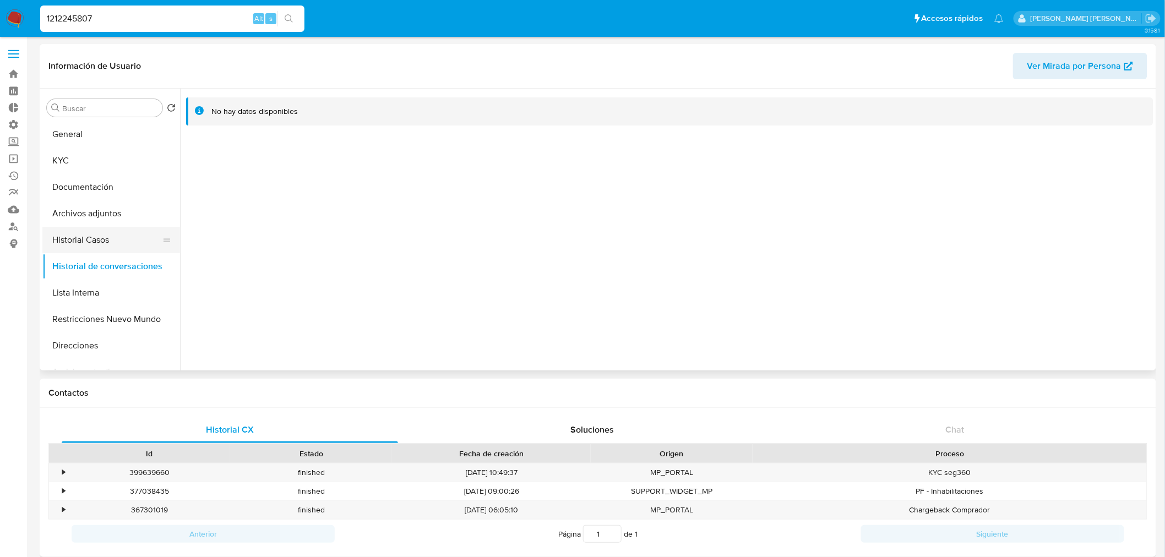
click at [72, 243] on button "Historial Casos" at bounding box center [106, 240] width 129 height 26
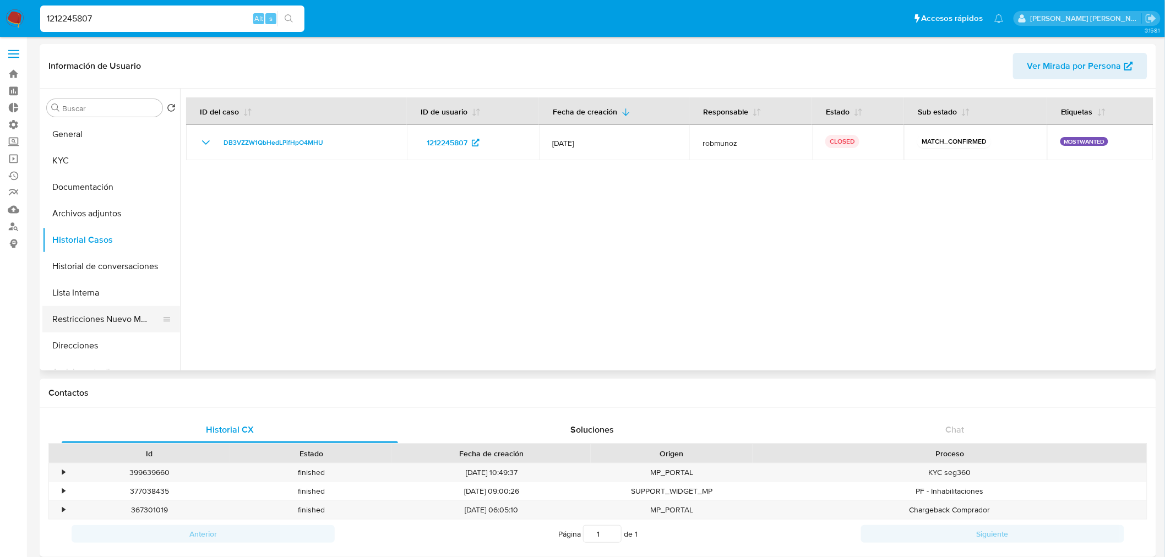
click at [109, 316] on button "Restricciones Nuevo Mundo" at bounding box center [106, 319] width 129 height 26
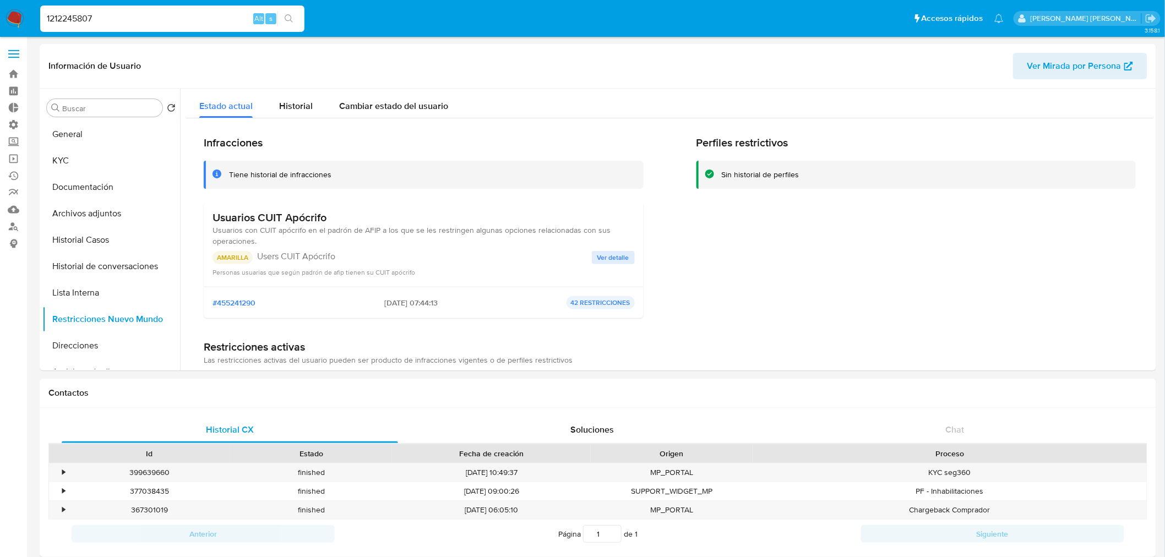
click at [165, 14] on input "1212245807" at bounding box center [172, 19] width 264 height 14
paste input "69640260"
click at [165, 14] on input "1212245807" at bounding box center [172, 19] width 264 height 14
type input "169640260"
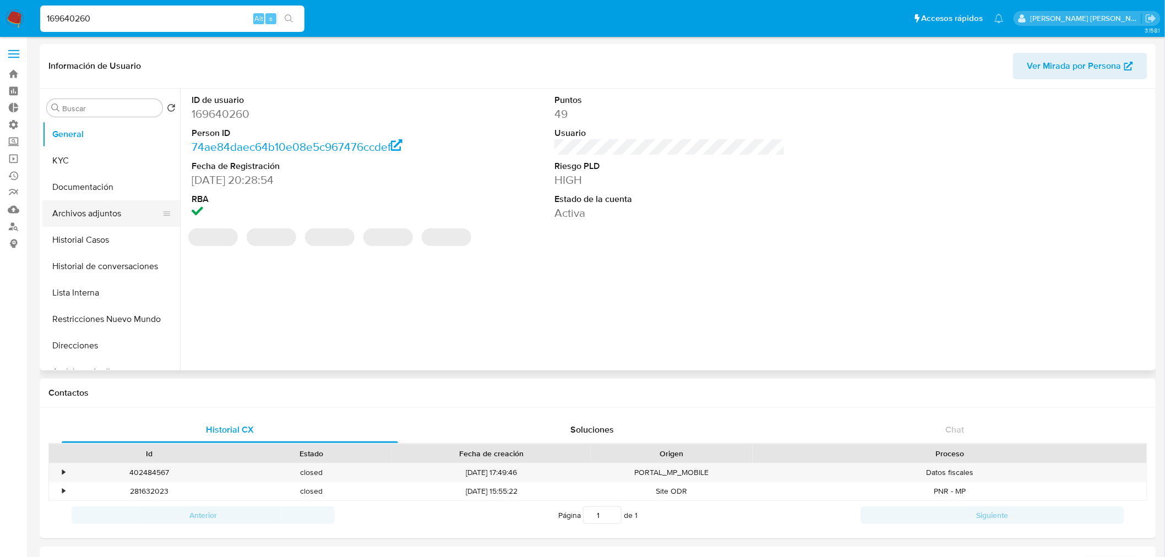
select select "10"
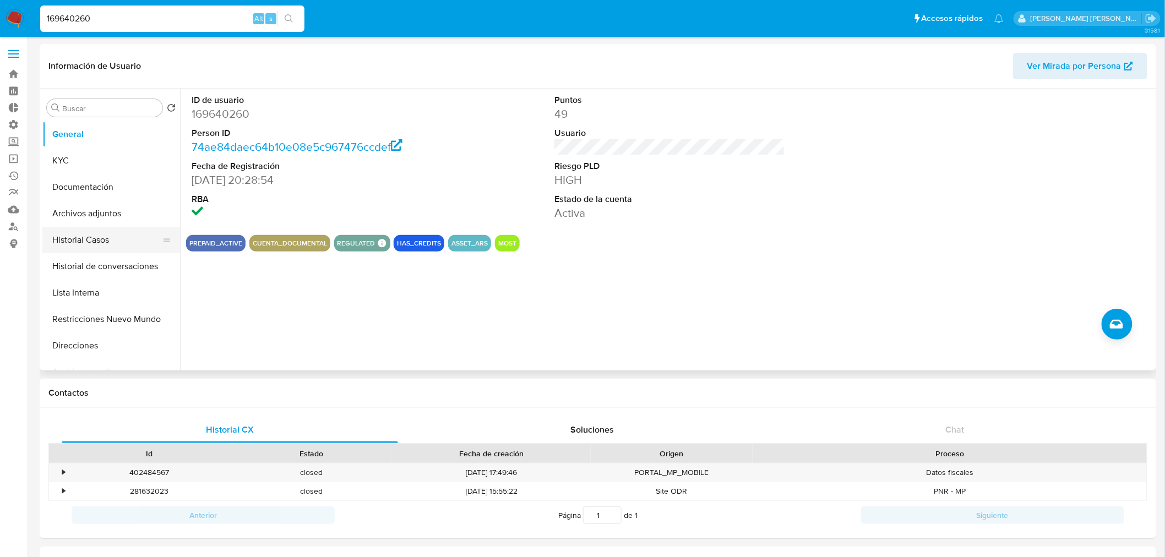
click at [100, 244] on button "Historial Casos" at bounding box center [106, 240] width 129 height 26
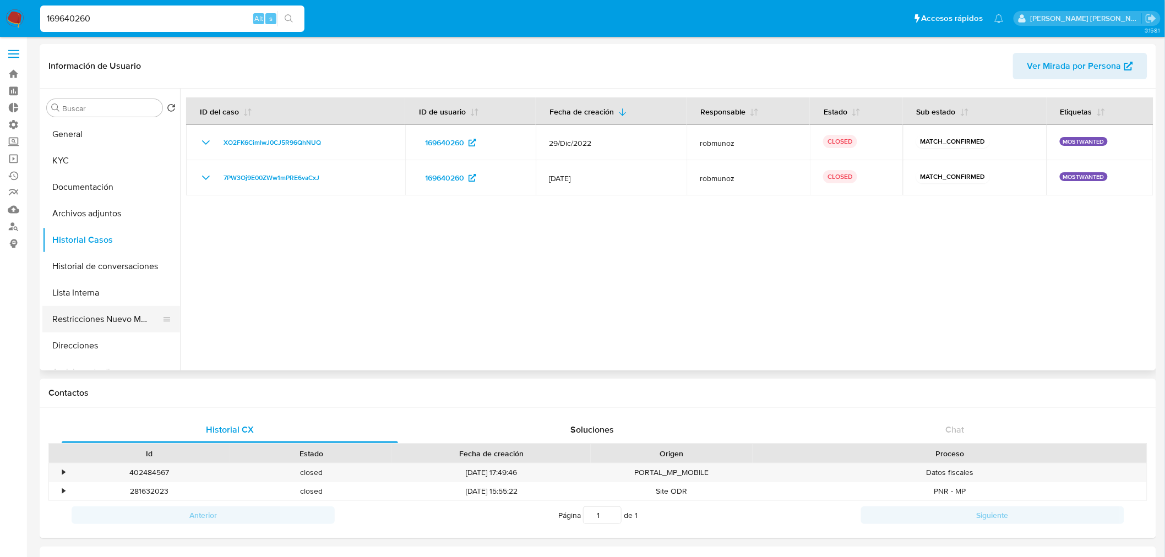
click at [91, 308] on button "Restricciones Nuevo Mundo" at bounding box center [106, 319] width 129 height 26
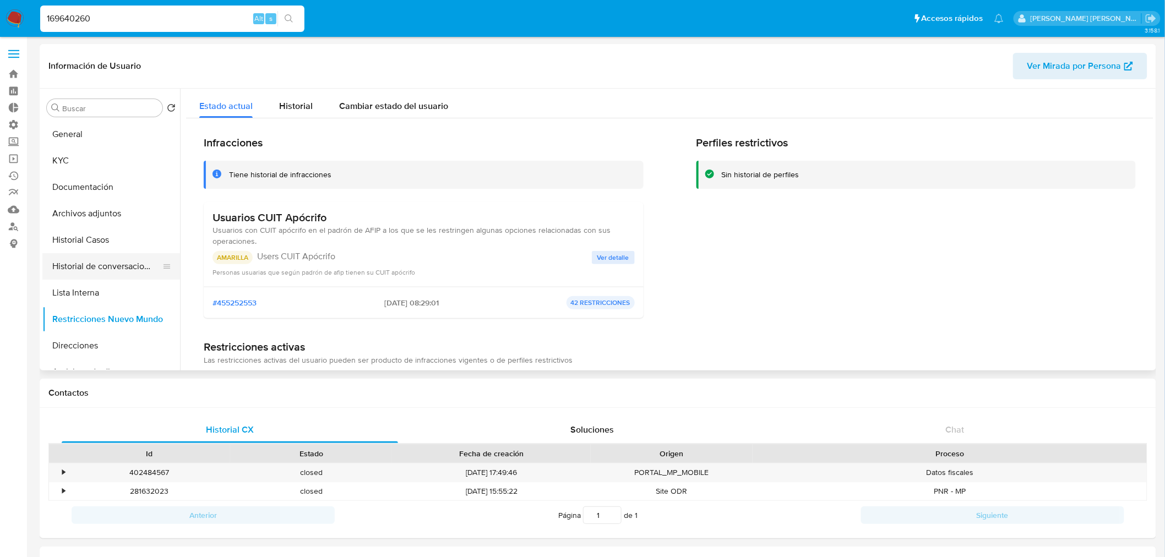
click at [129, 263] on button "Historial de conversaciones" at bounding box center [106, 266] width 129 height 26
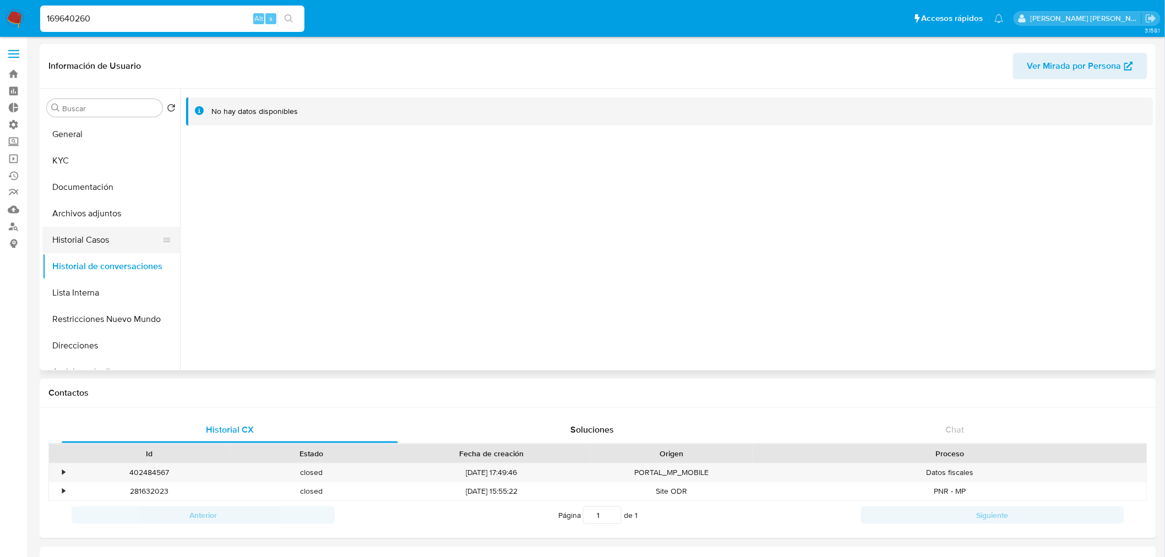
click at [106, 243] on button "Historial Casos" at bounding box center [106, 240] width 129 height 26
